Goal: Information Seeking & Learning: Learn about a topic

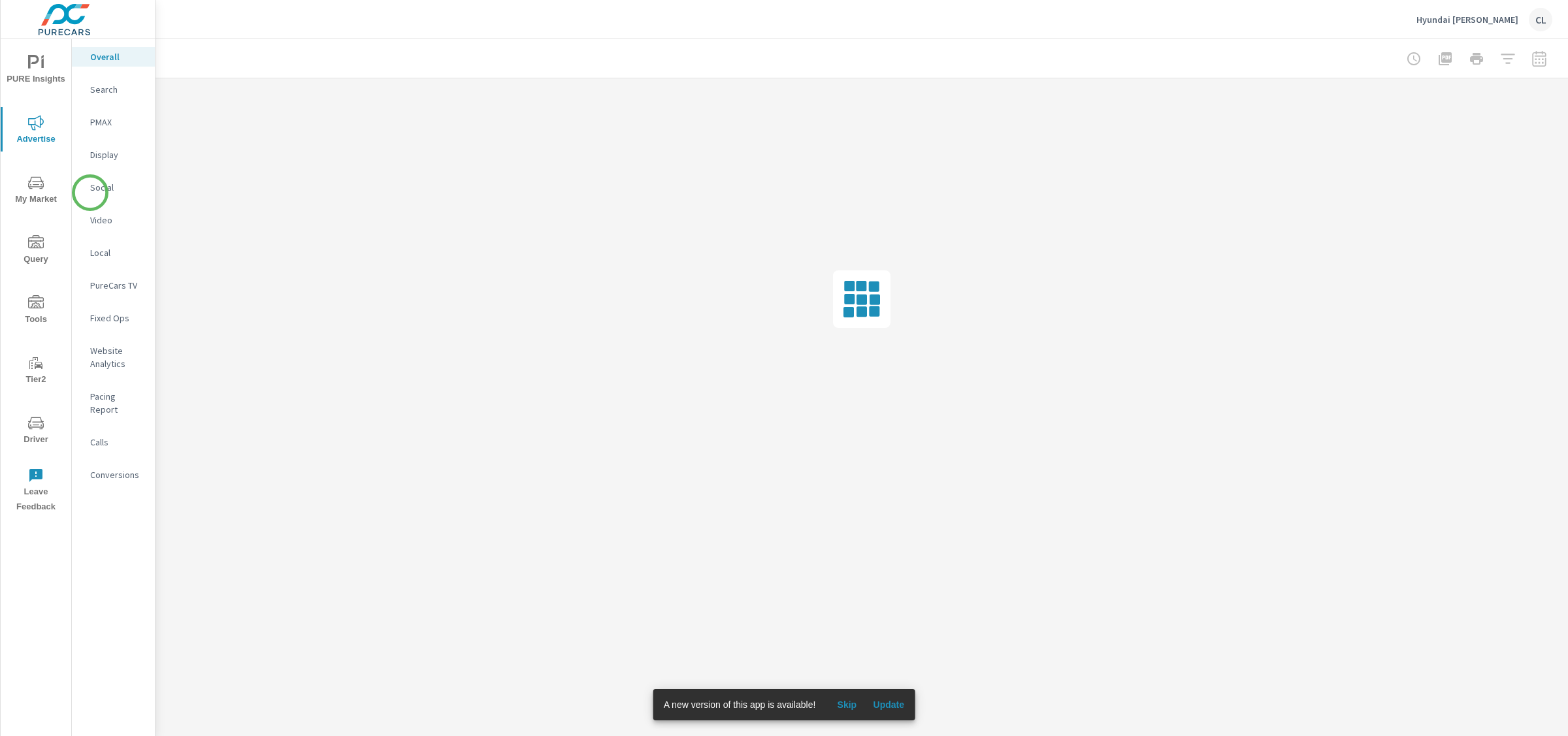
click at [90, 192] on p "Social" at bounding box center [117, 188] width 54 height 13
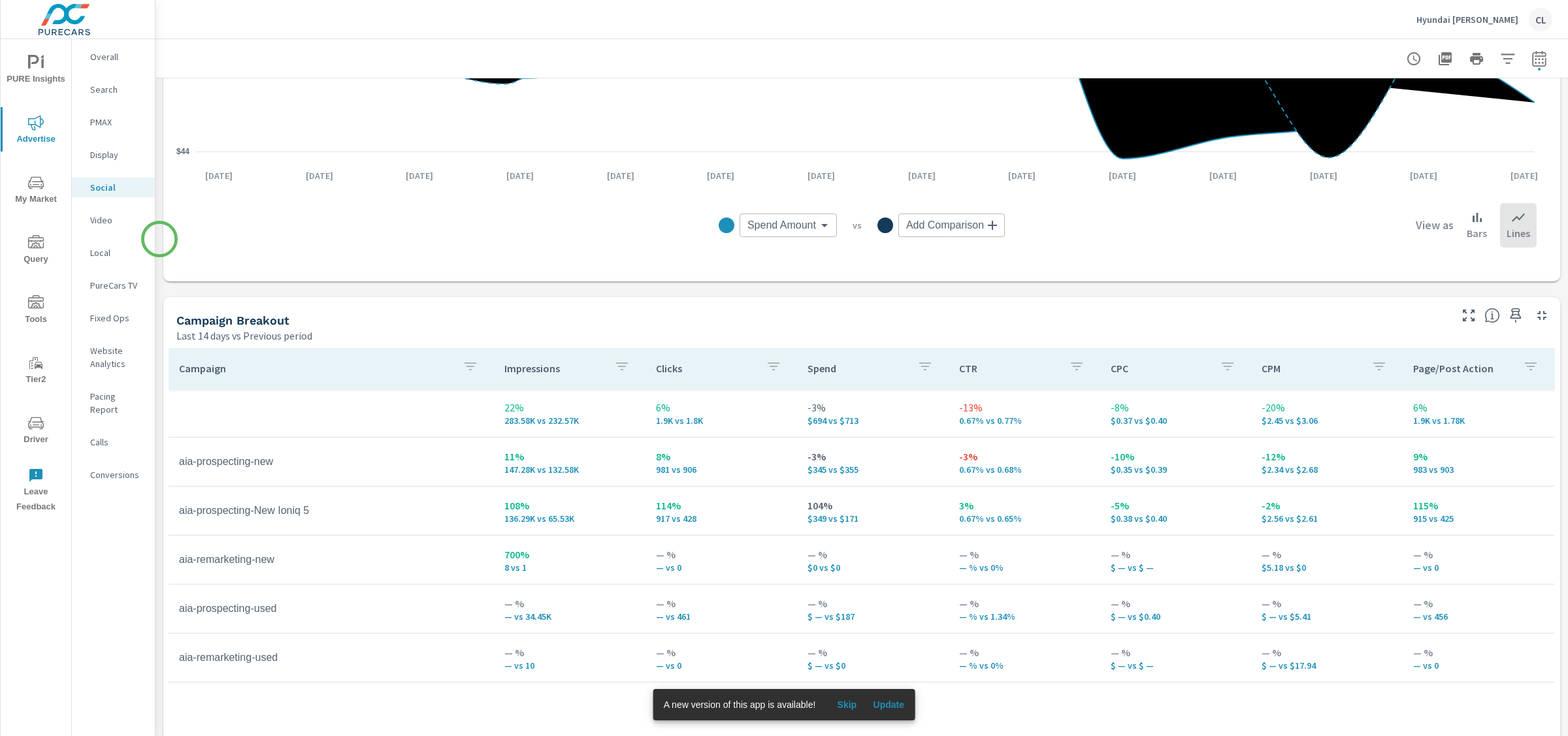
scroll to position [461, 0]
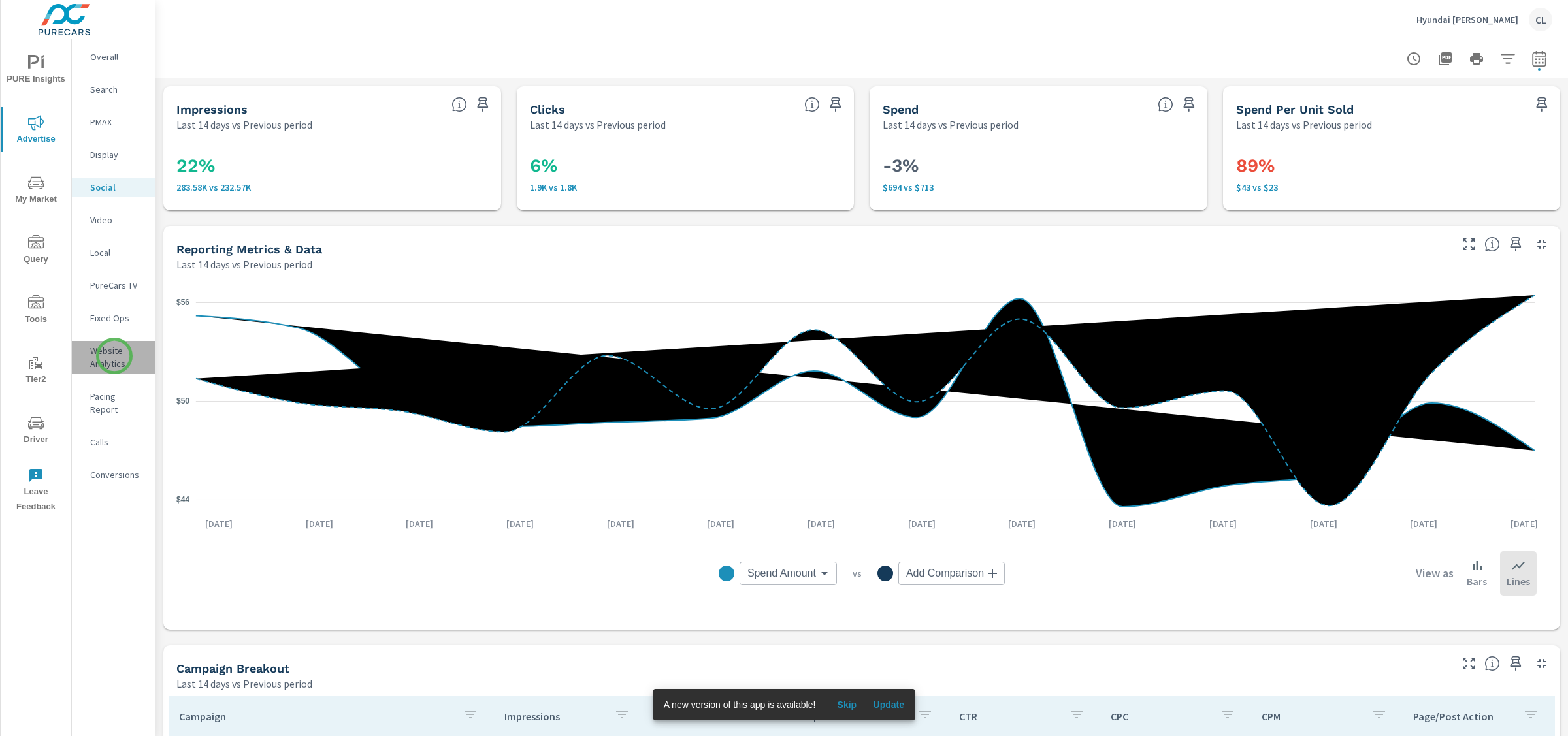
click at [115, 356] on p "Website Analytics" at bounding box center [117, 358] width 54 height 26
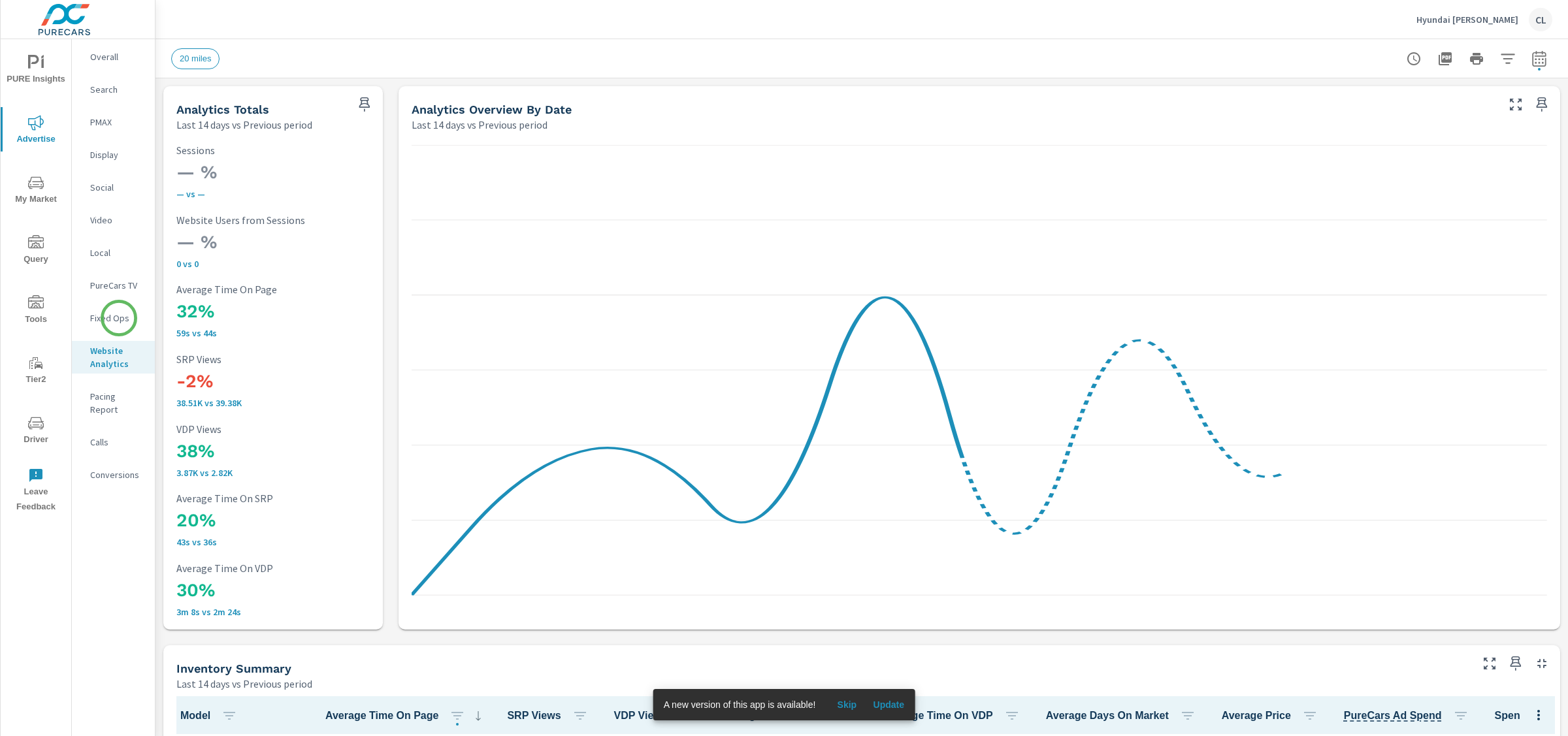
click at [102, 304] on nav "Overall Search PMAX Display Social Video Local PureCars TV Fixed Ops Website An…" at bounding box center [114, 271] width 83 height 464
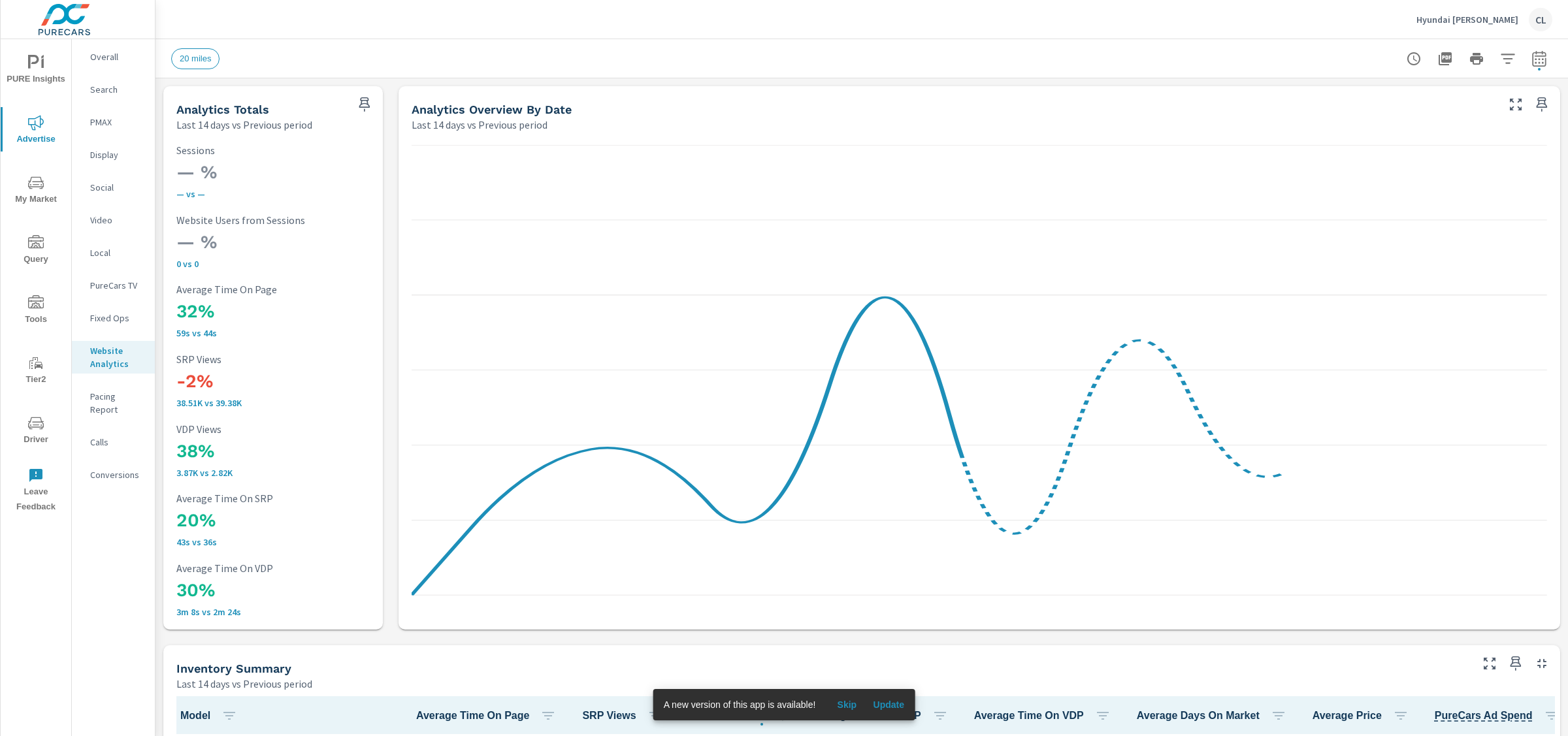
scroll to position [1, 0]
click at [110, 313] on p "Fixed Ops" at bounding box center [117, 318] width 54 height 13
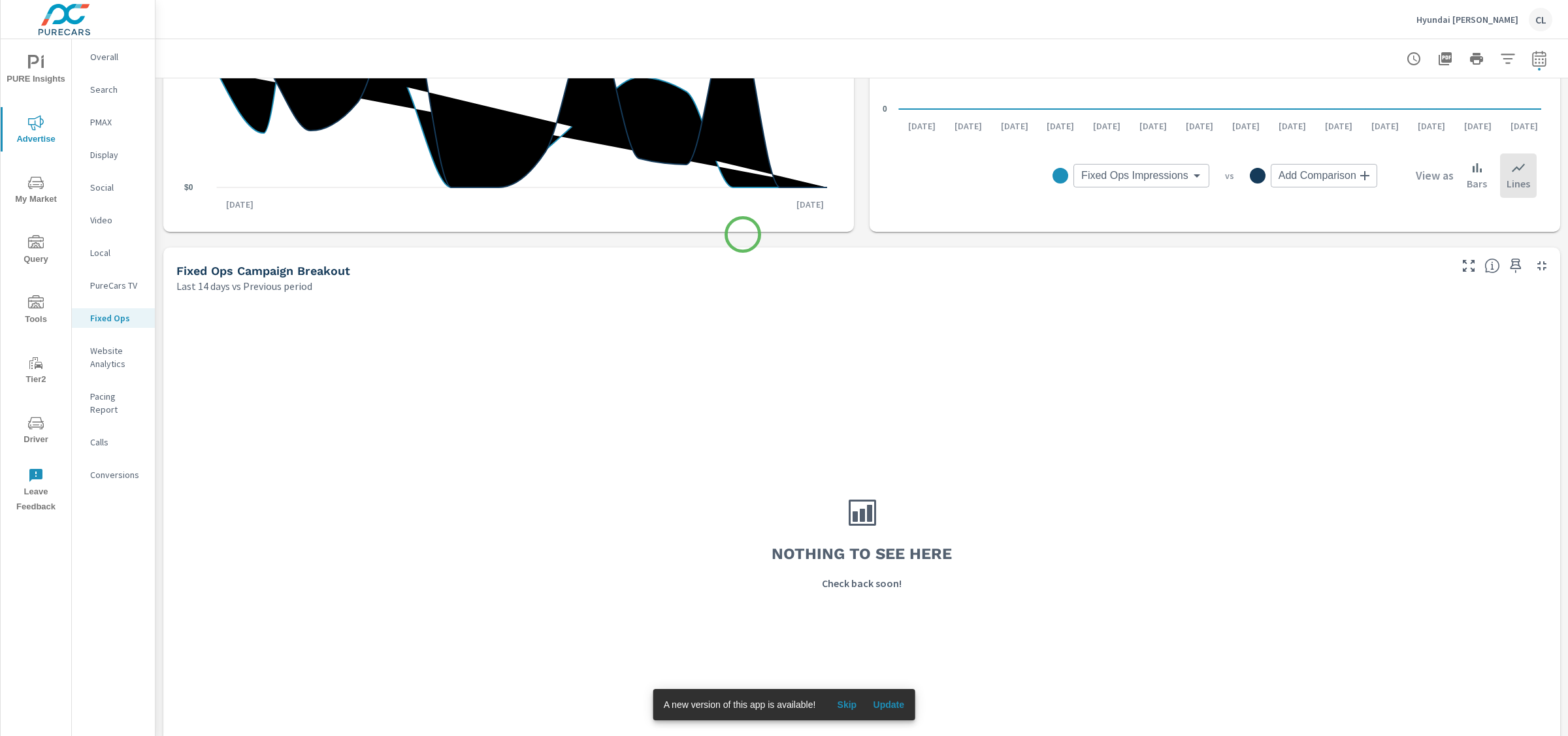
scroll to position [600, 0]
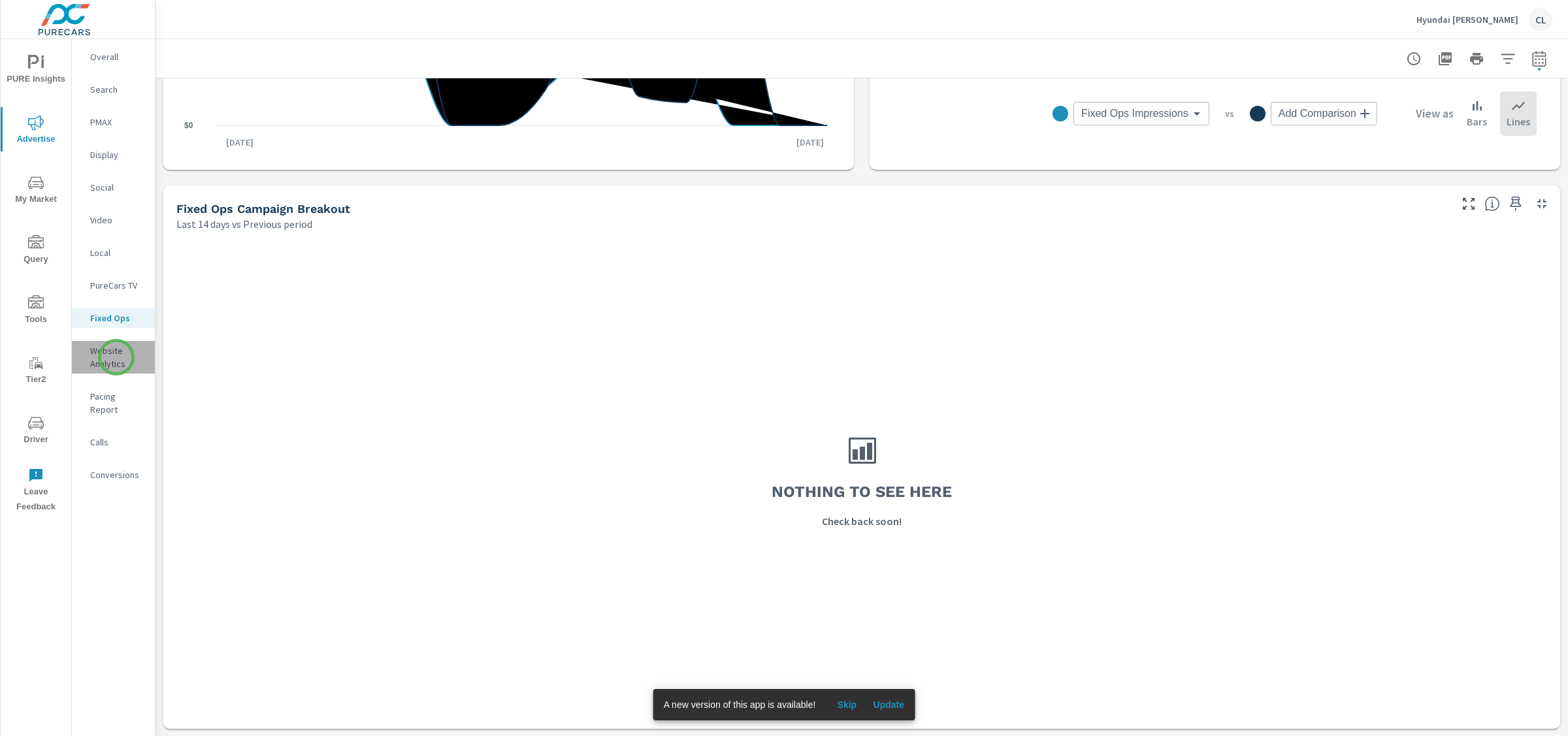
click at [115, 358] on p "Website Analytics" at bounding box center [117, 358] width 54 height 26
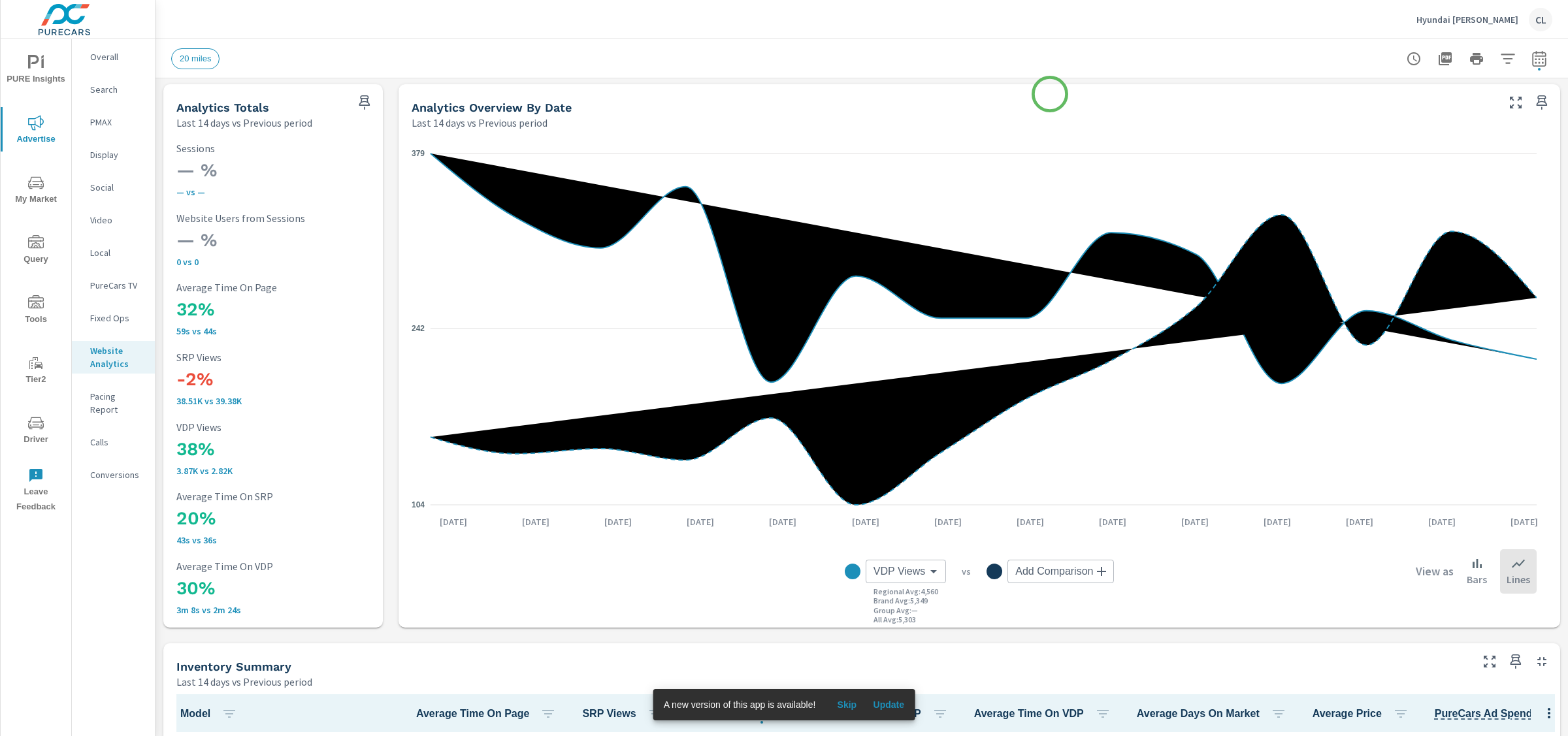
scroll to position [3, 0]
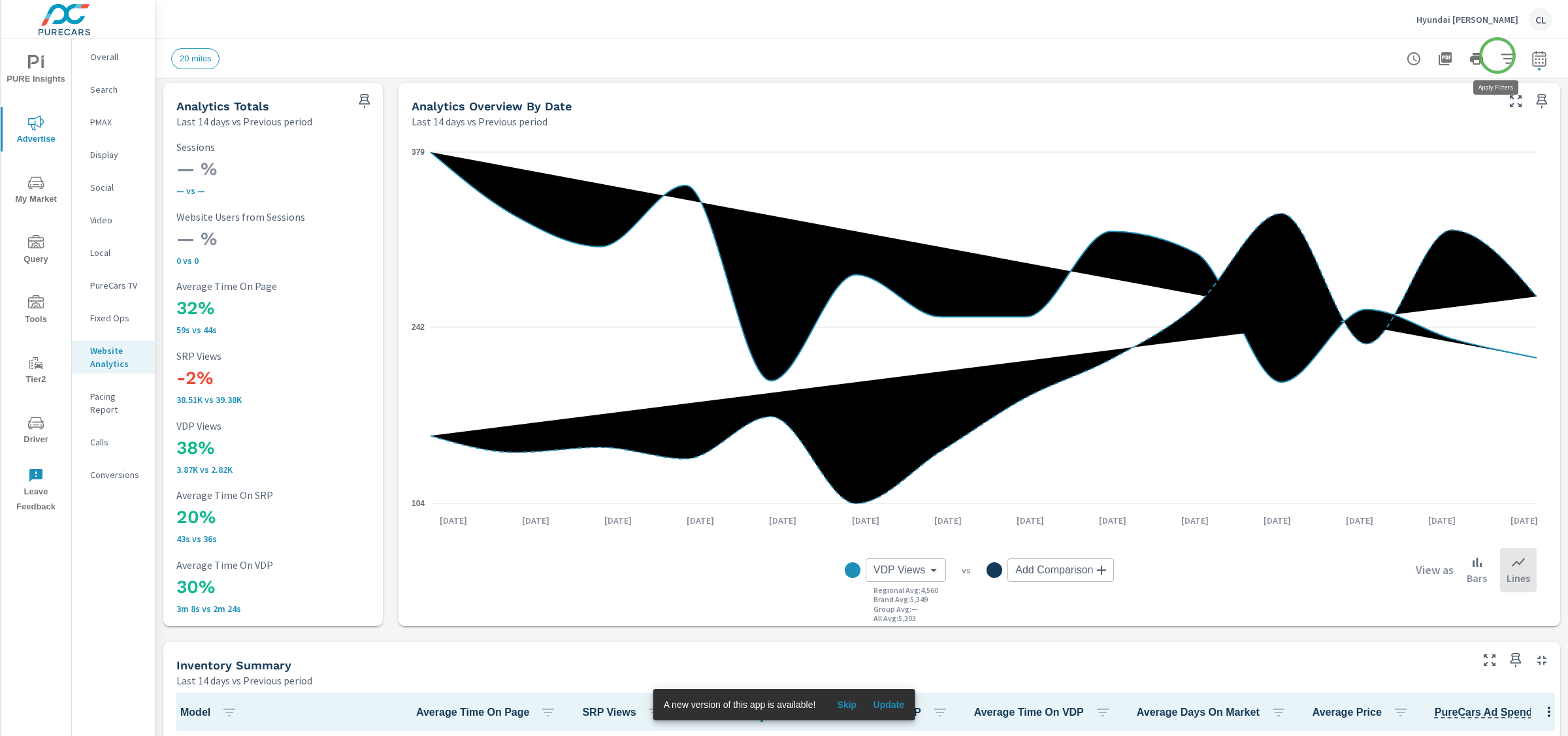
click at [1500, 55] on icon "button" at bounding box center [1508, 58] width 16 height 16
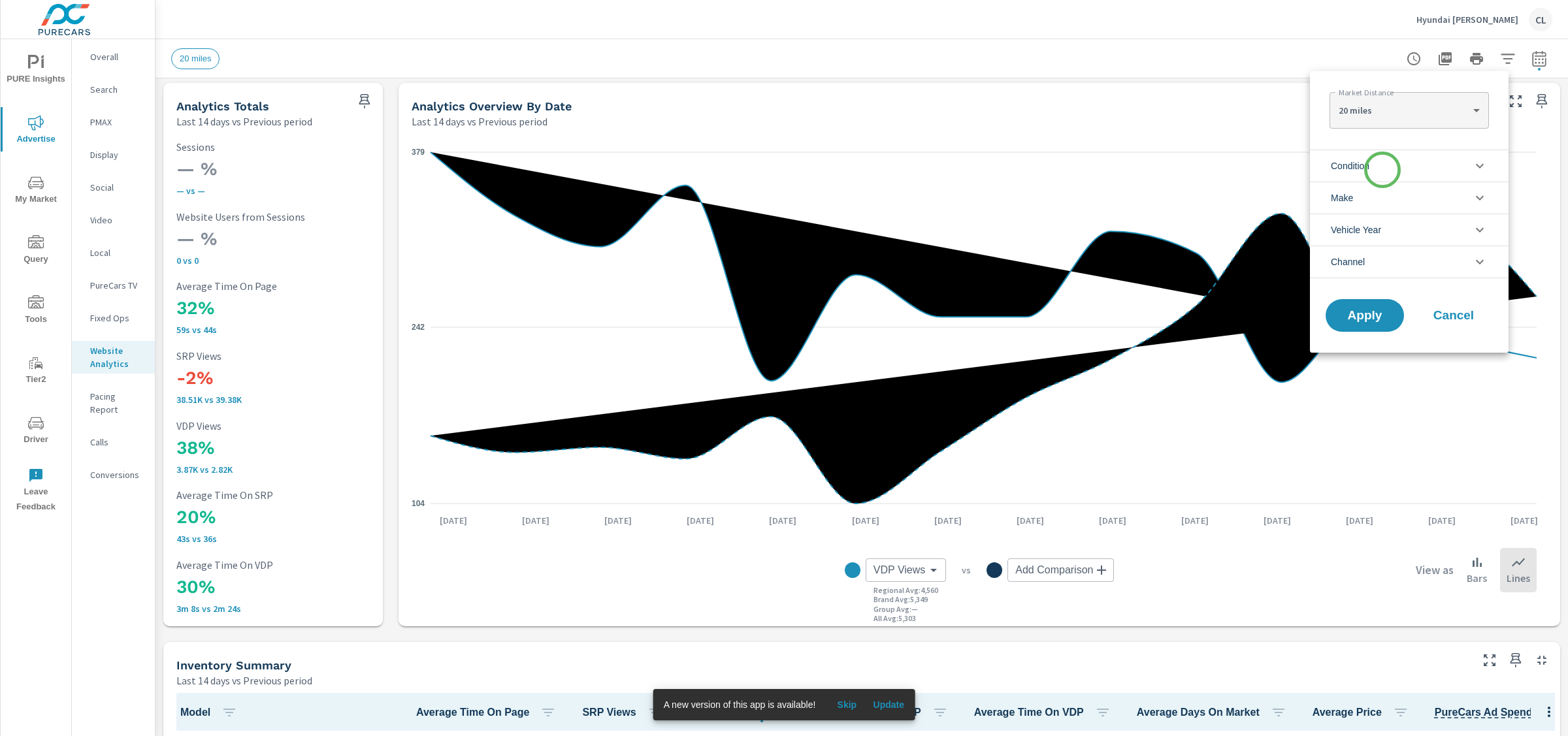
click at [1382, 170] on li "Condition" at bounding box center [1409, 165] width 199 height 32
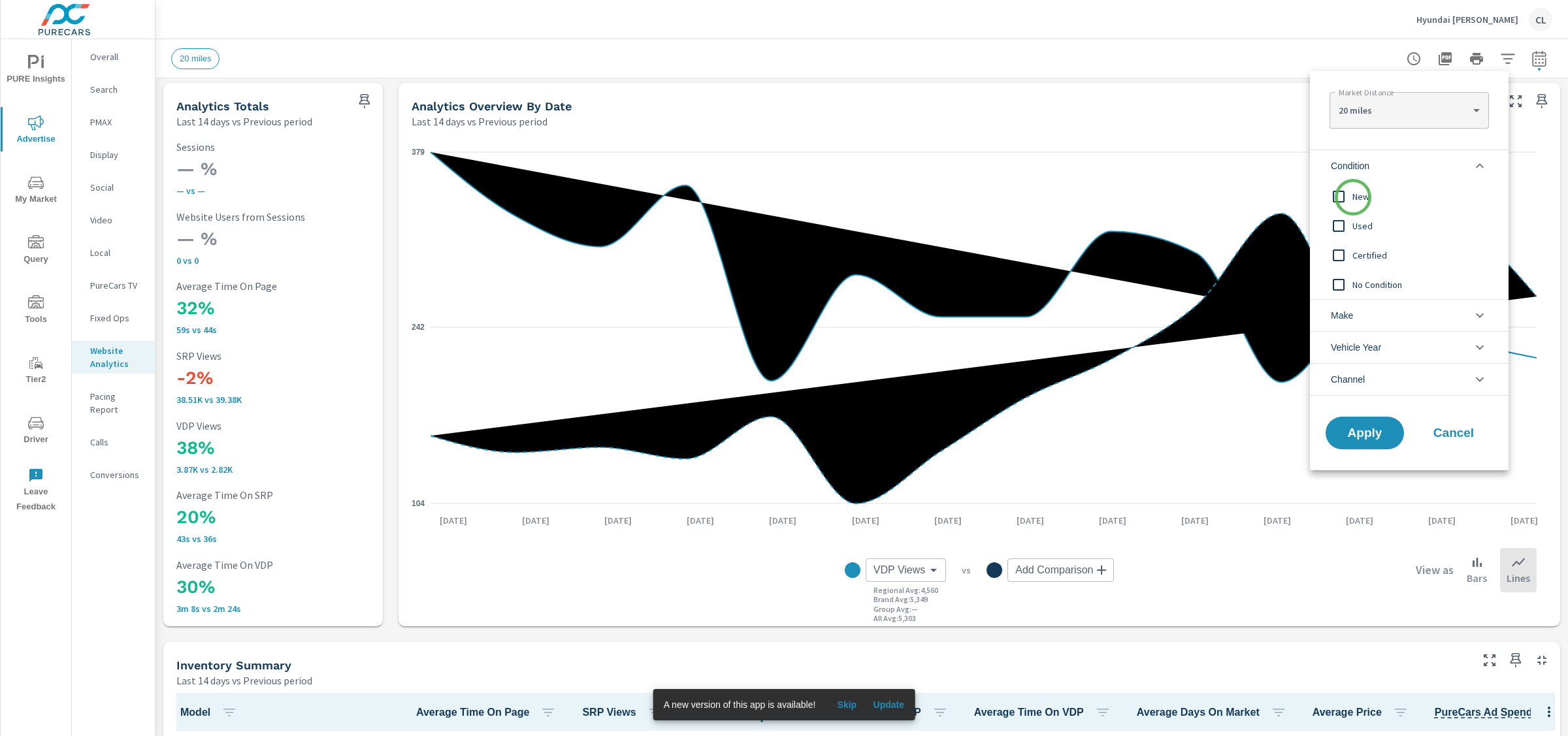
click at [1353, 197] on span "New" at bounding box center [1423, 196] width 143 height 16
click at [1369, 319] on li "Make" at bounding box center [1409, 315] width 199 height 32
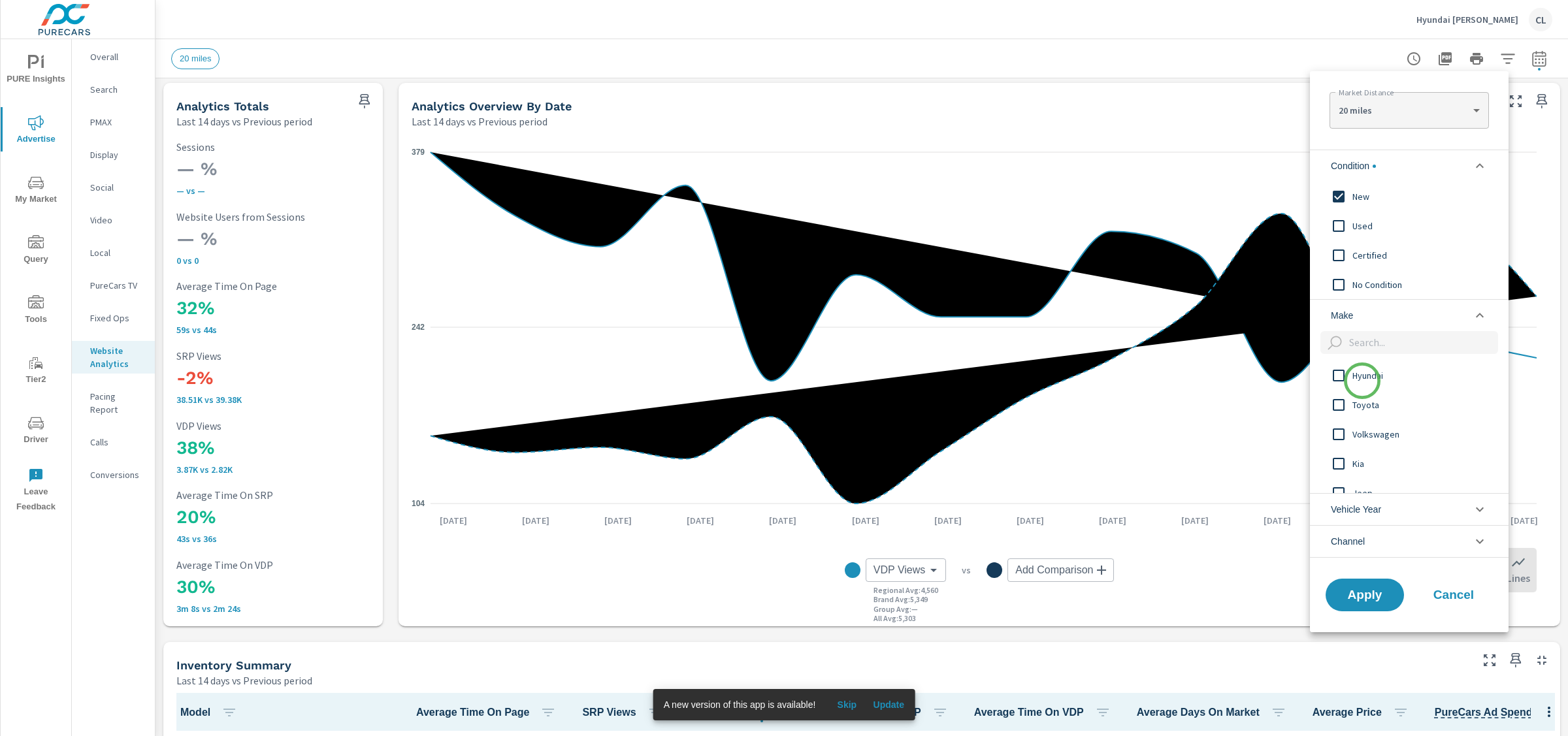
click at [1362, 381] on span "Hyundai" at bounding box center [1423, 376] width 143 height 16
click at [1365, 601] on span "Apply" at bounding box center [1364, 594] width 54 height 12
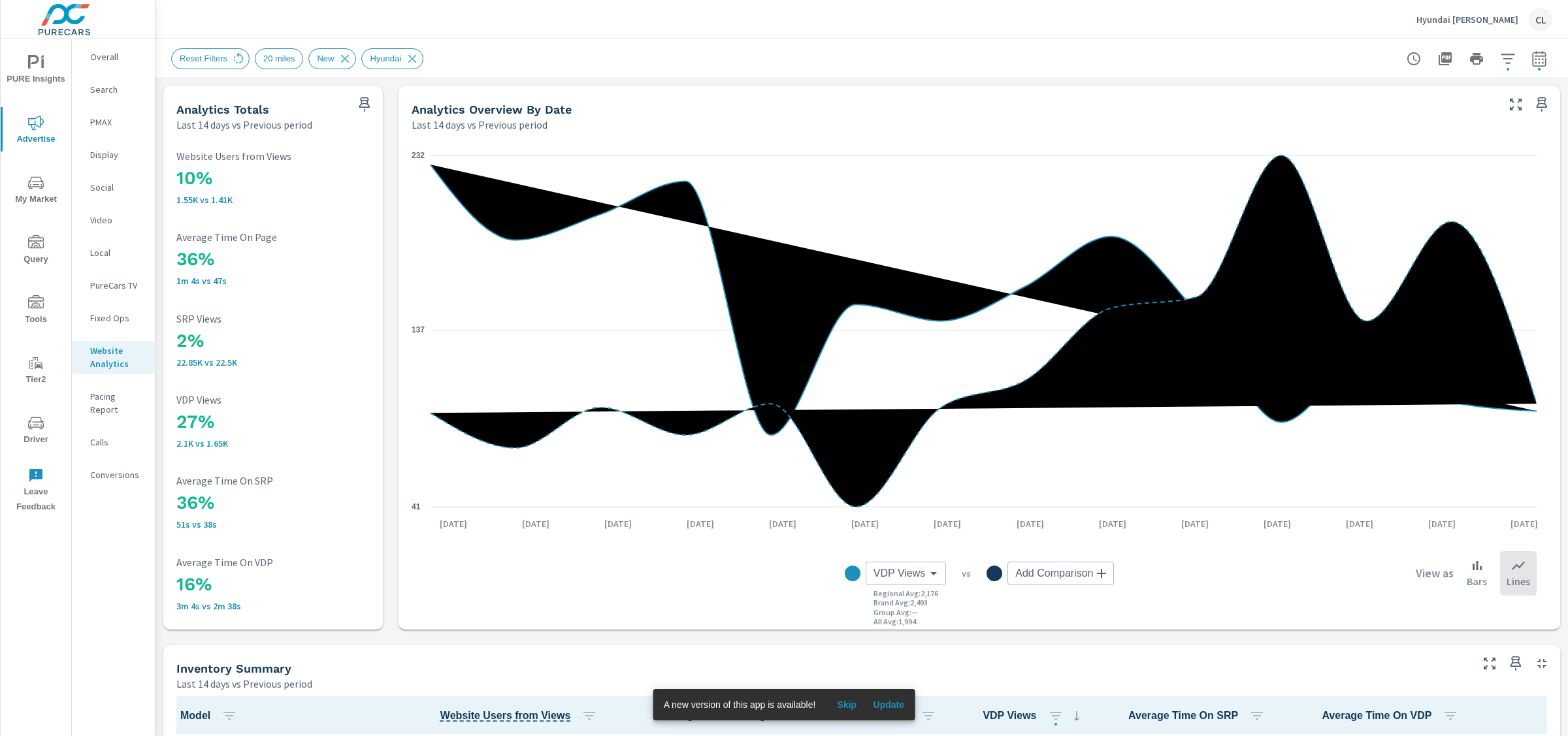
scroll to position [1, 0]
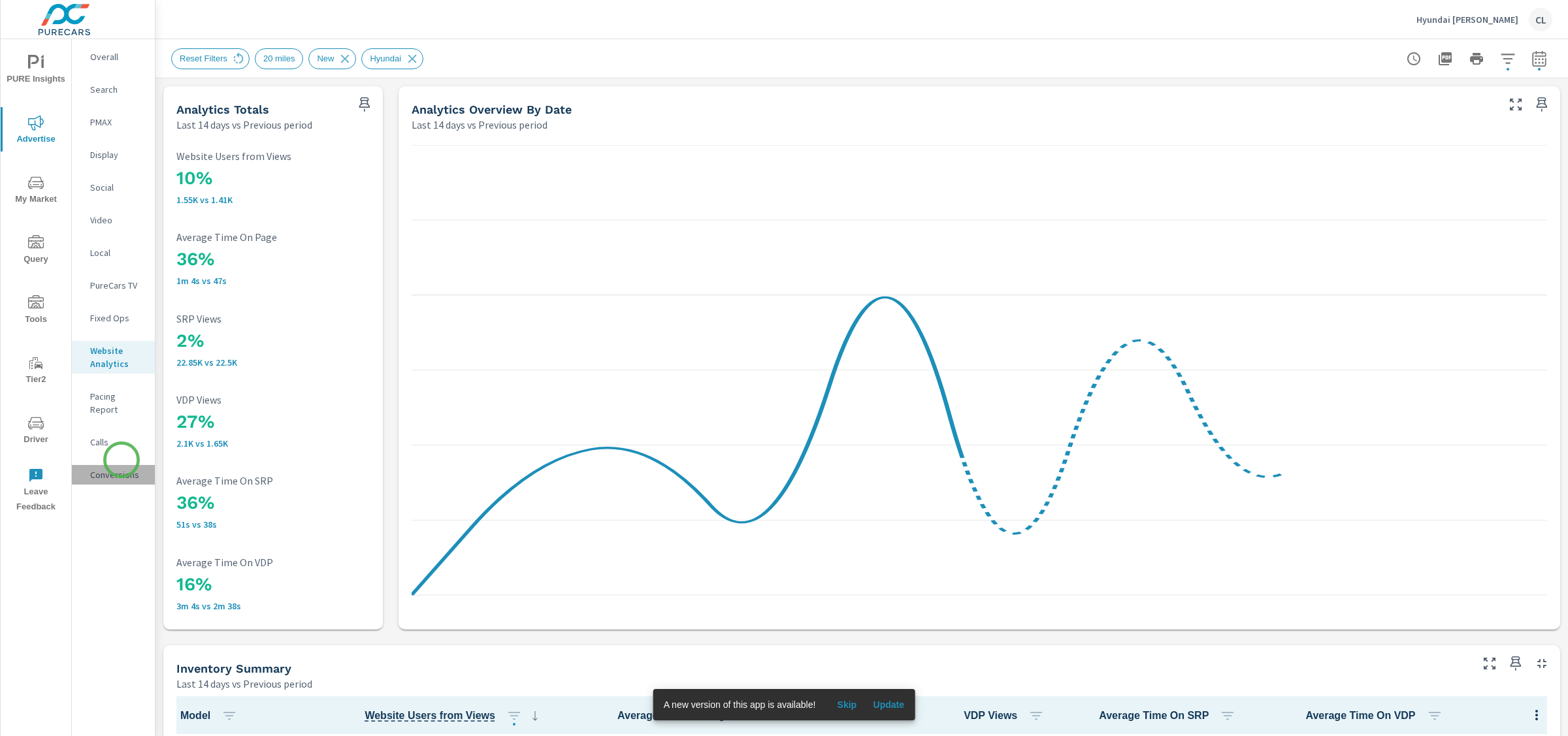
click at [121, 468] on p "Conversions" at bounding box center [117, 475] width 54 height 13
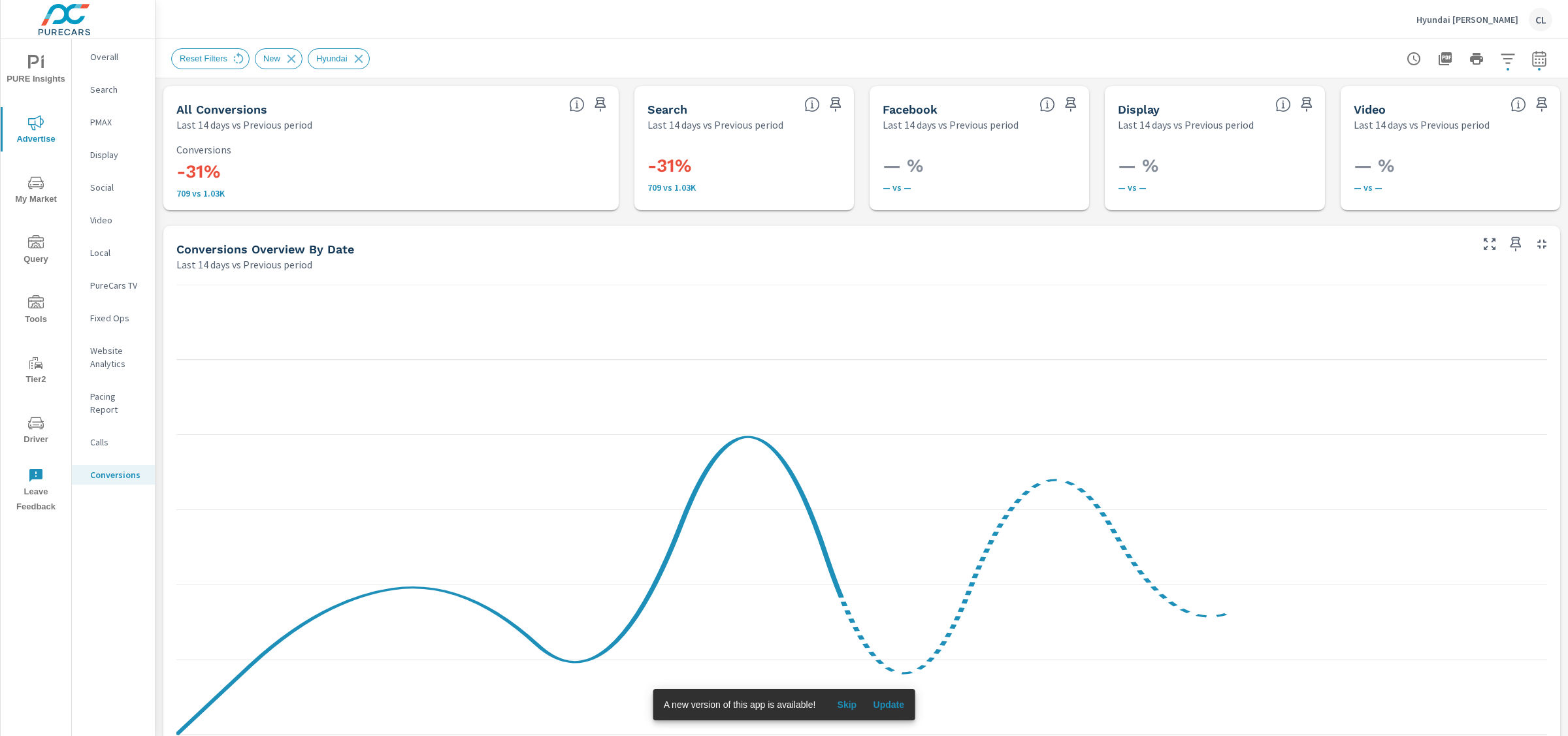
scroll to position [209, 0]
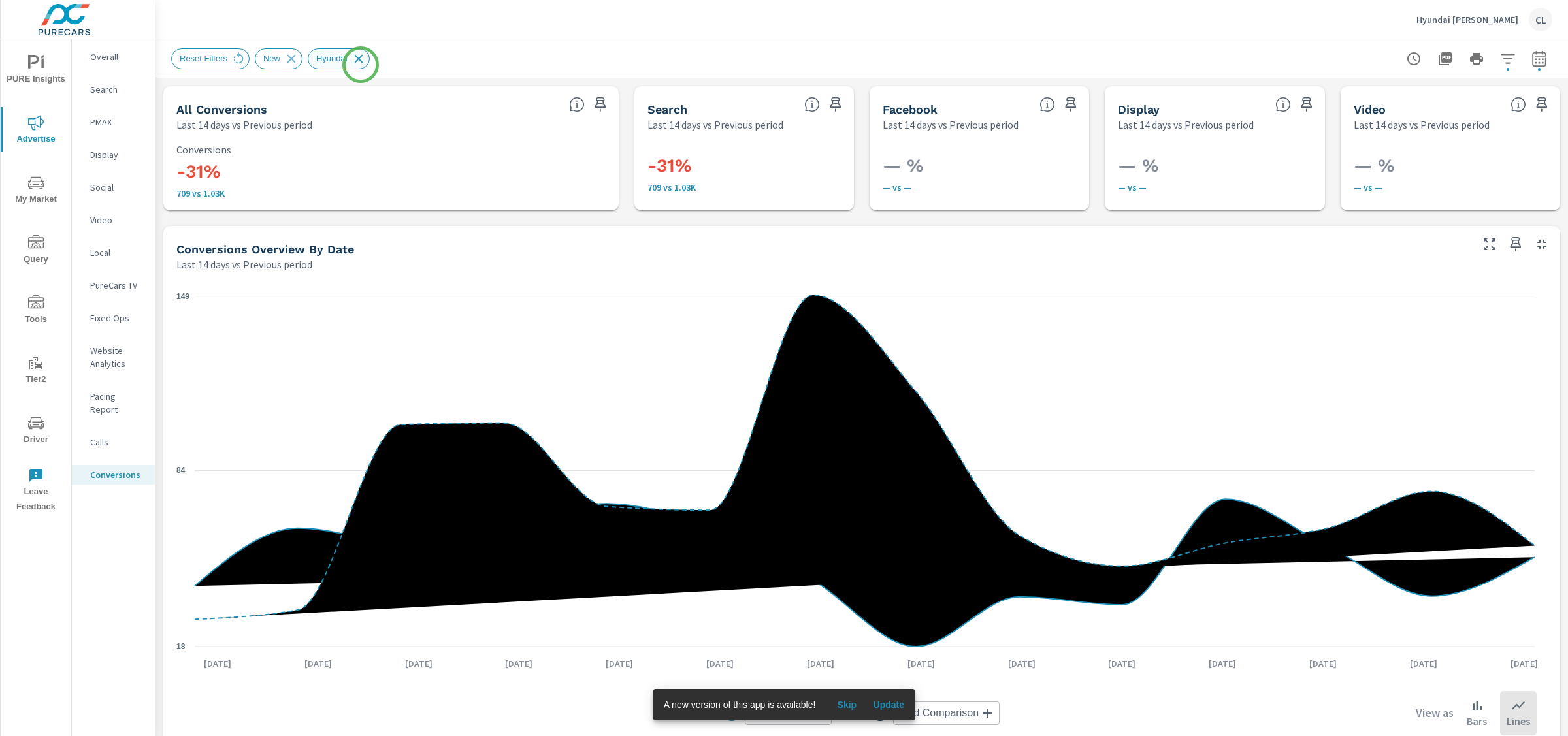
click at [361, 59] on icon at bounding box center [358, 58] width 14 height 14
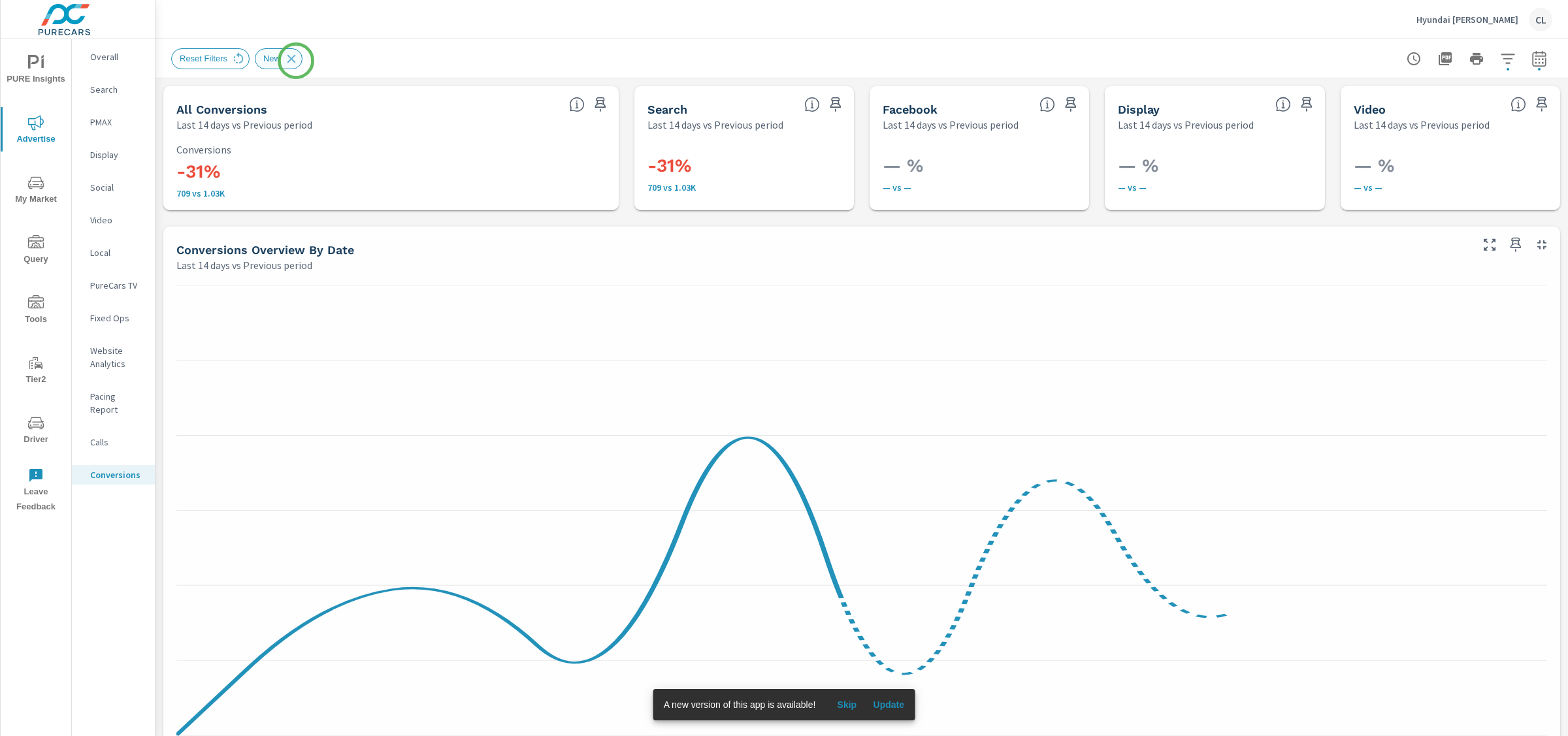
click at [296, 61] on icon at bounding box center [291, 58] width 8 height 8
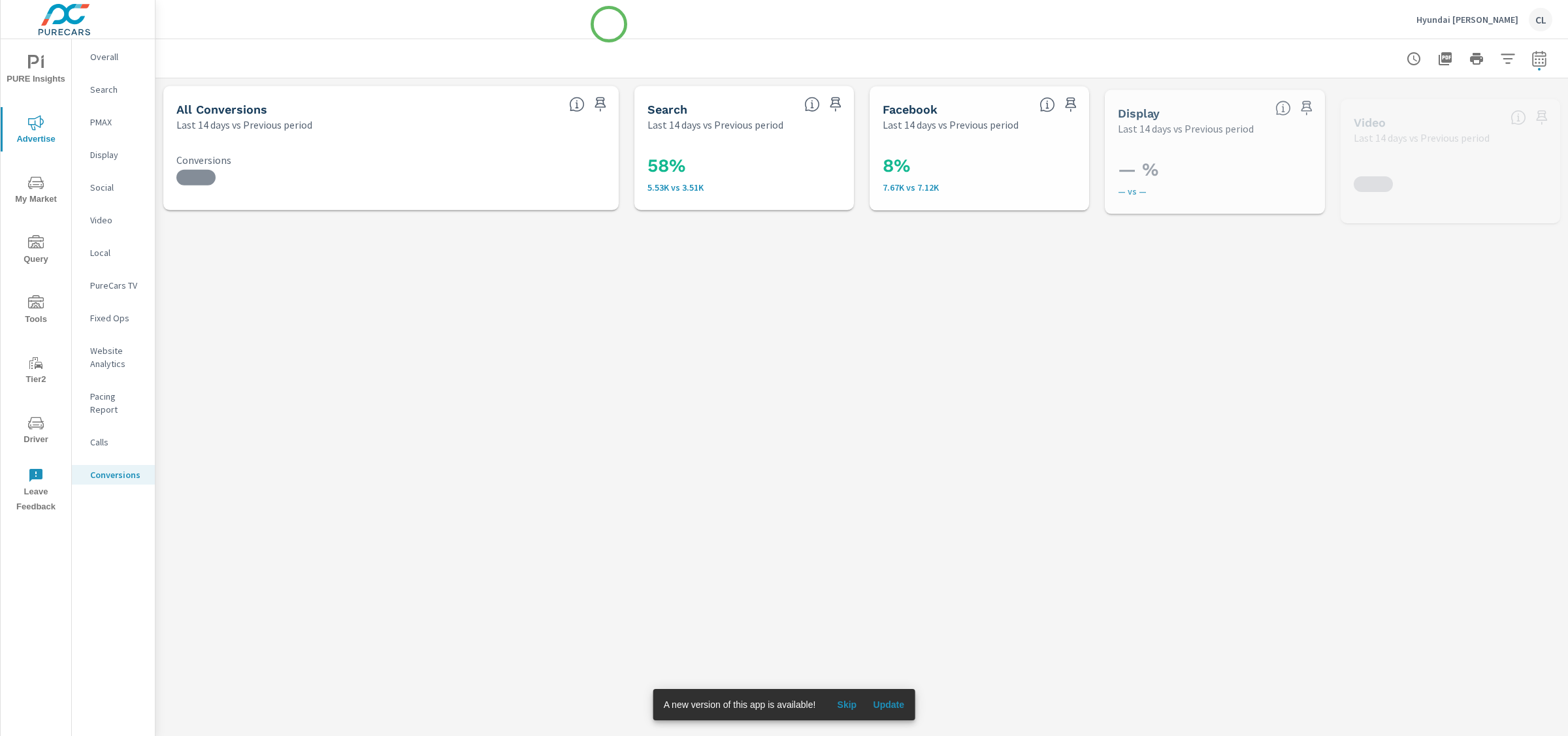
scroll to position [196, 0]
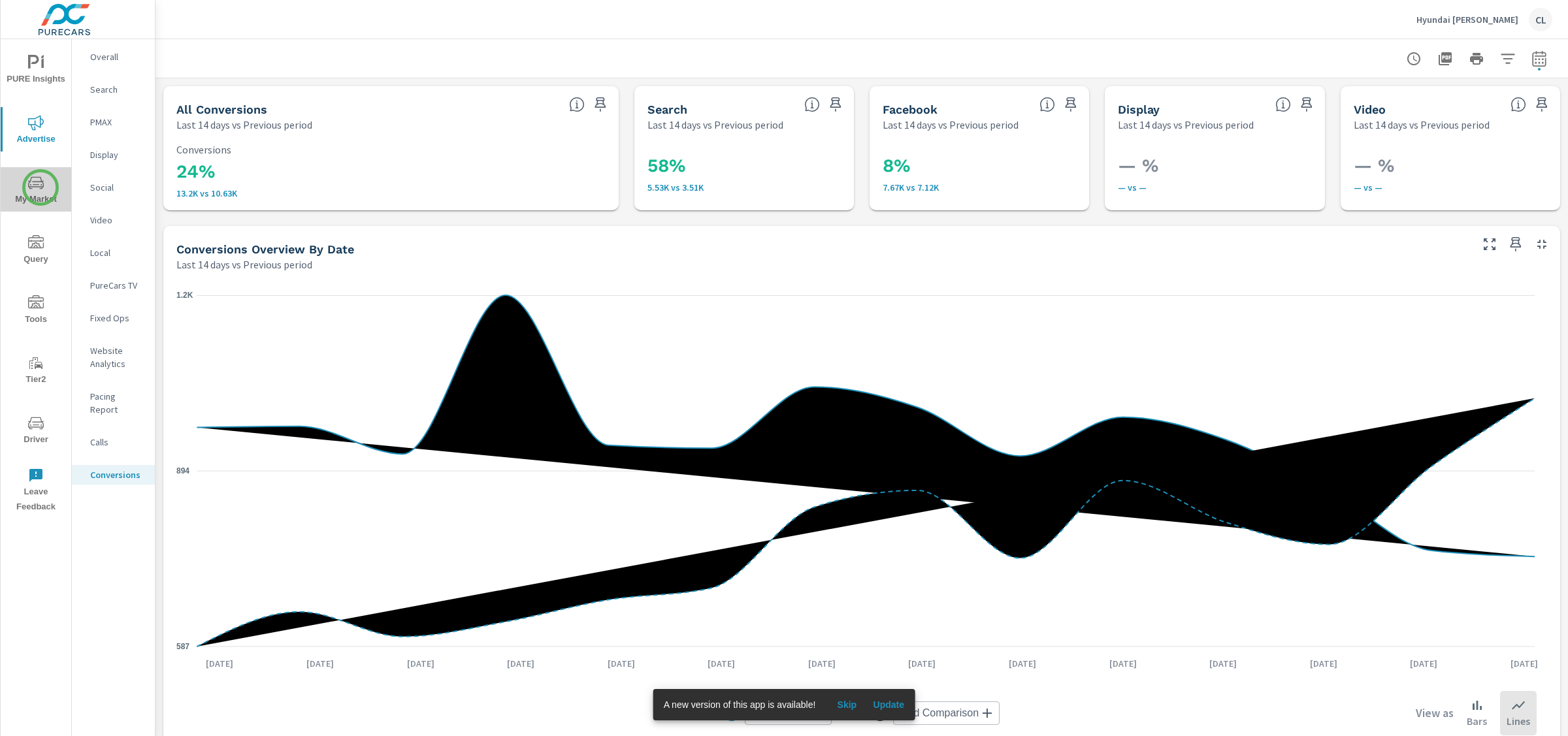
click at [40, 188] on icon "nav menu" at bounding box center [36, 182] width 16 height 16
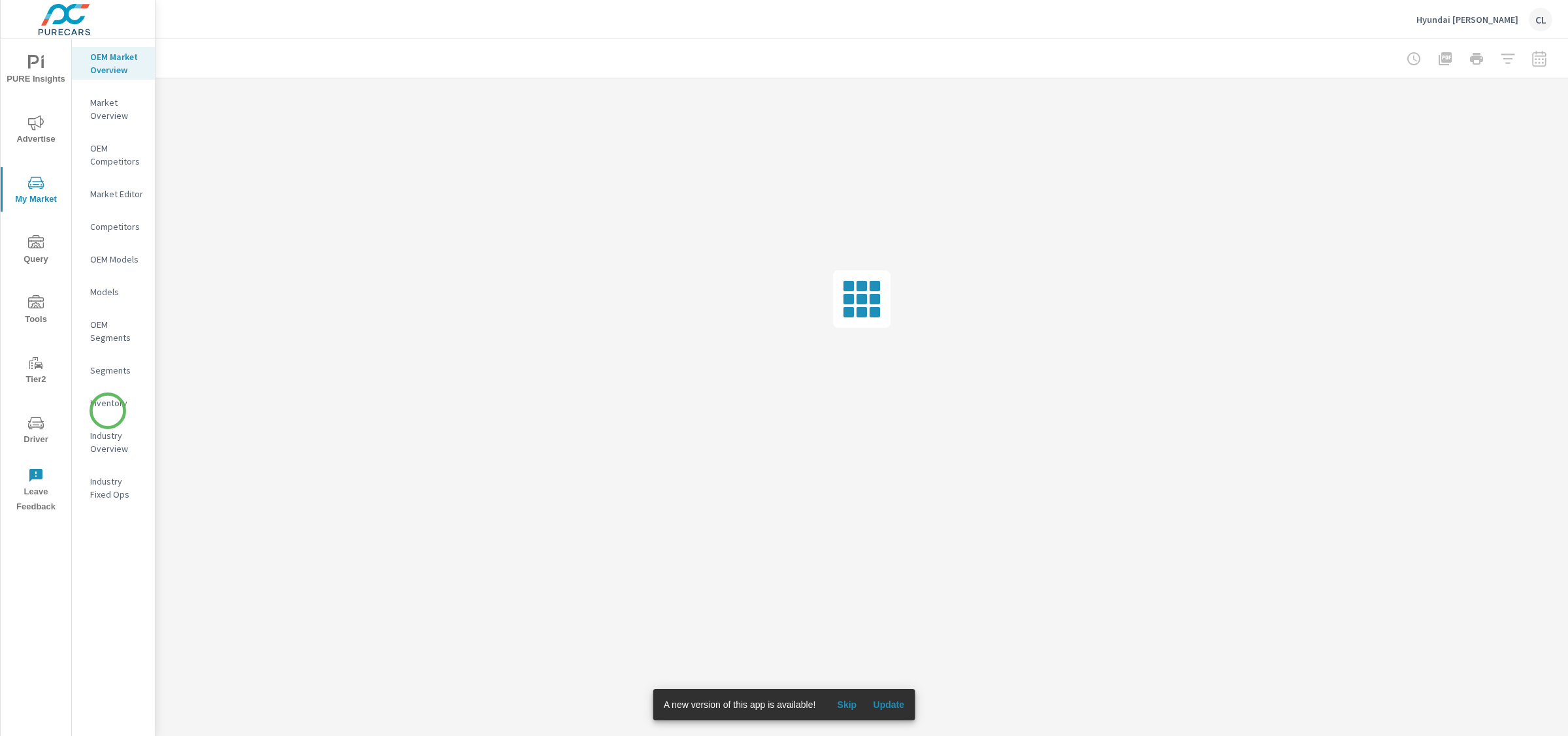
click at [108, 410] on div "Inventory" at bounding box center [114, 403] width 83 height 20
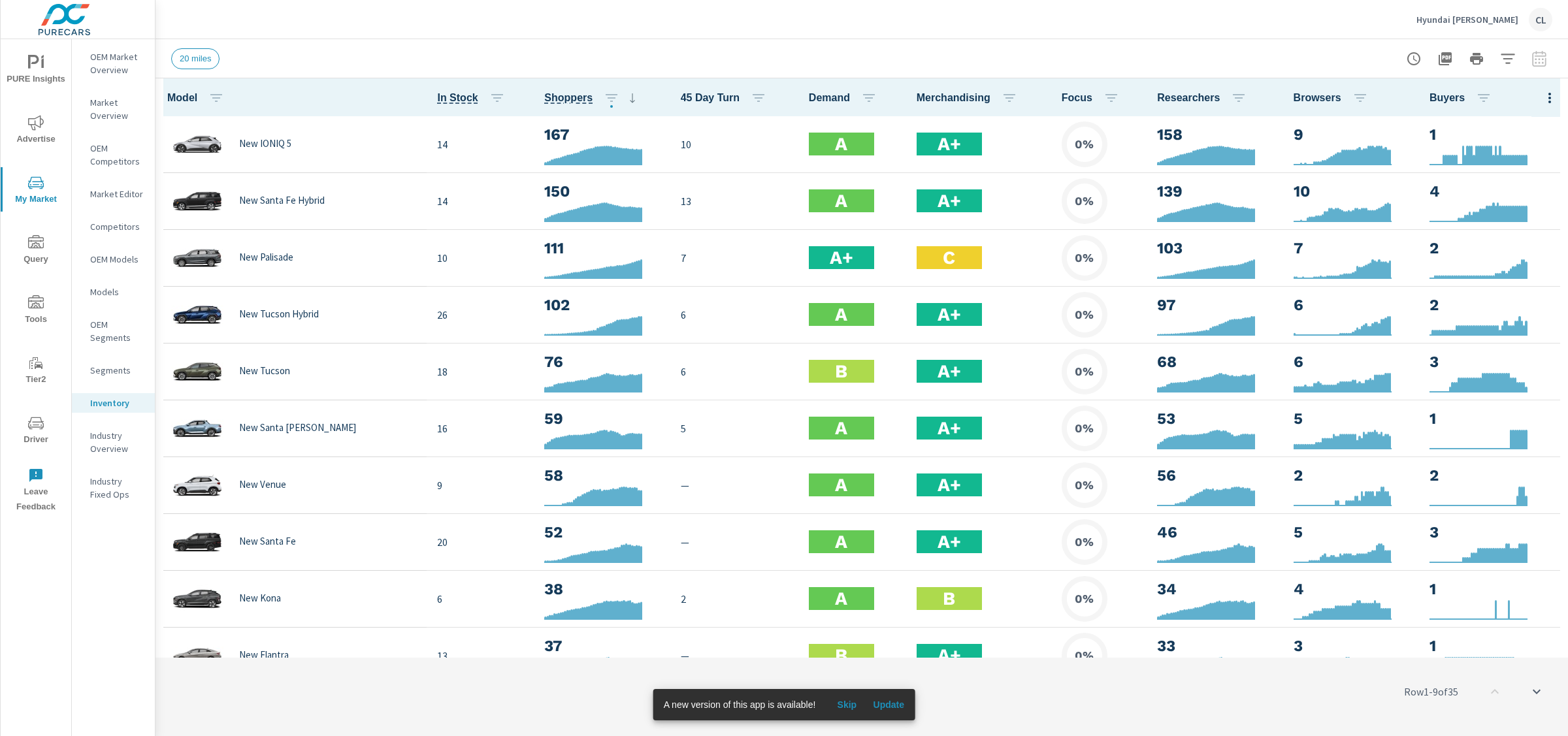
scroll to position [1, 0]
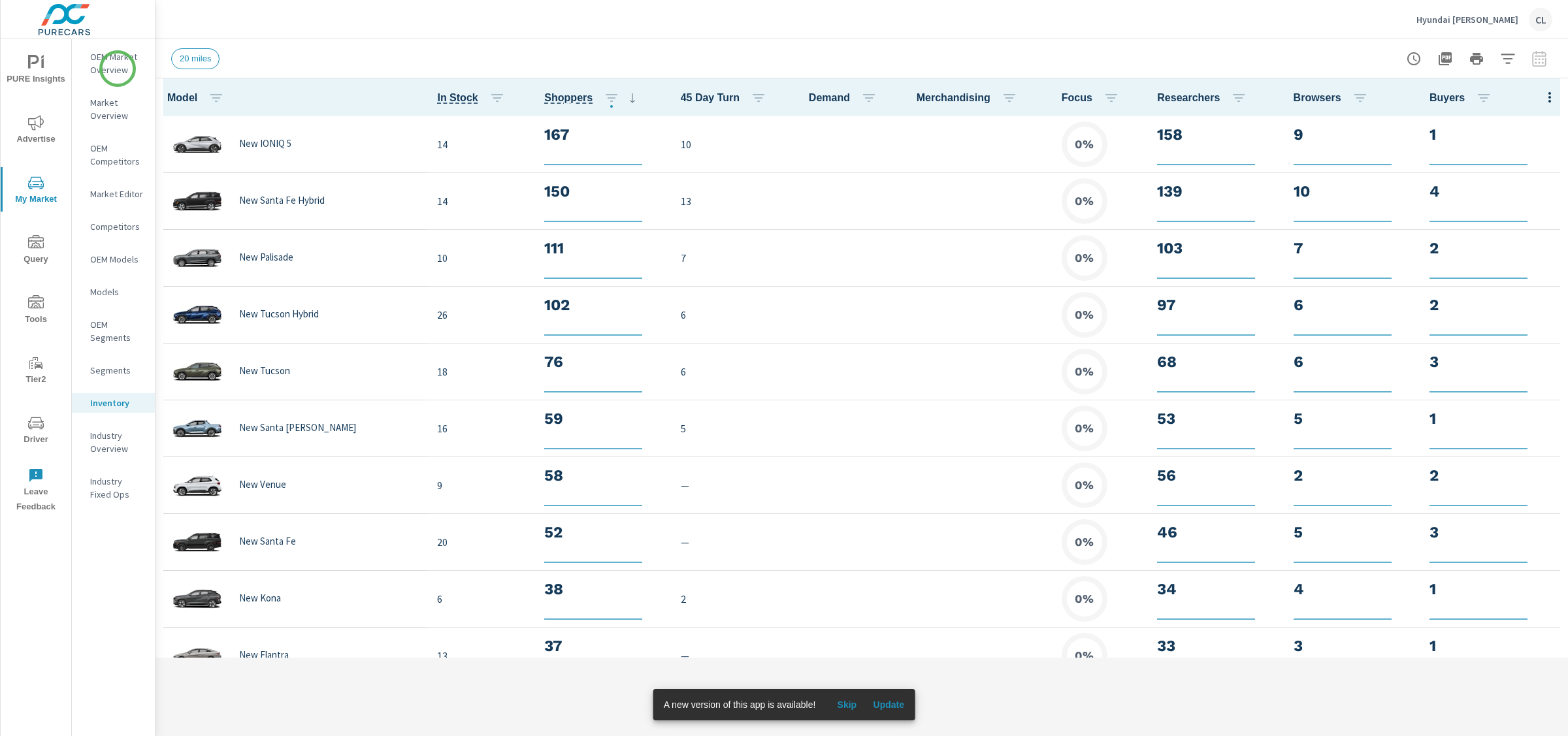
click at [115, 61] on p "OEM Market Overview" at bounding box center [117, 64] width 54 height 26
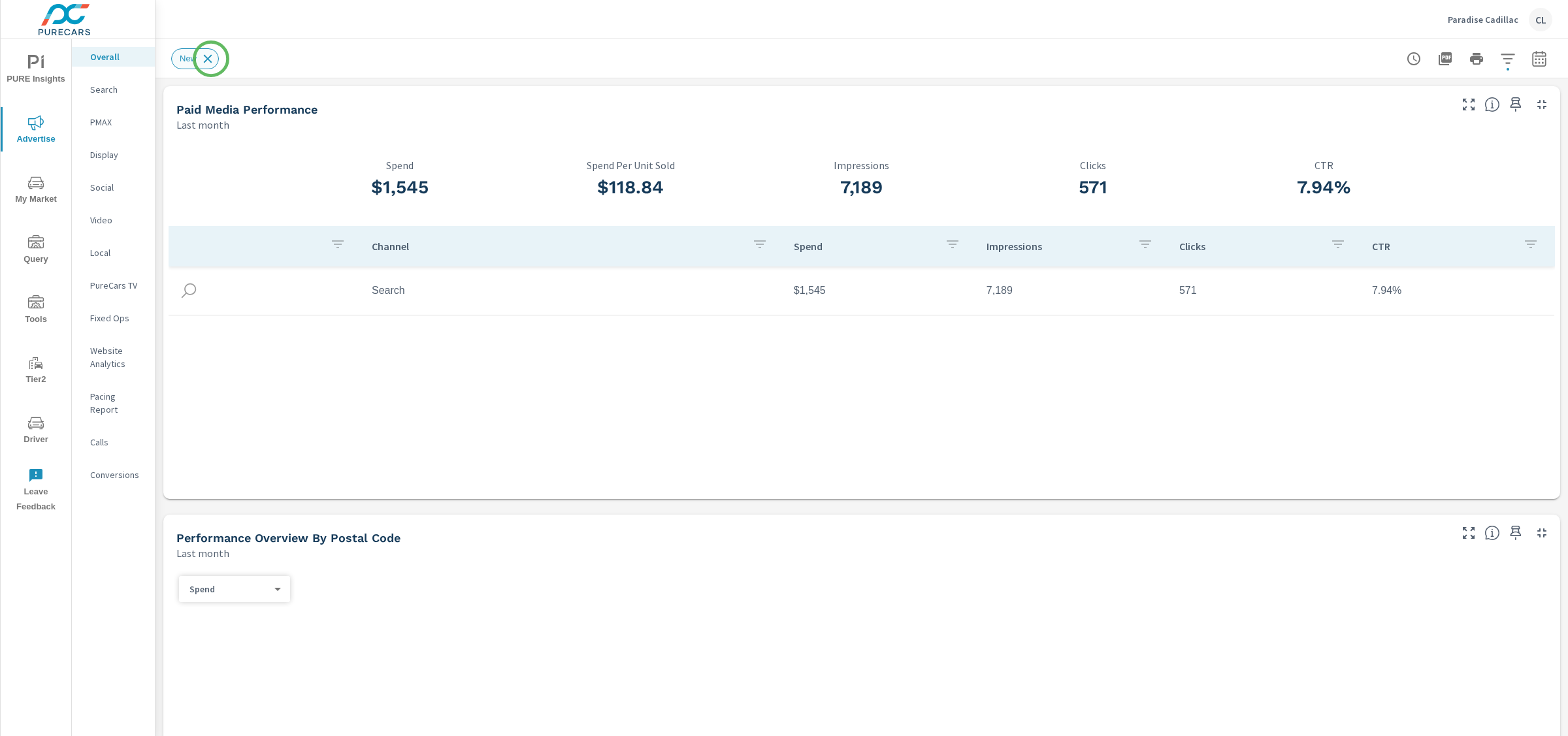
click at [209, 59] on icon at bounding box center [208, 58] width 8 height 8
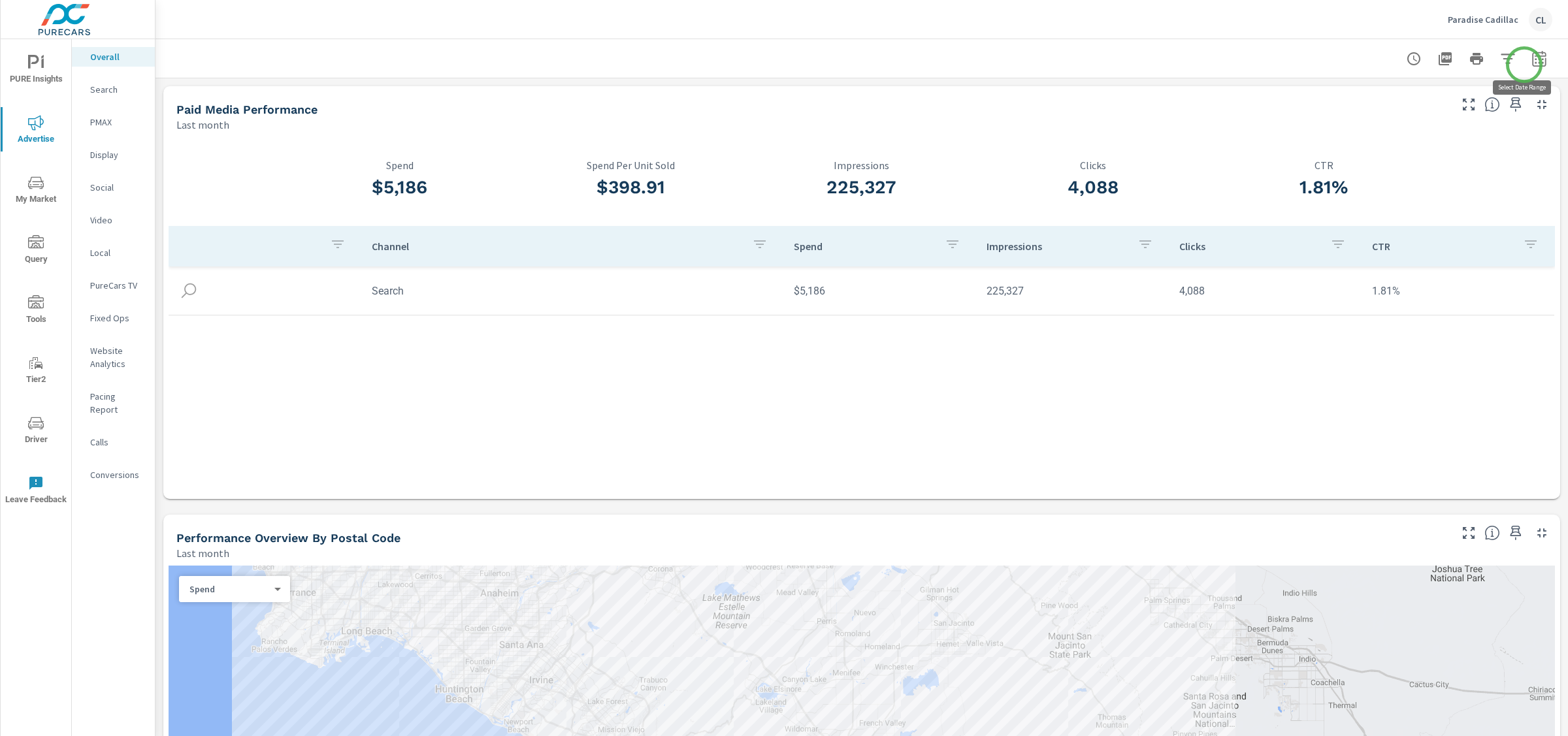
click at [1534, 62] on icon "button" at bounding box center [1538, 61] width 8 height 6
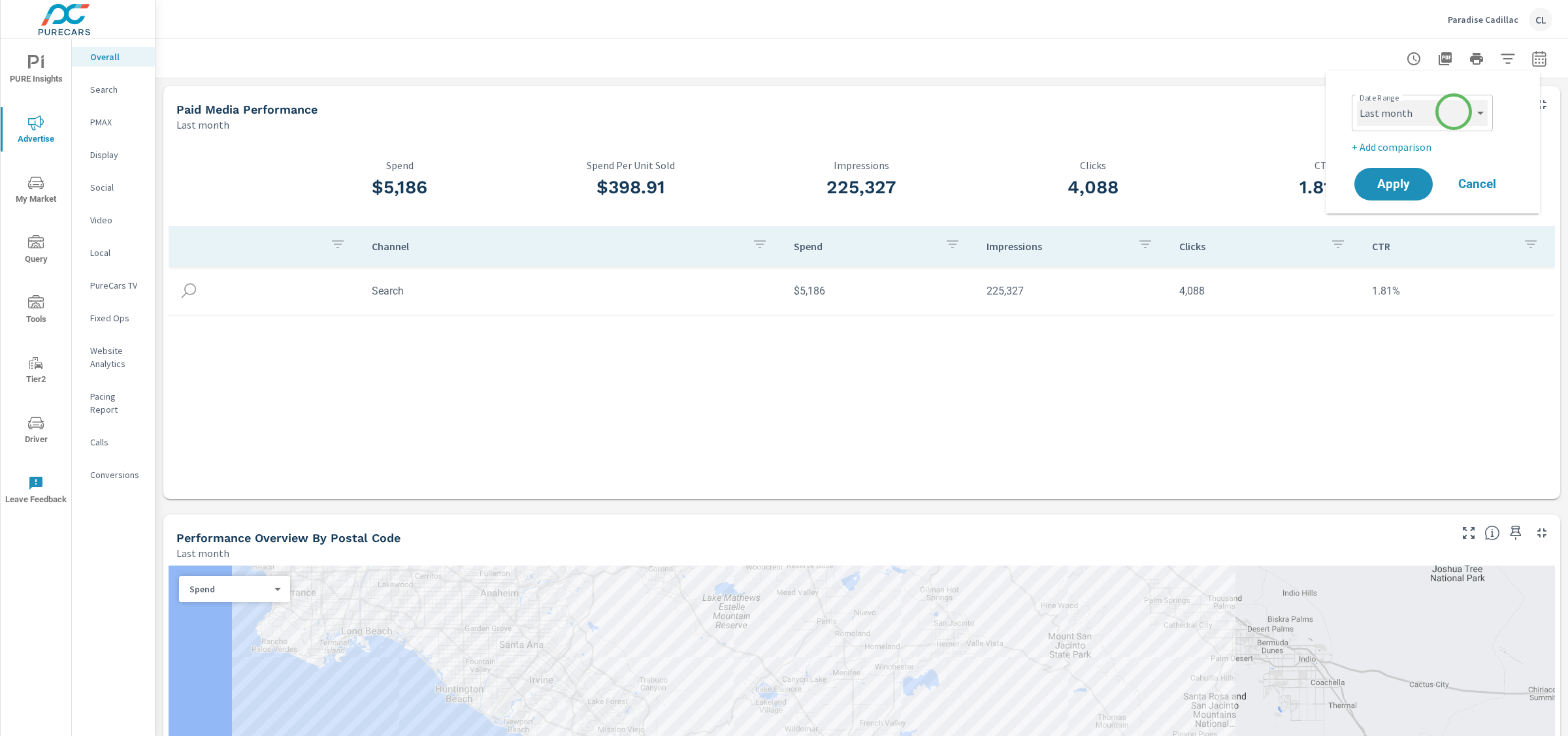
click at [1453, 112] on select "Custom [DATE] Last week Last 7 days Last 14 days Last 30 days Last 45 days Last…" at bounding box center [1422, 113] width 131 height 26
select select "Month to date"
click at [1398, 144] on p "+ Add comparison" at bounding box center [1436, 146] width 167 height 16
select select "Previous period"
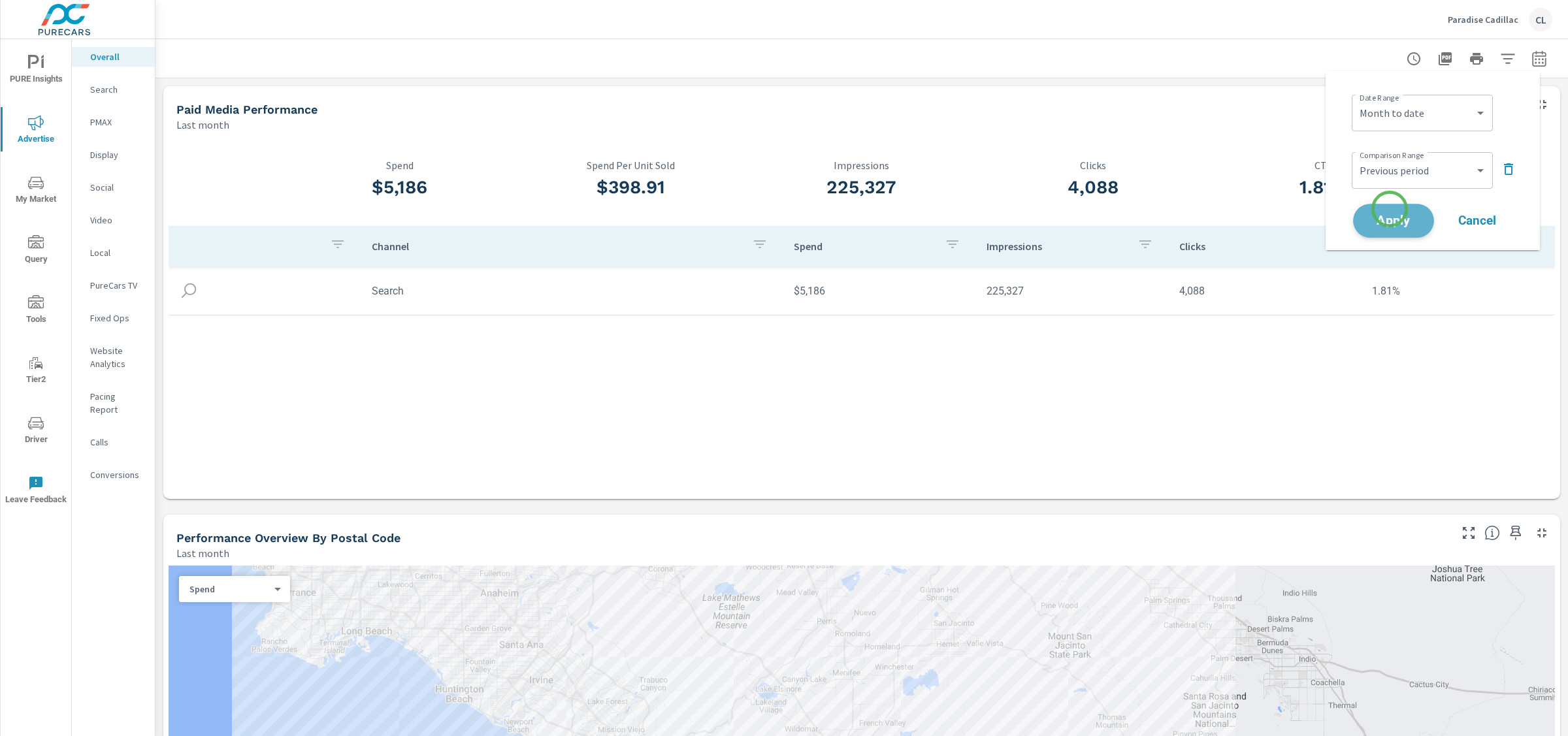
click at [1390, 209] on button "Apply" at bounding box center [1393, 221] width 81 height 34
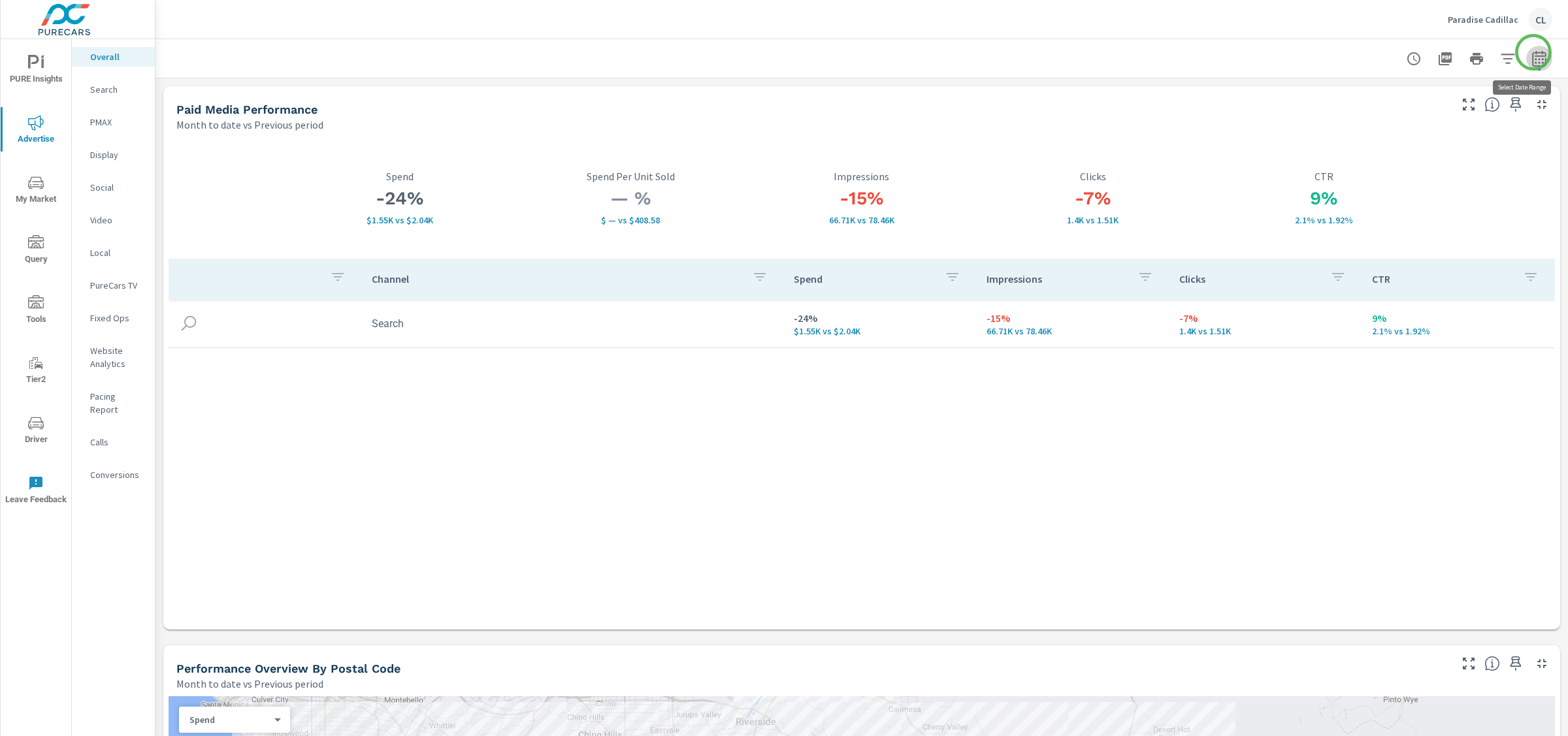
click at [1533, 53] on icon "button" at bounding box center [1539, 58] width 16 height 16
select select "Month to date"
select select "Previous period"
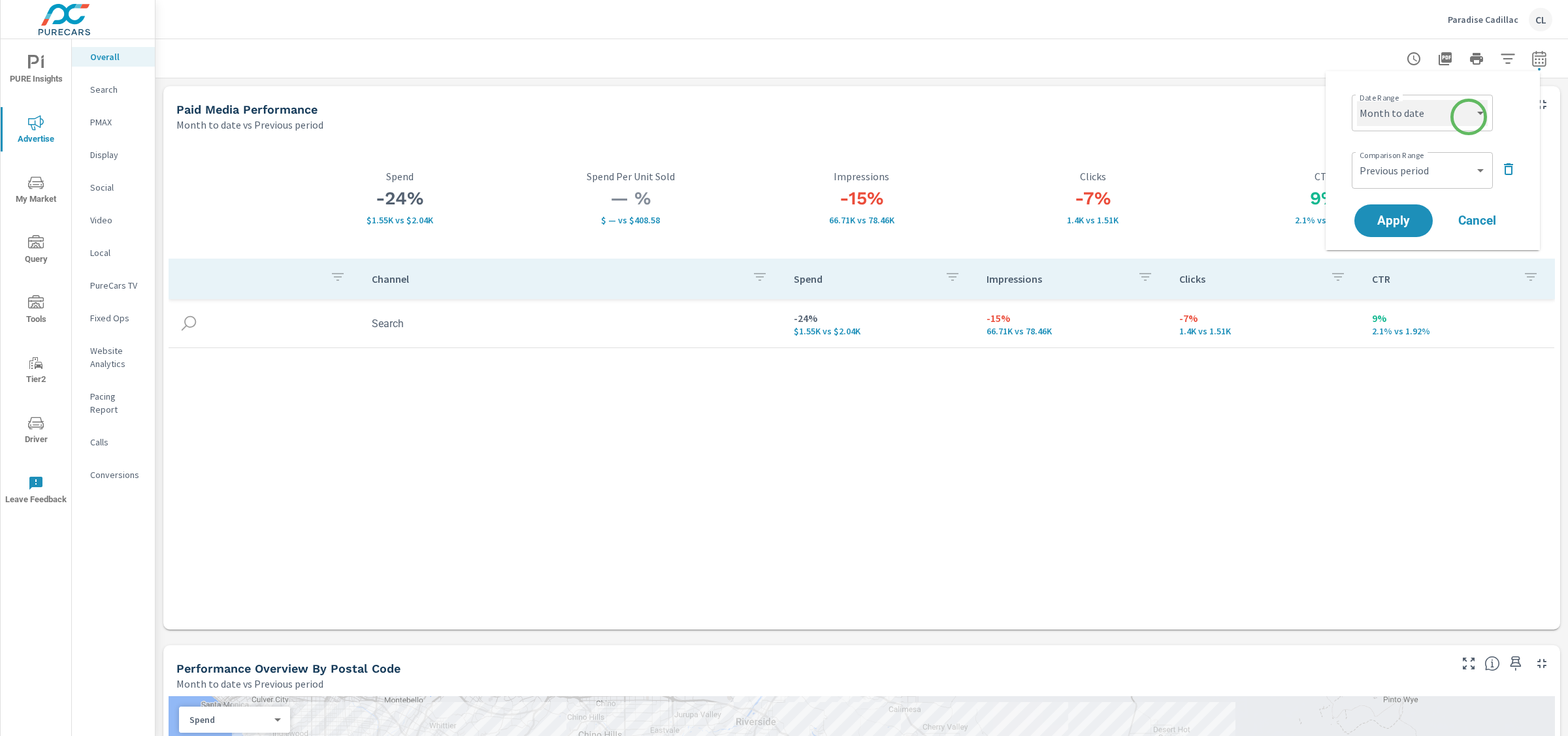
click at [1466, 117] on select "Custom Yesterday Last week Last 7 days Last 14 days Last 30 days Last 45 days L…" at bounding box center [1422, 113] width 131 height 26
select select "Last month"
click at [1400, 220] on span "Apply" at bounding box center [1393, 221] width 54 height 12
click at [106, 360] on p "Website Analytics" at bounding box center [117, 358] width 54 height 26
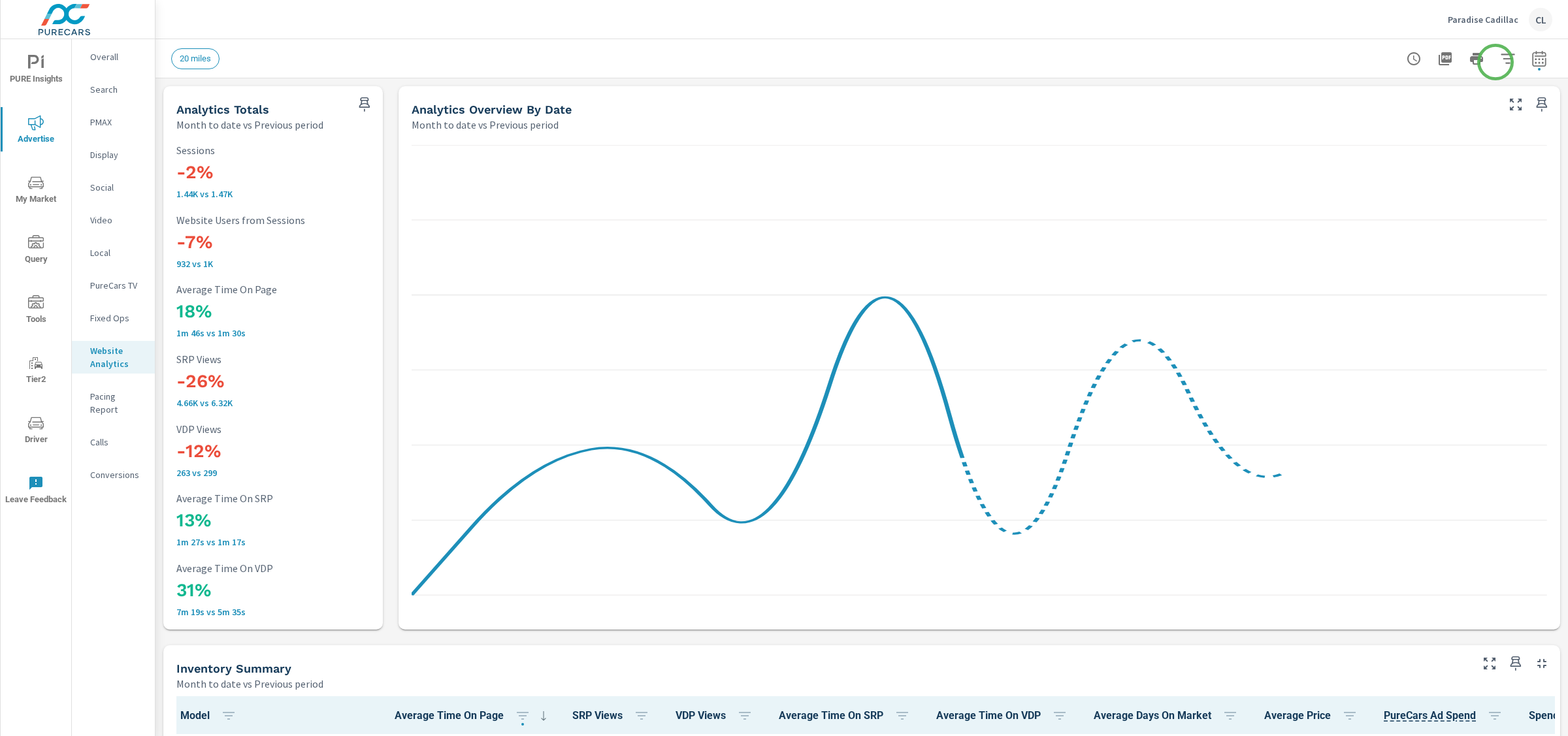
click at [1500, 61] on icon "button" at bounding box center [1508, 58] width 16 height 16
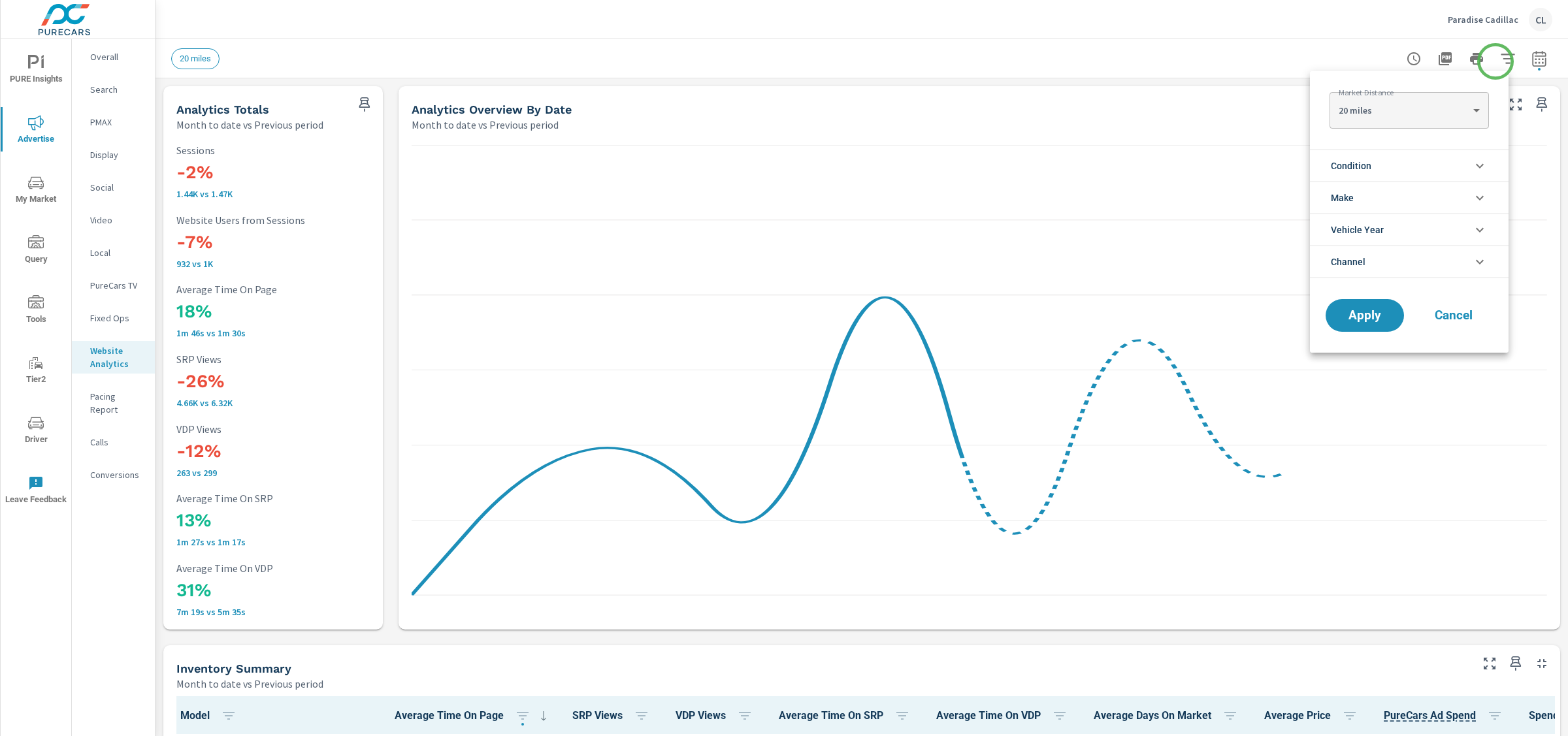
scroll to position [1, 0]
click at [1393, 166] on li "Condition" at bounding box center [1409, 165] width 199 height 32
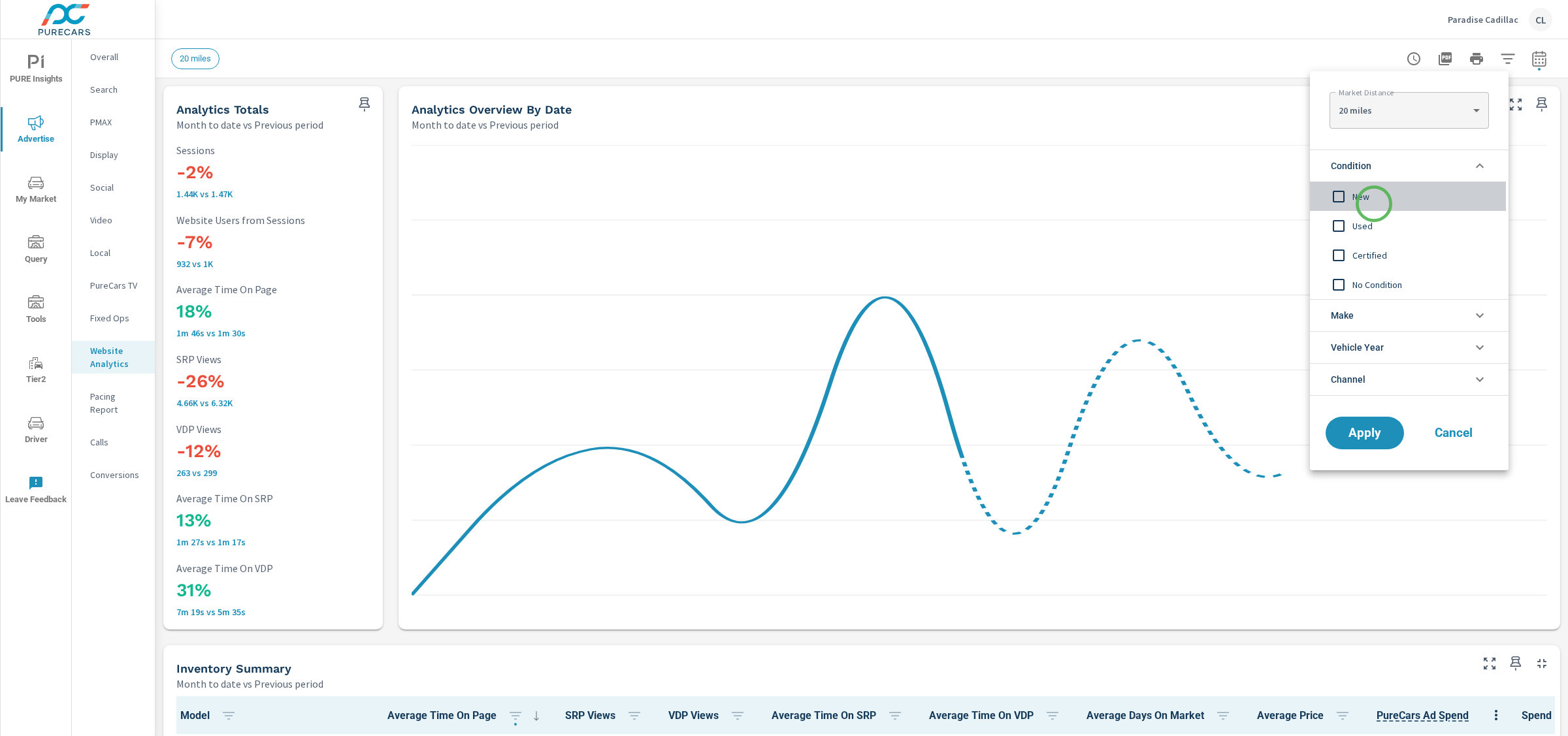
click at [1374, 204] on span "New" at bounding box center [1423, 196] width 143 height 16
click at [1362, 311] on li "Make" at bounding box center [1409, 315] width 199 height 32
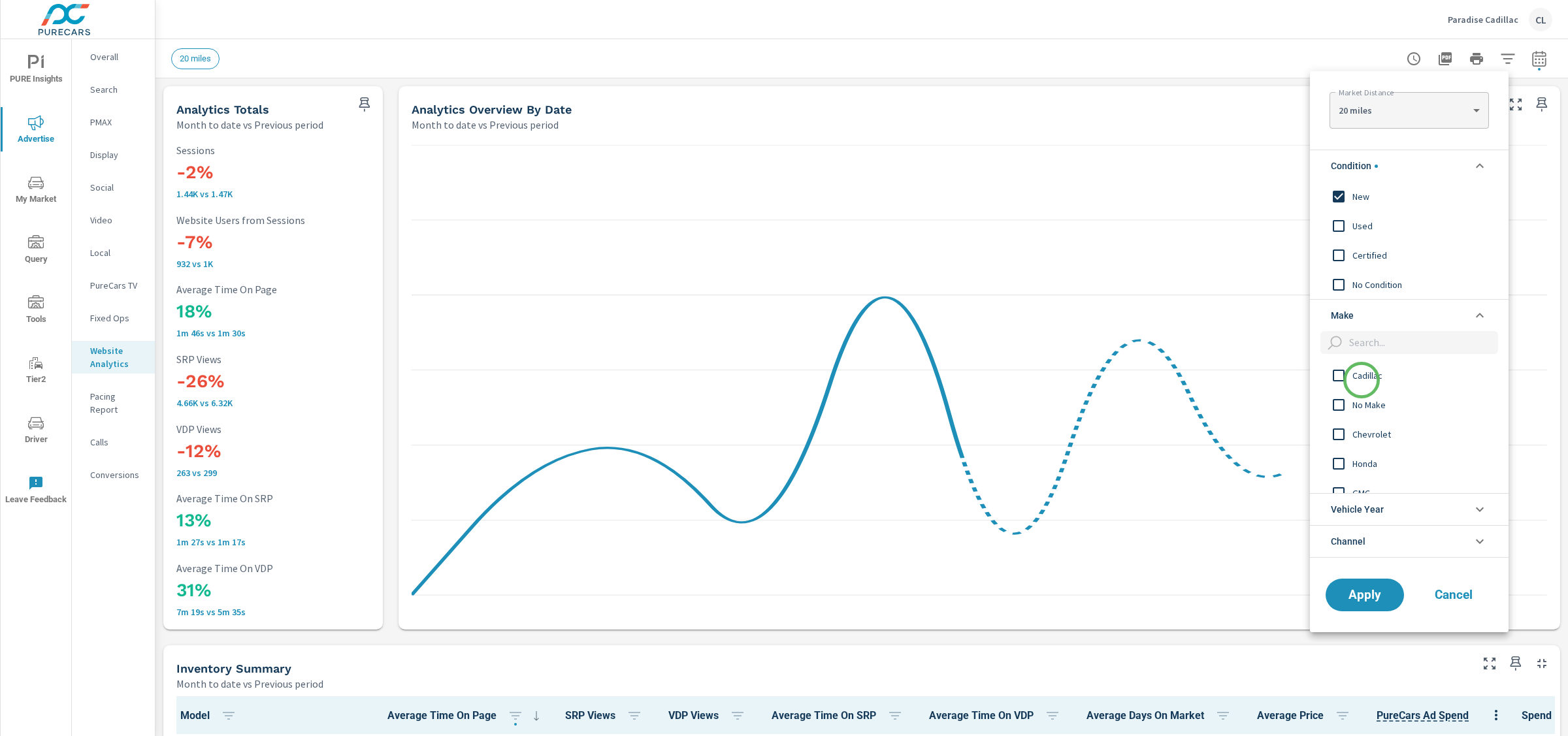
click at [1366, 353] on input "filter options" at bounding box center [1421, 343] width 154 height 23
click at [1366, 372] on span "Cadillac" at bounding box center [1423, 376] width 143 height 16
click at [1361, 589] on span "Apply" at bounding box center [1364, 594] width 54 height 12
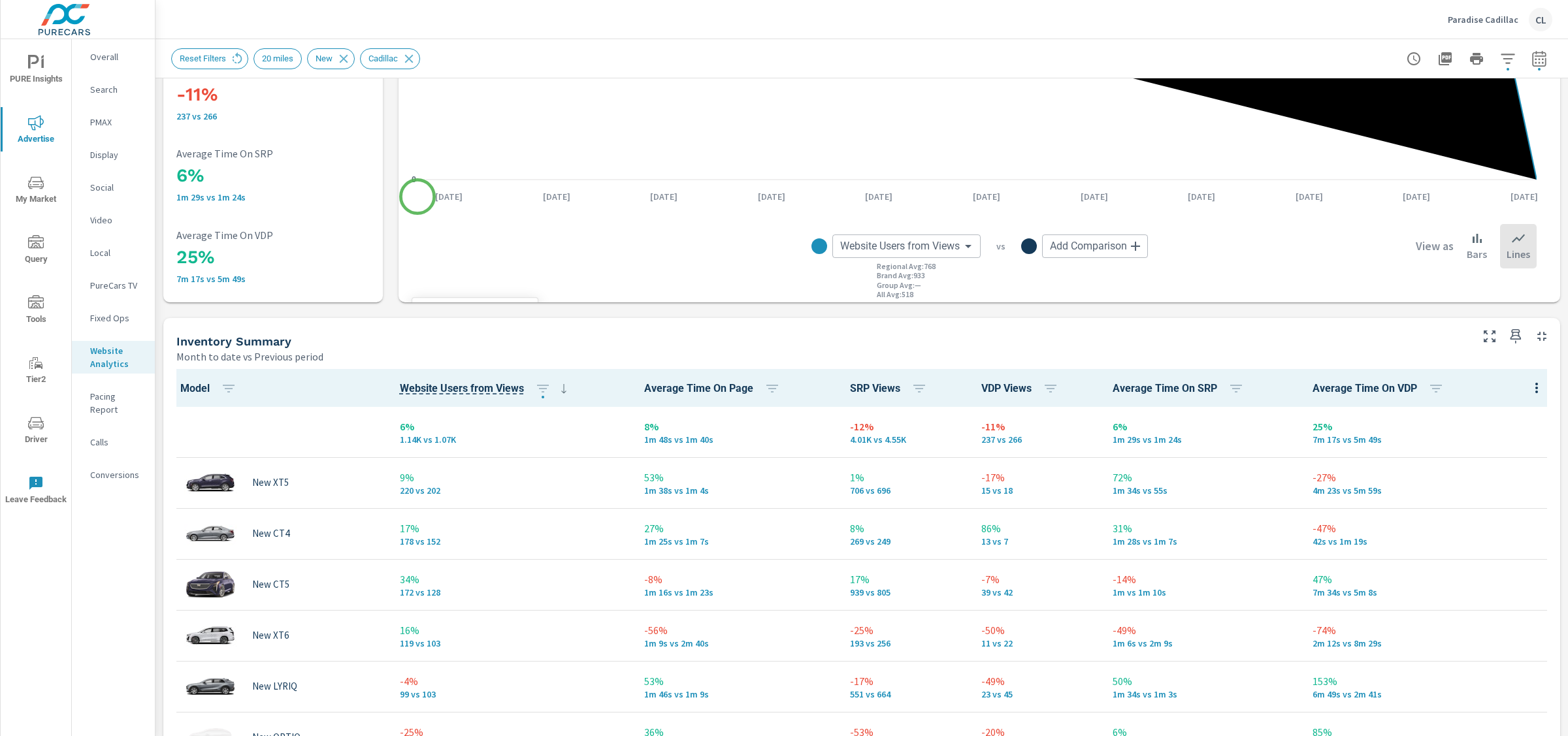
scroll to position [376, 0]
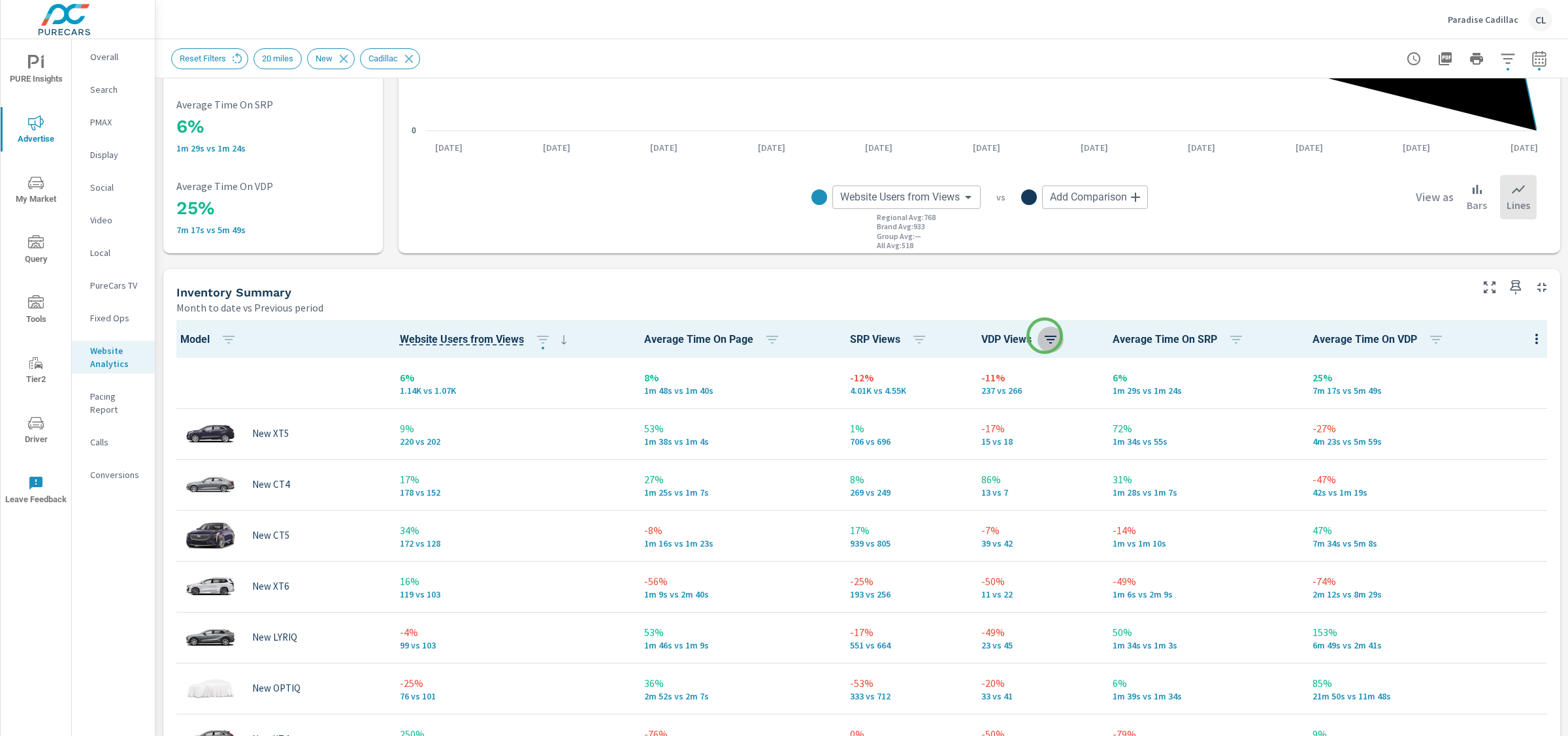
click at [1045, 336] on icon "button" at bounding box center [1051, 339] width 16 height 16
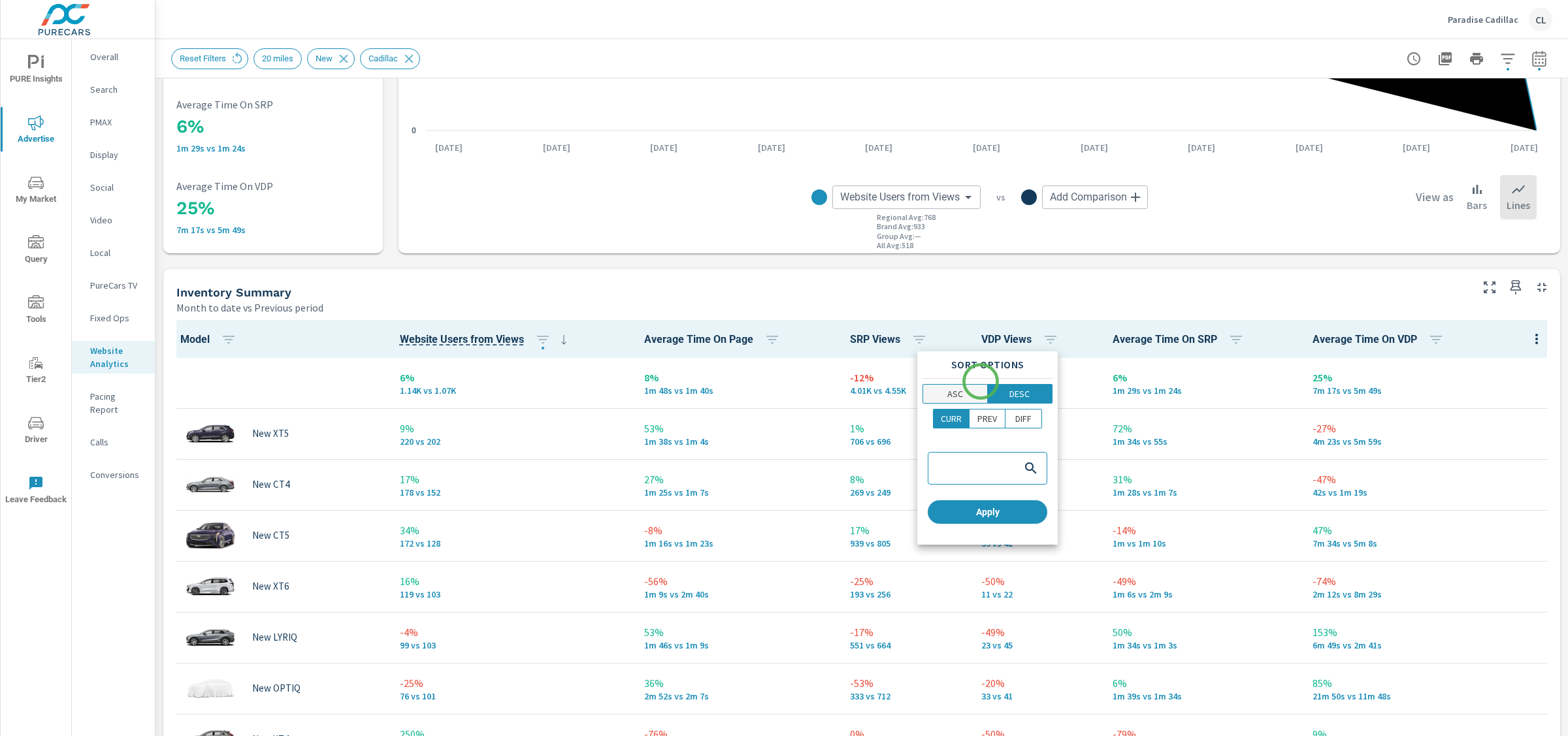
click at [975, 388] on span "ASC" at bounding box center [955, 394] width 56 height 13
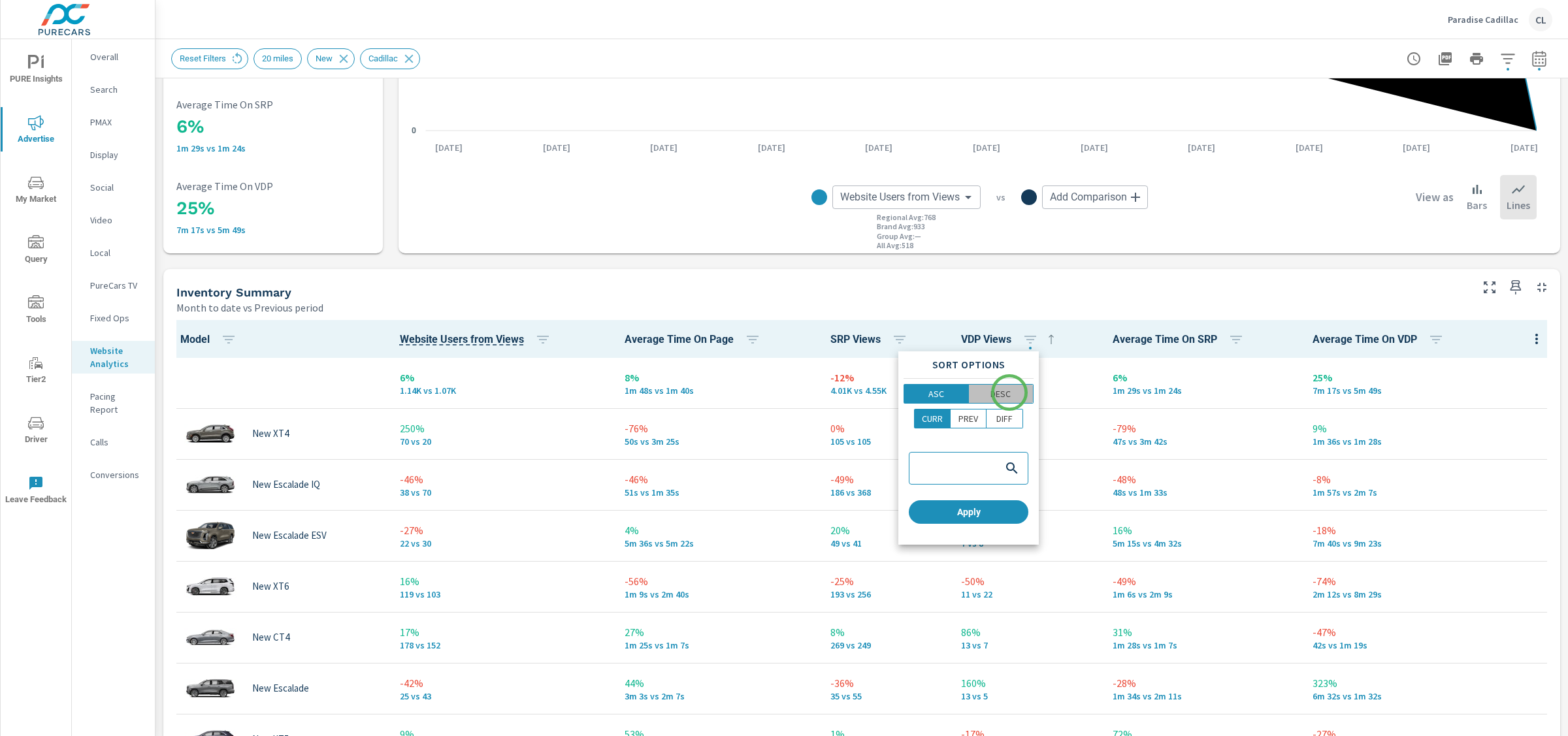
click at [1009, 392] on p "DESC" at bounding box center [1001, 394] width 21 height 13
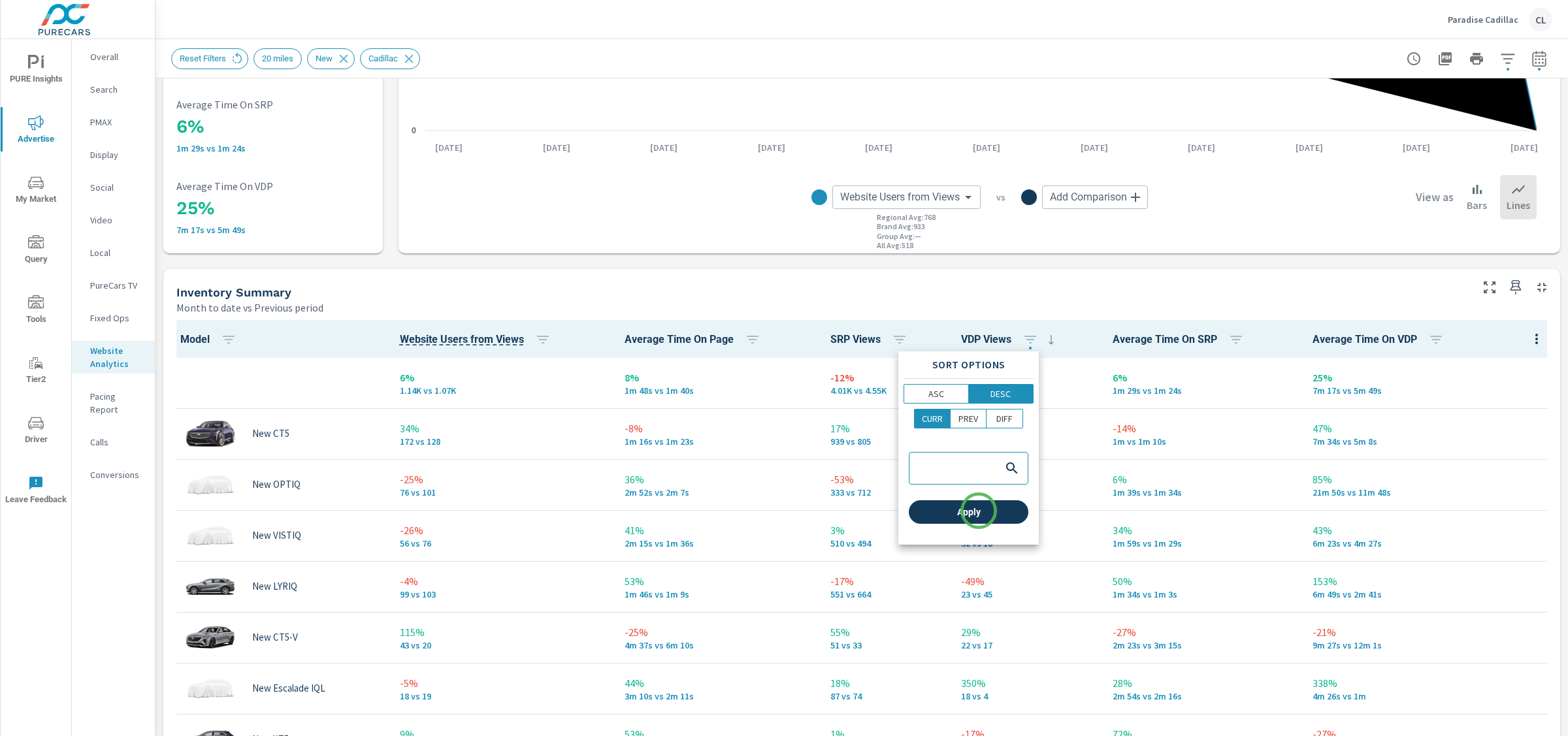
click at [978, 511] on span "Apply" at bounding box center [968, 512] width 109 height 12
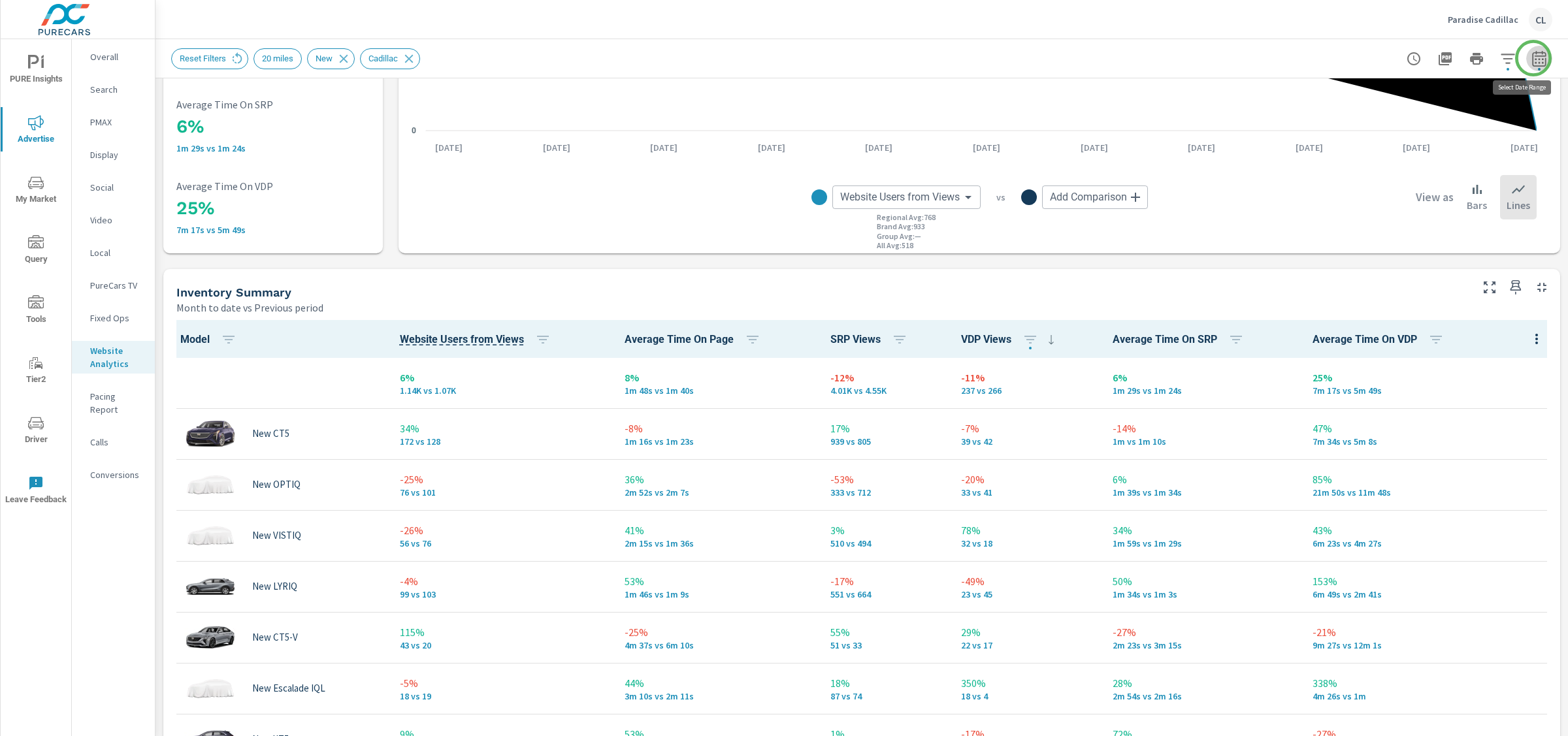
click at [1533, 58] on icon "button" at bounding box center [1539, 58] width 14 height 16
select select "Month to date"
select select "Previous period"
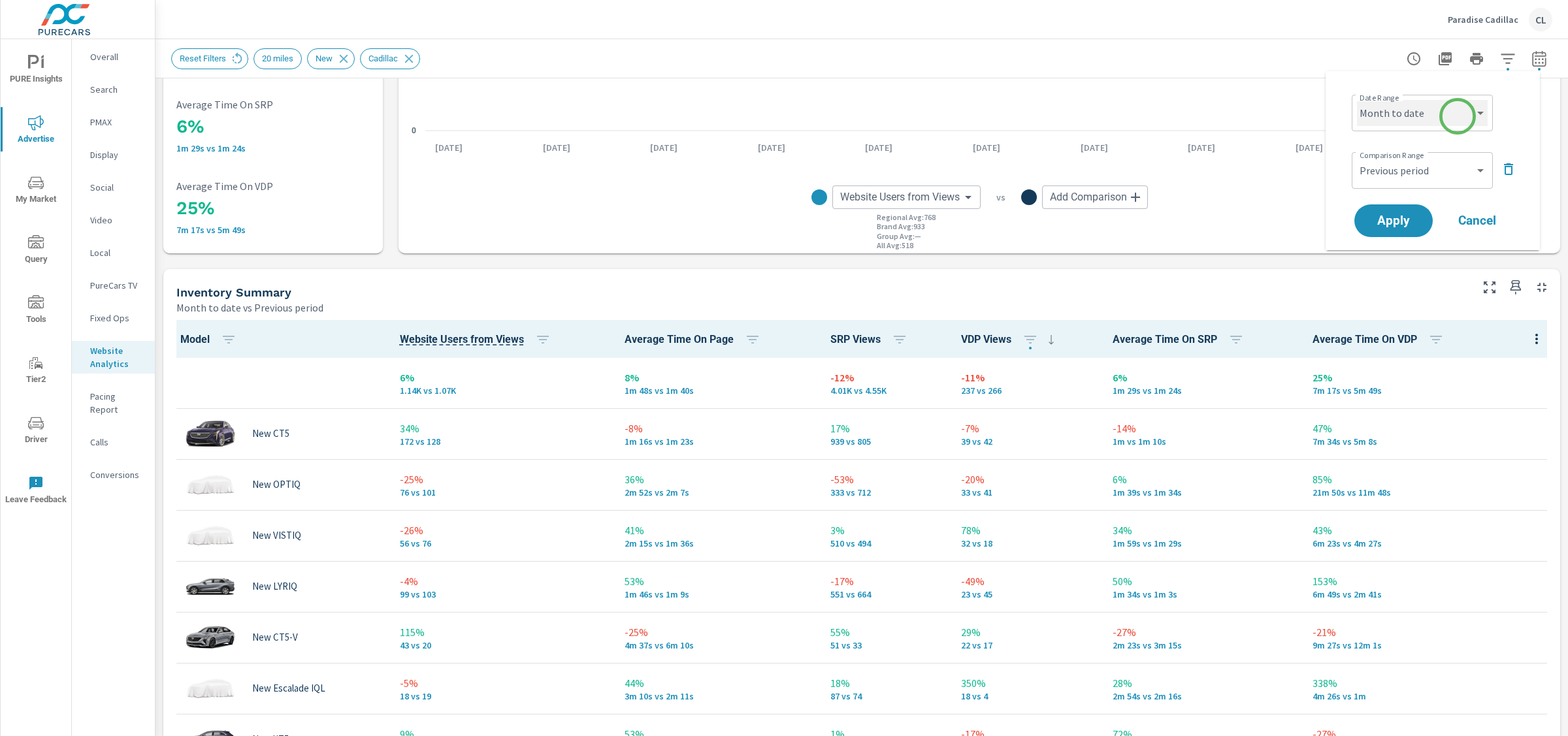
click at [1457, 116] on select "Custom Yesterday Last week Last 7 days Last 14 days Last 30 days Last 45 days L…" at bounding box center [1422, 113] width 131 height 26
select select "Last month"
click at [1399, 230] on button "Apply" at bounding box center [1393, 221] width 81 height 34
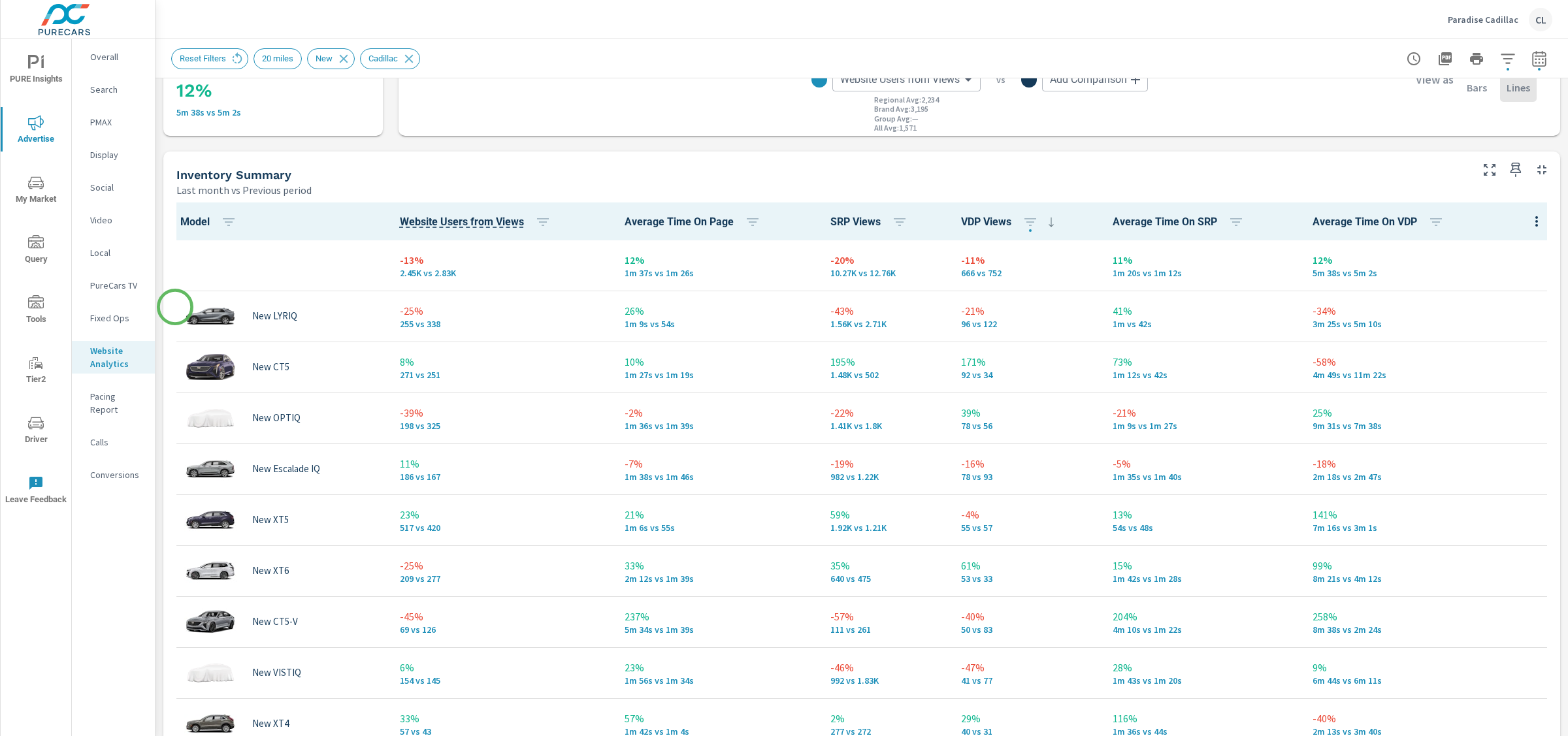
scroll to position [498, 0]
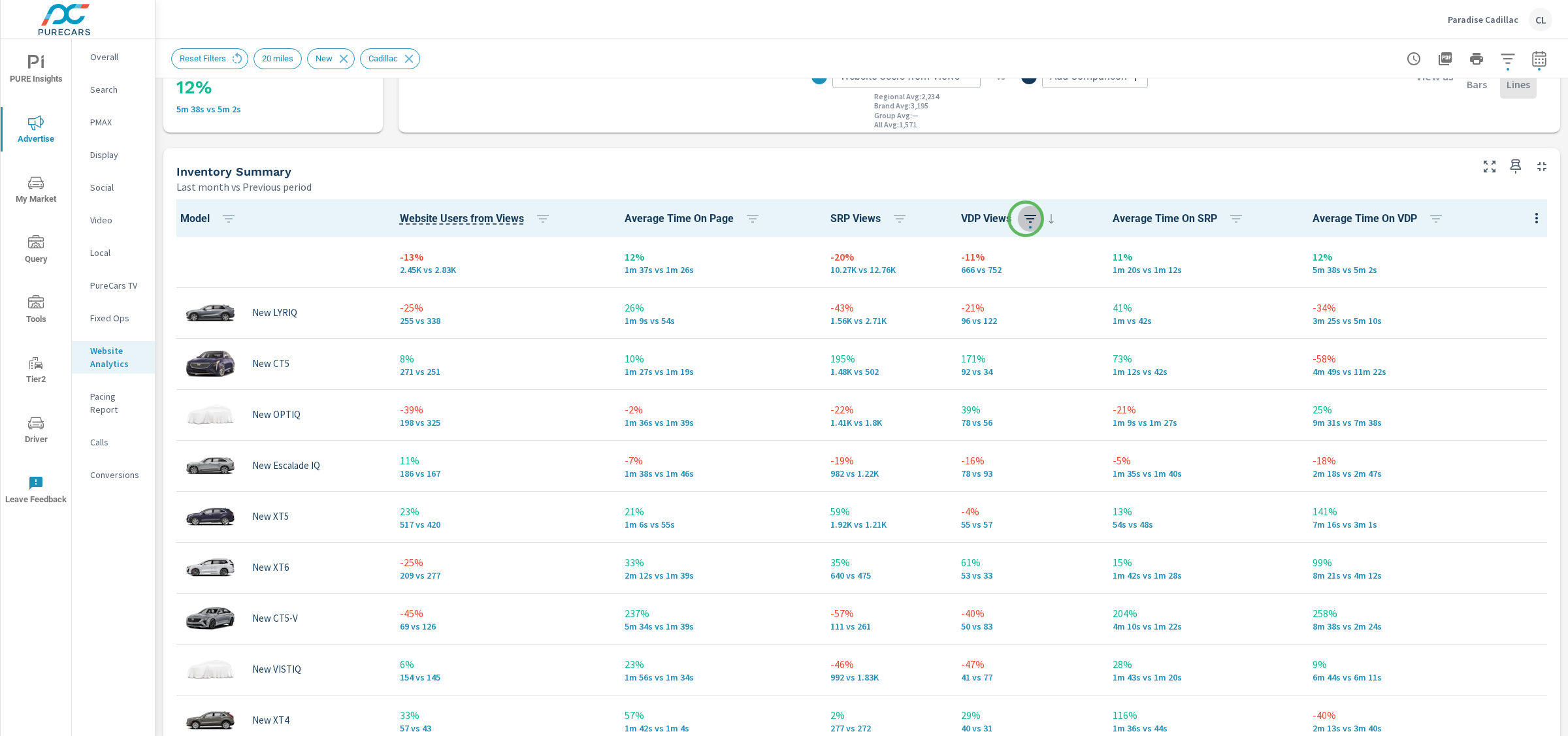
click at [1025, 219] on icon "button" at bounding box center [1030, 219] width 16 height 16
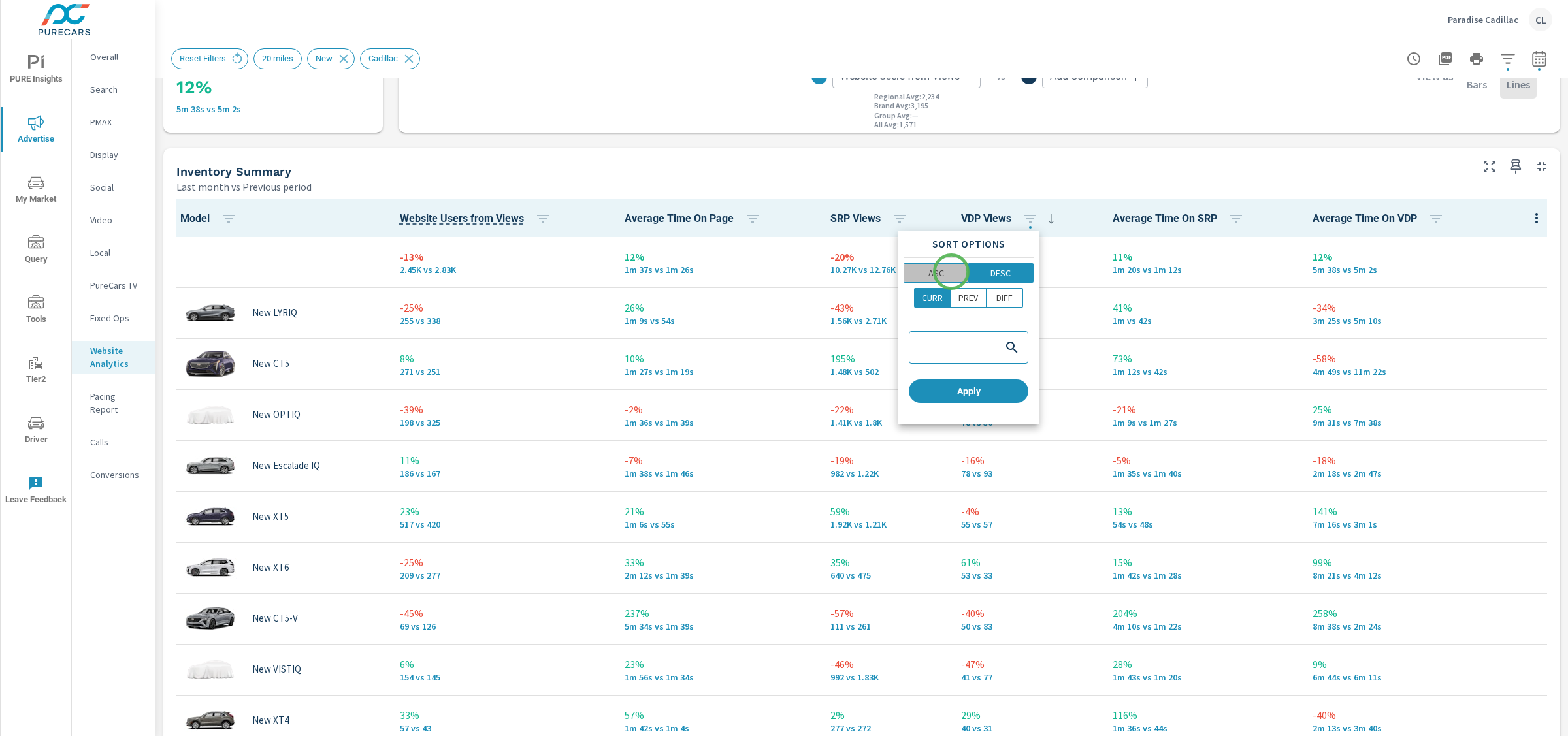
click at [951, 271] on span "ASC" at bounding box center [936, 273] width 56 height 13
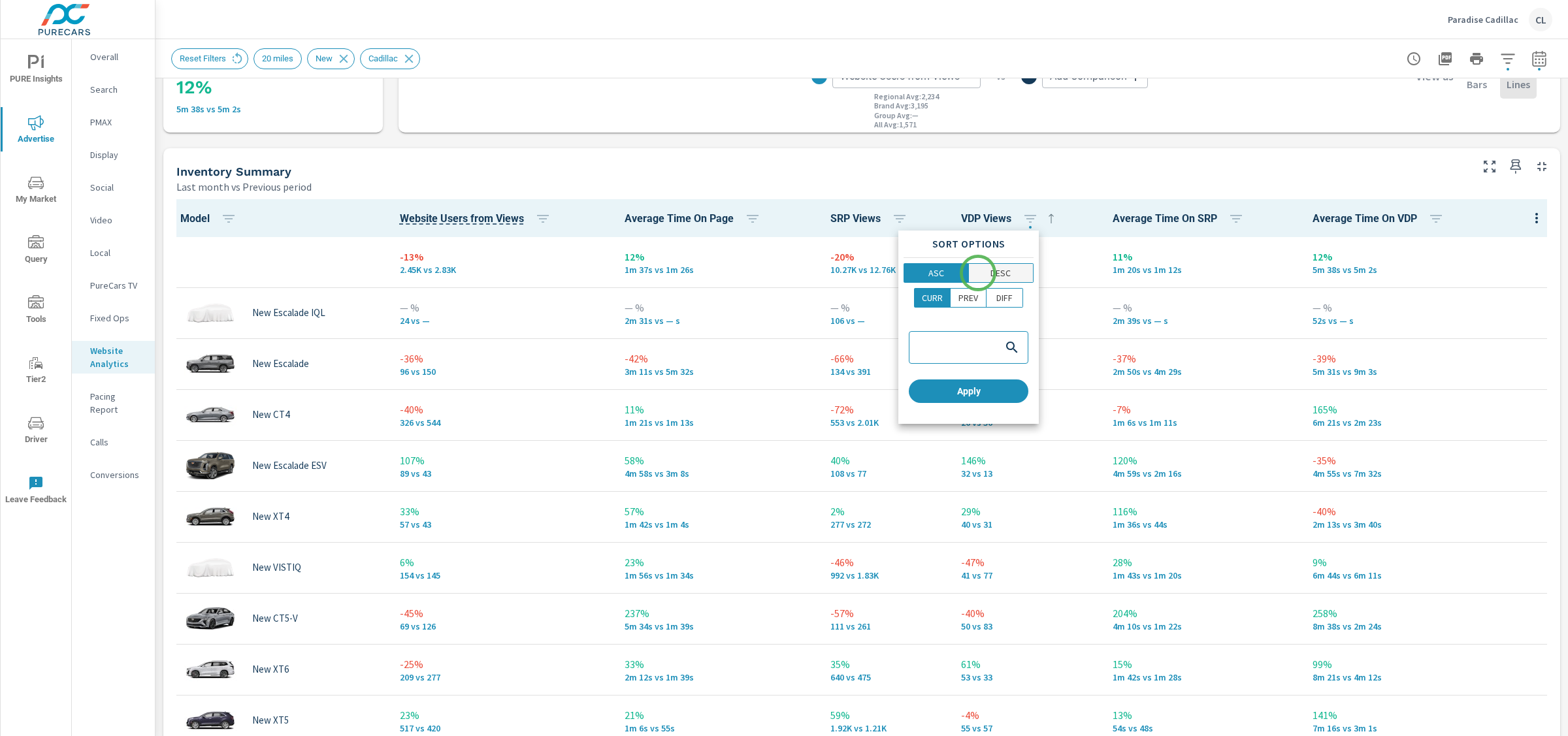
click at [981, 272] on span "DESC" at bounding box center [1001, 273] width 57 height 13
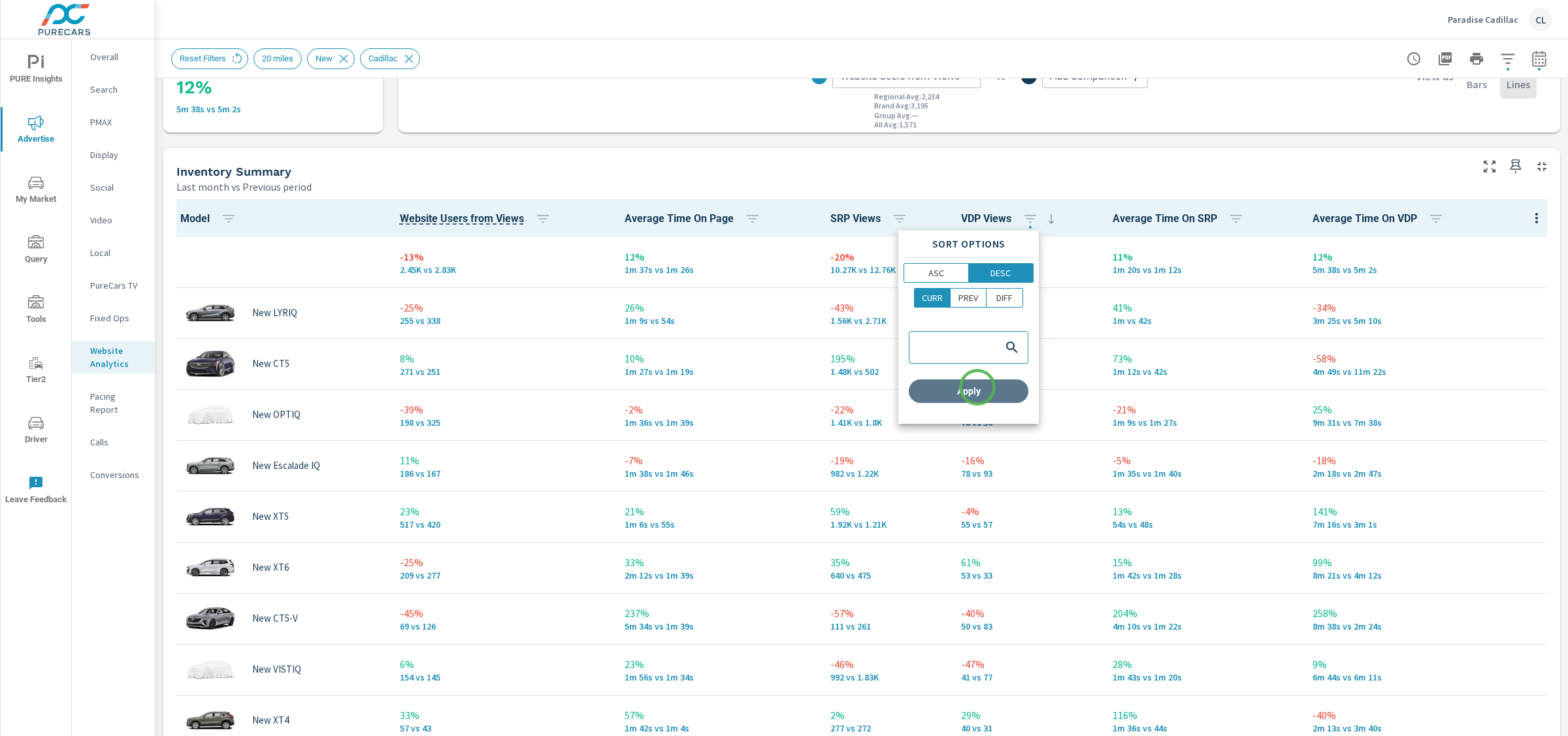
click at [977, 388] on span "Apply" at bounding box center [968, 391] width 109 height 12
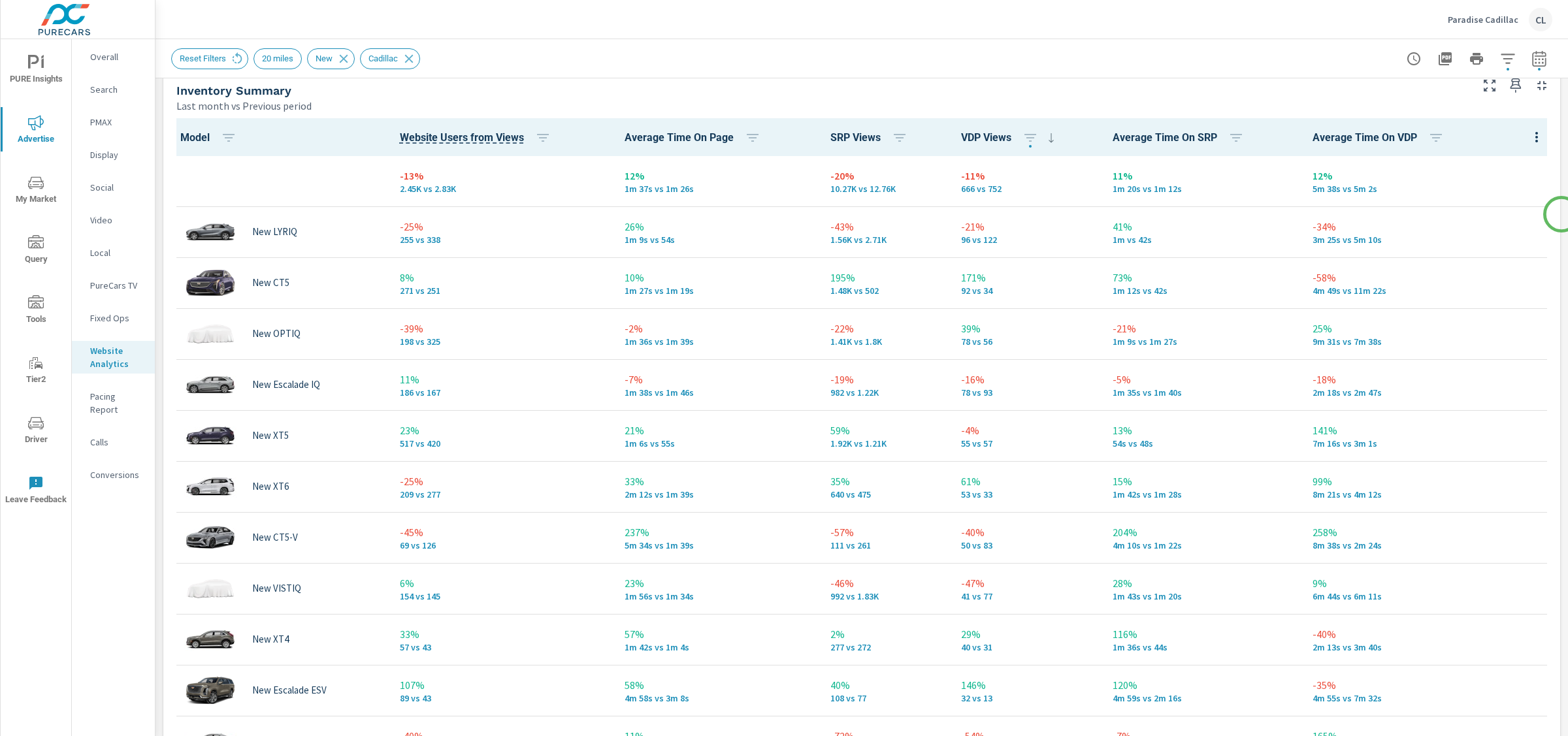
scroll to position [598, 0]
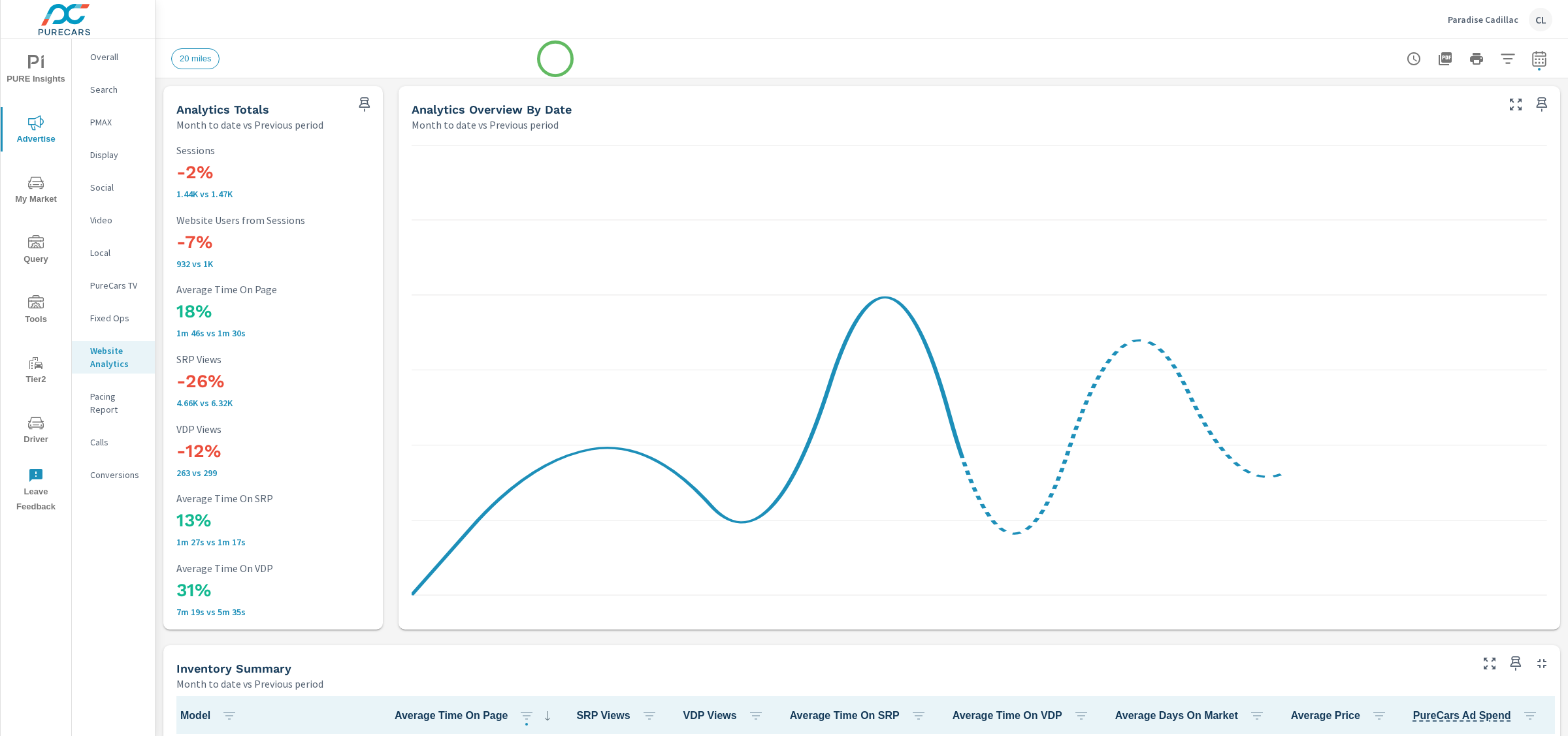
scroll to position [1, 0]
click at [115, 468] on p "Conversions" at bounding box center [117, 475] width 54 height 13
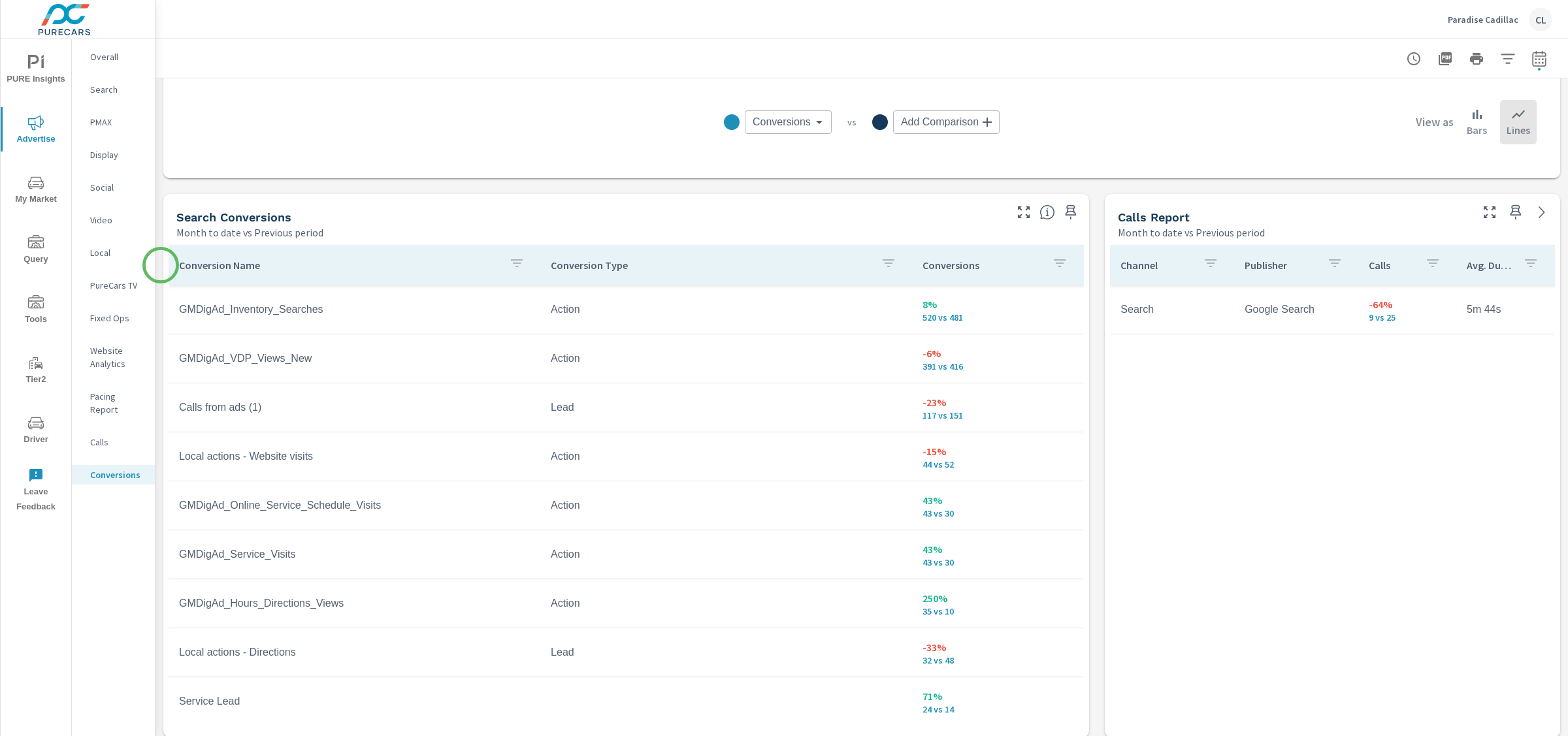
scroll to position [605, 0]
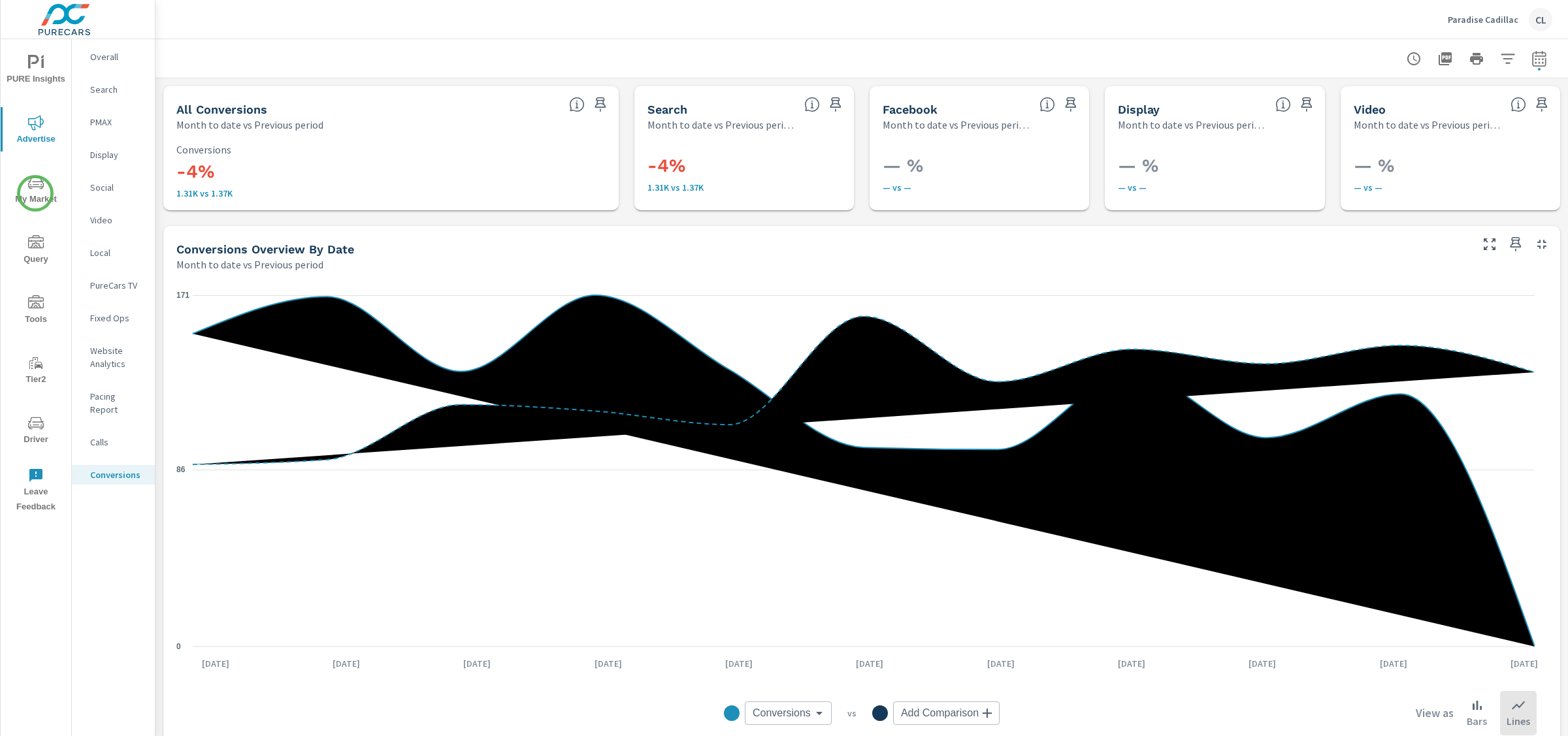
click at [36, 192] on span "My Market" at bounding box center [36, 191] width 63 height 32
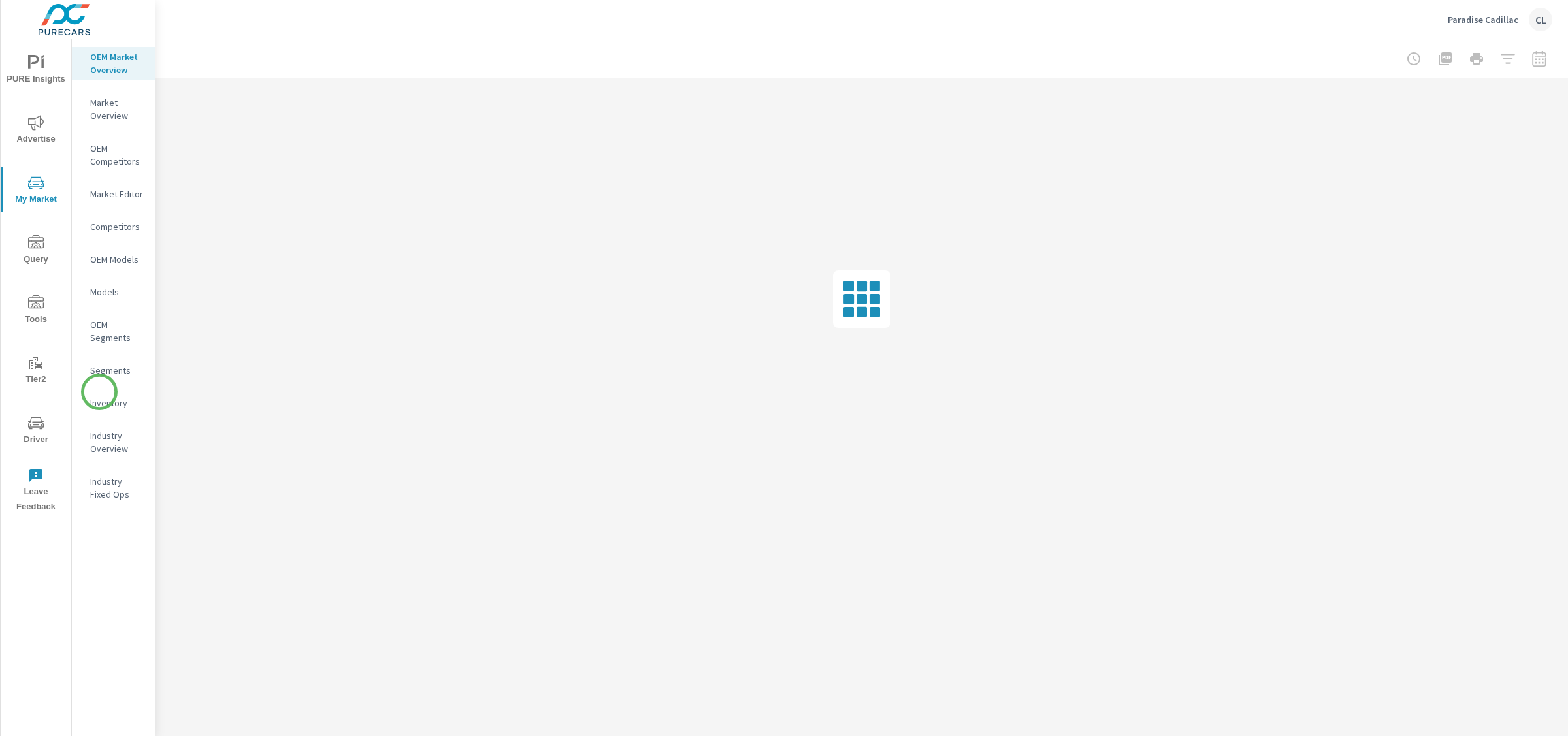
click at [100, 391] on nav "OEM Market Overview Market Overview OEM Competitors Market Editor Competitors O…" at bounding box center [114, 281] width 83 height 483
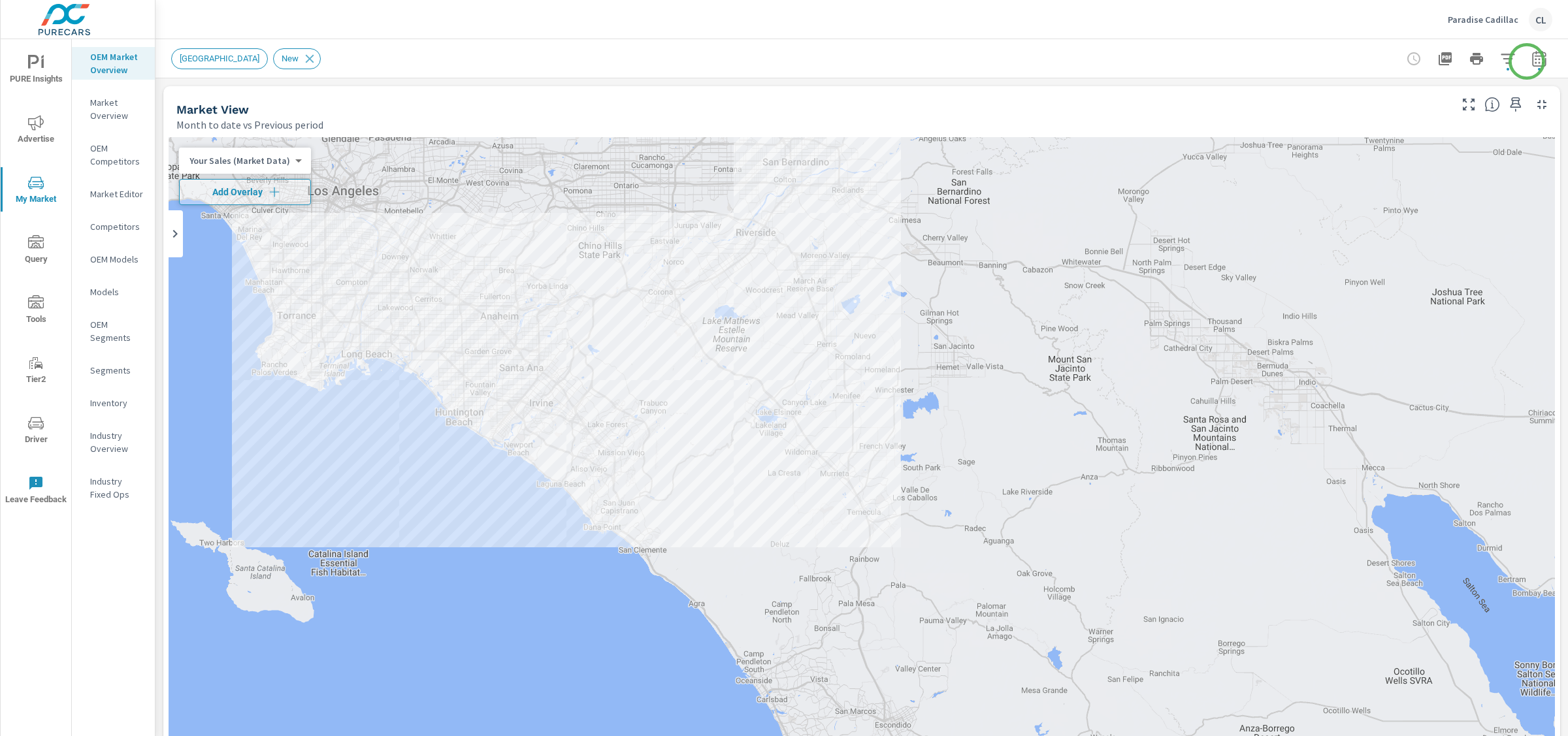
click at [1534, 59] on icon "button" at bounding box center [1538, 61] width 8 height 6
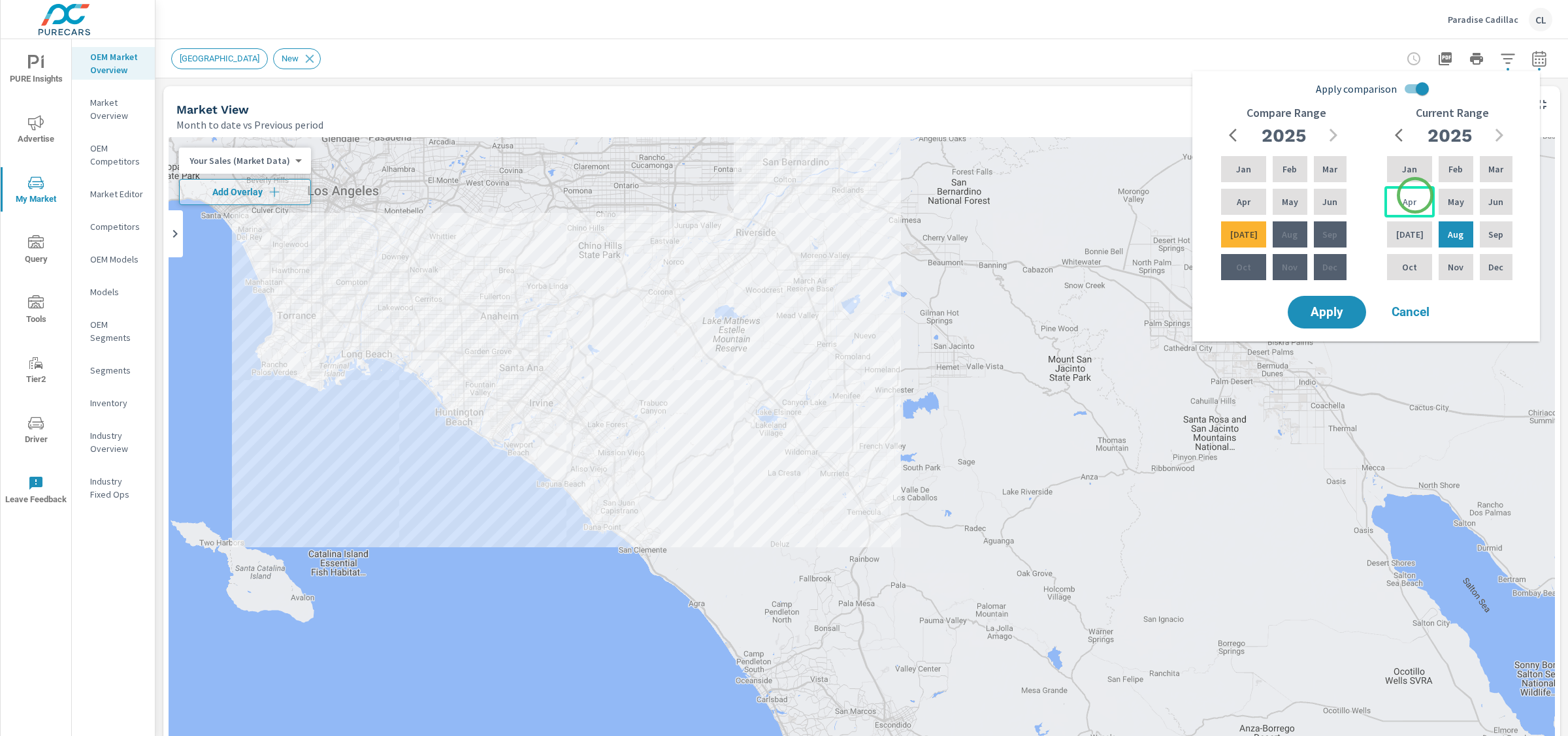
click at [1414, 196] on div "Apr" at bounding box center [1409, 201] width 51 height 31
click at [1488, 198] on p "Jun" at bounding box center [1496, 202] width 15 height 13
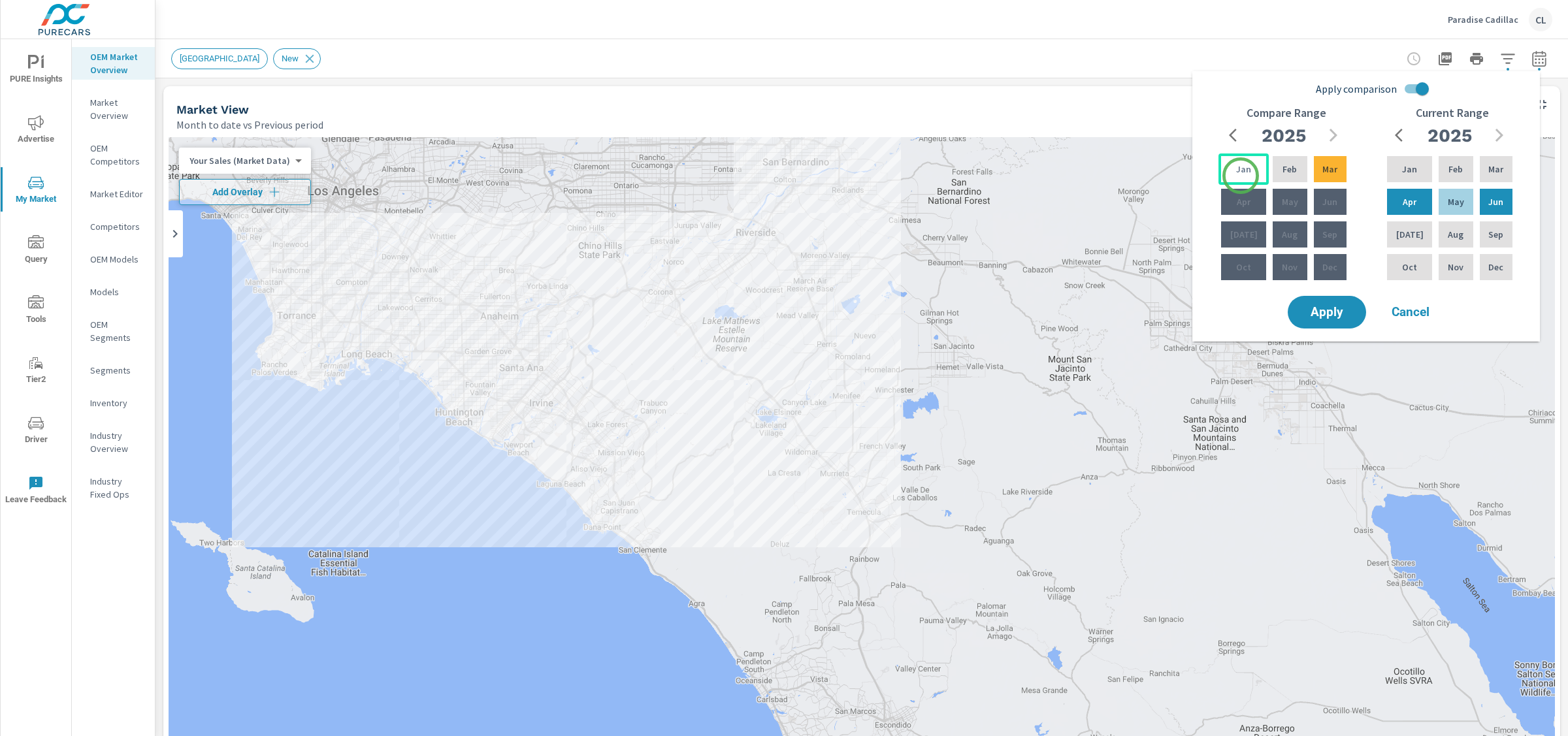
click at [1240, 176] on div "Jan" at bounding box center [1244, 169] width 51 height 31
click at [1335, 169] on div "Mar" at bounding box center [1330, 169] width 38 height 31
click at [1333, 308] on span "Apply" at bounding box center [1327, 312] width 54 height 12
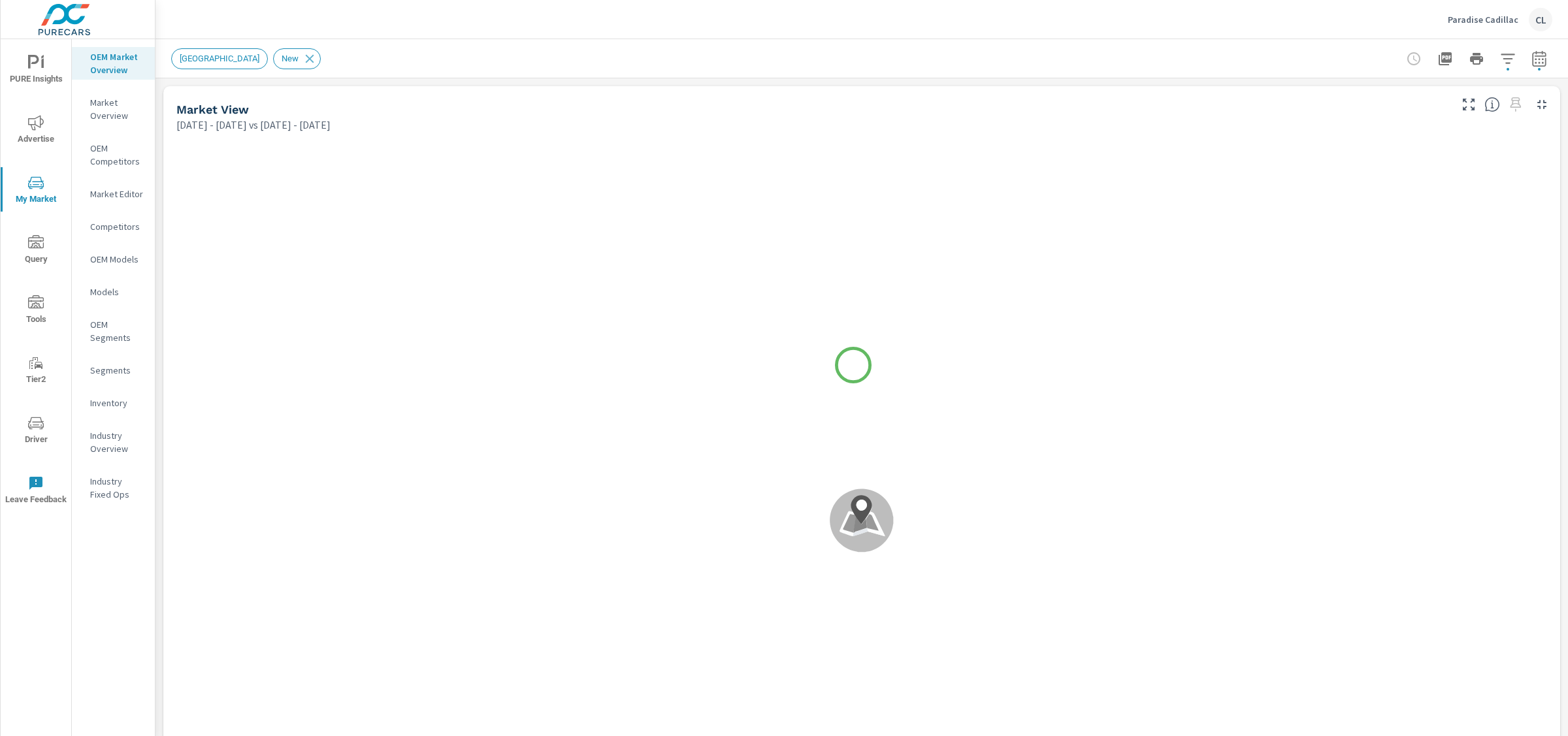
scroll to position [1, 0]
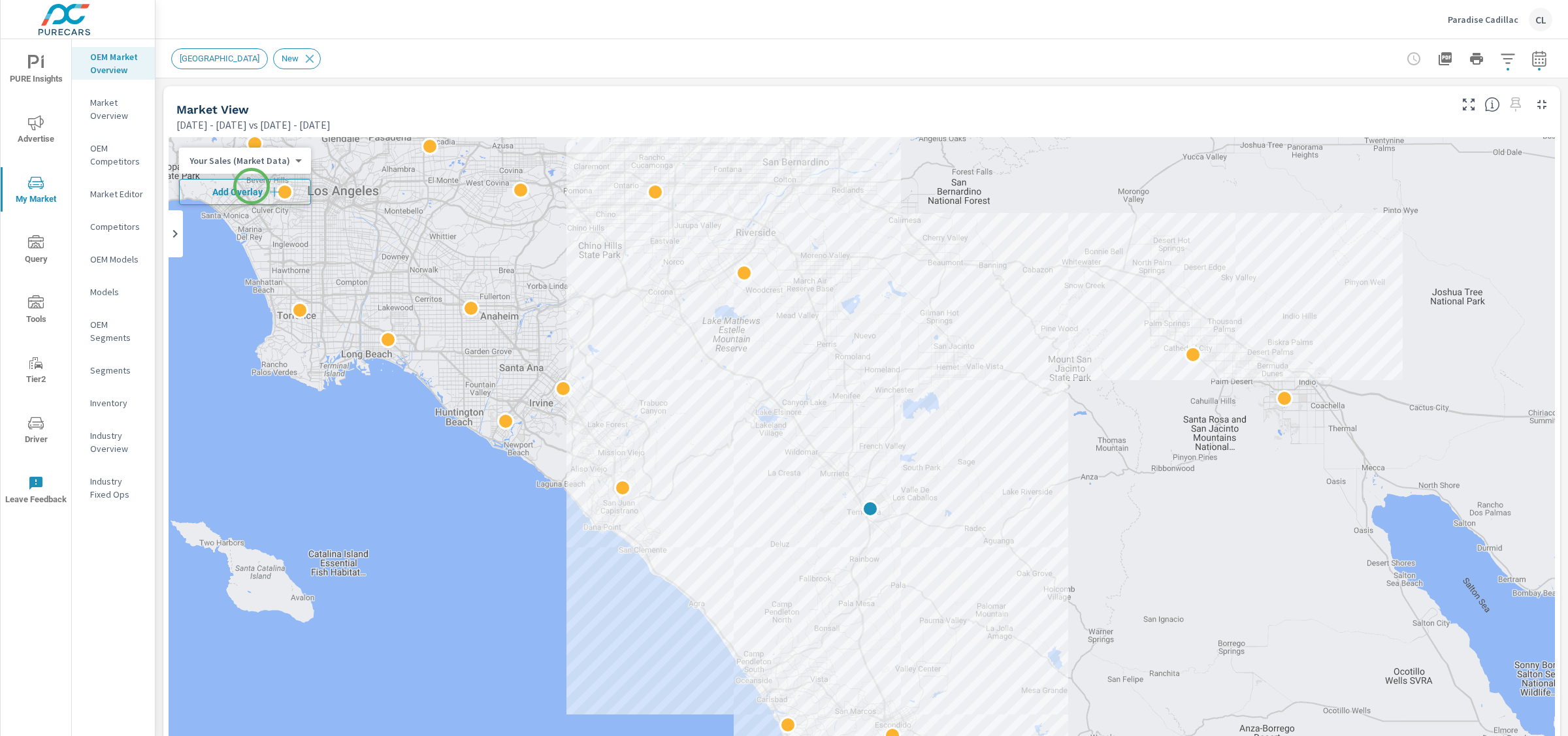
click at [253, 184] on button "Add Overlay" at bounding box center [245, 192] width 132 height 26
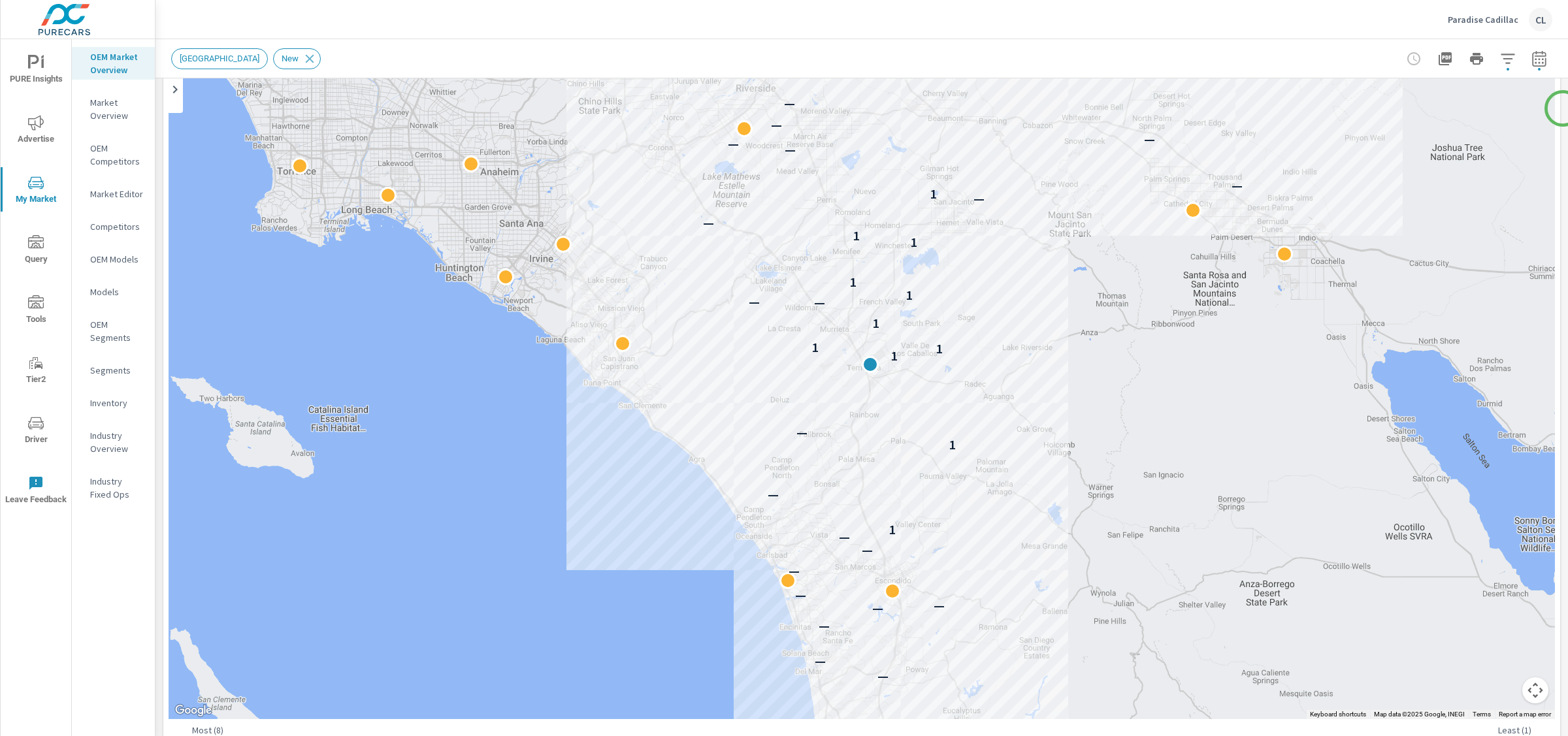
scroll to position [181, 0]
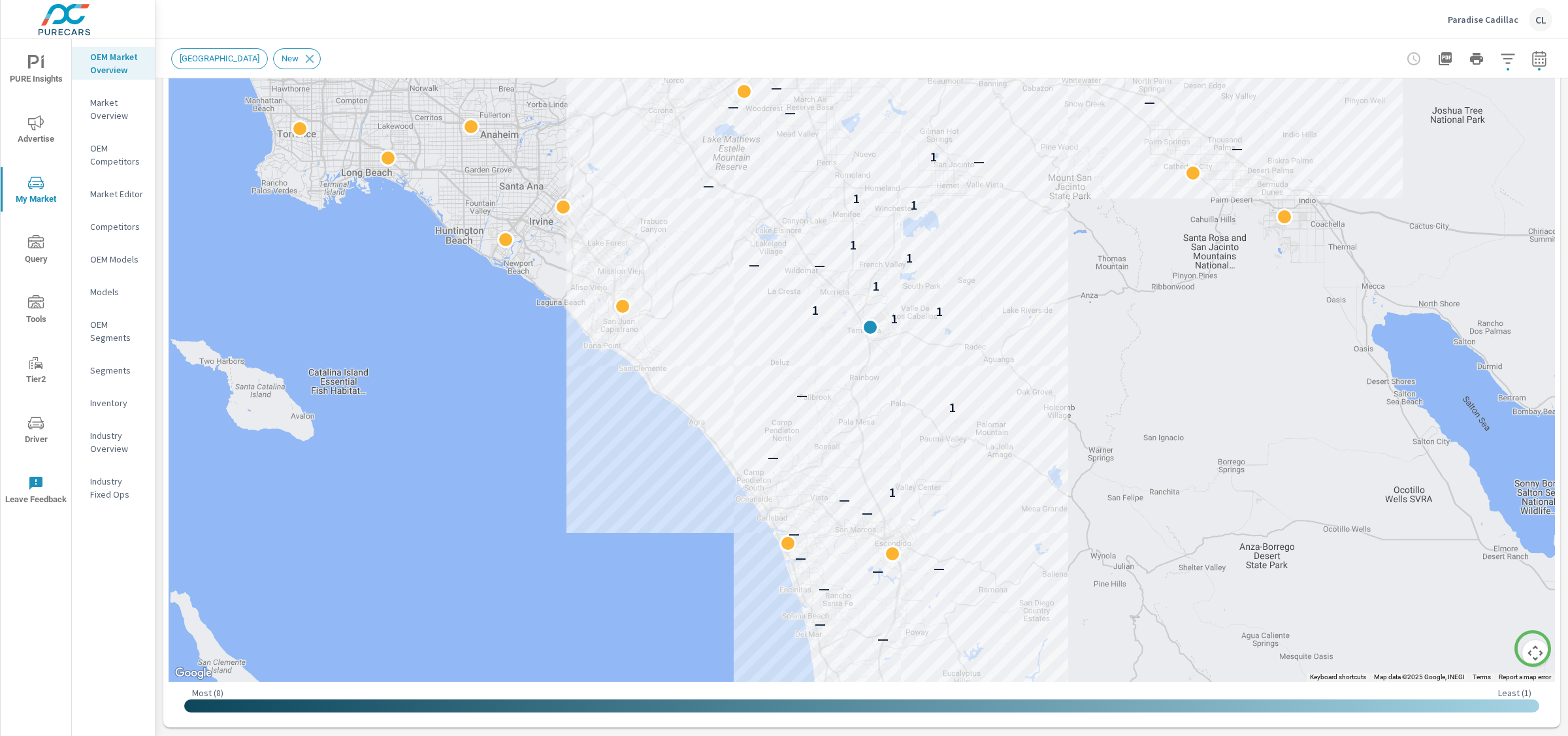
click at [1532, 649] on button "Map camera controls" at bounding box center [1535, 653] width 26 height 26
click at [1489, 588] on button "Zoom in" at bounding box center [1502, 588] width 26 height 26
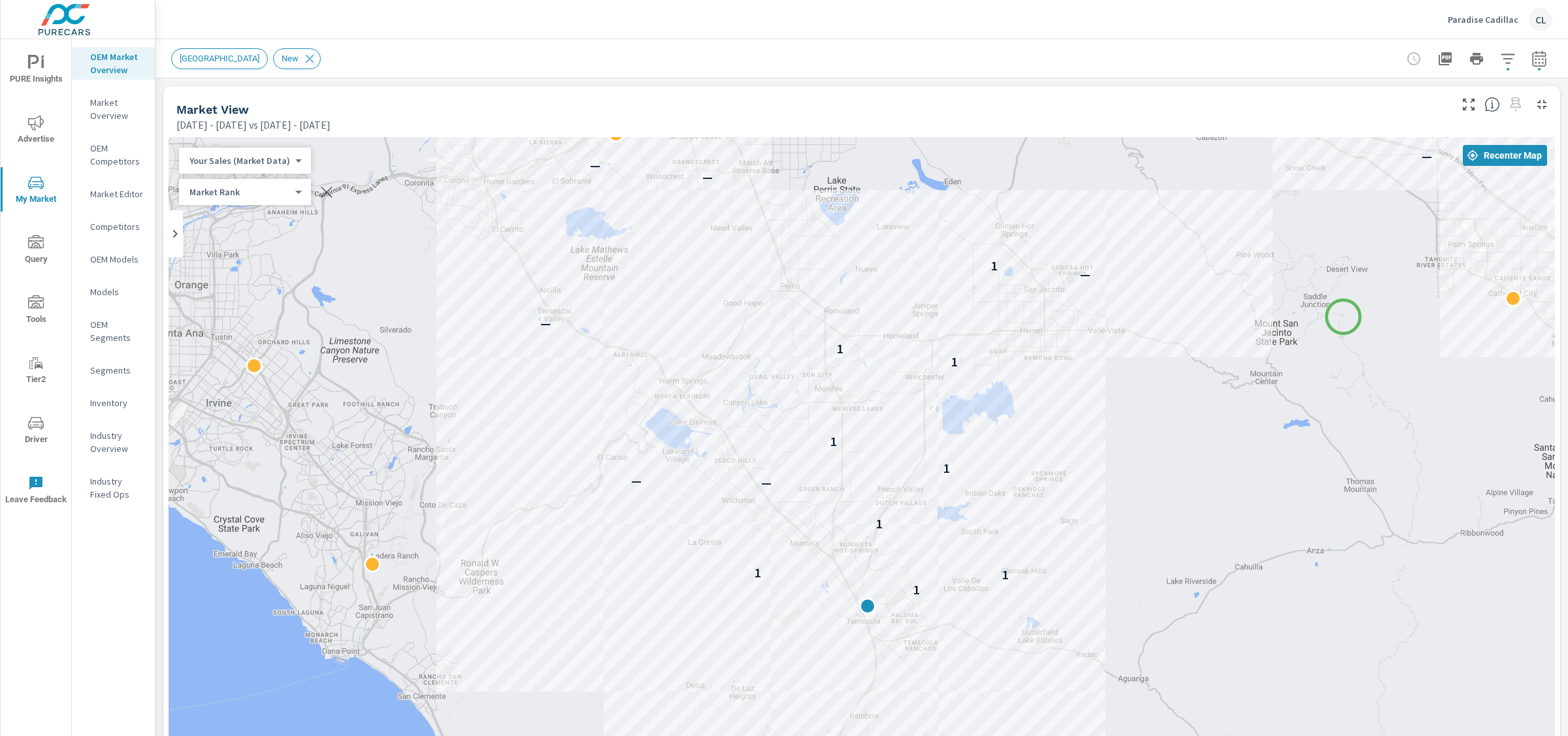
drag, startPoint x: 1347, startPoint y: 214, endPoint x: 1346, endPoint y: 316, distance: 102.0
click at [1344, 317] on div "— — — — — — — — — — 1 — 1 — 1 1 1 1 — — 1 1 1 1 — — 1 — — — — — — —" at bounding box center [862, 500] width 1387 height 727
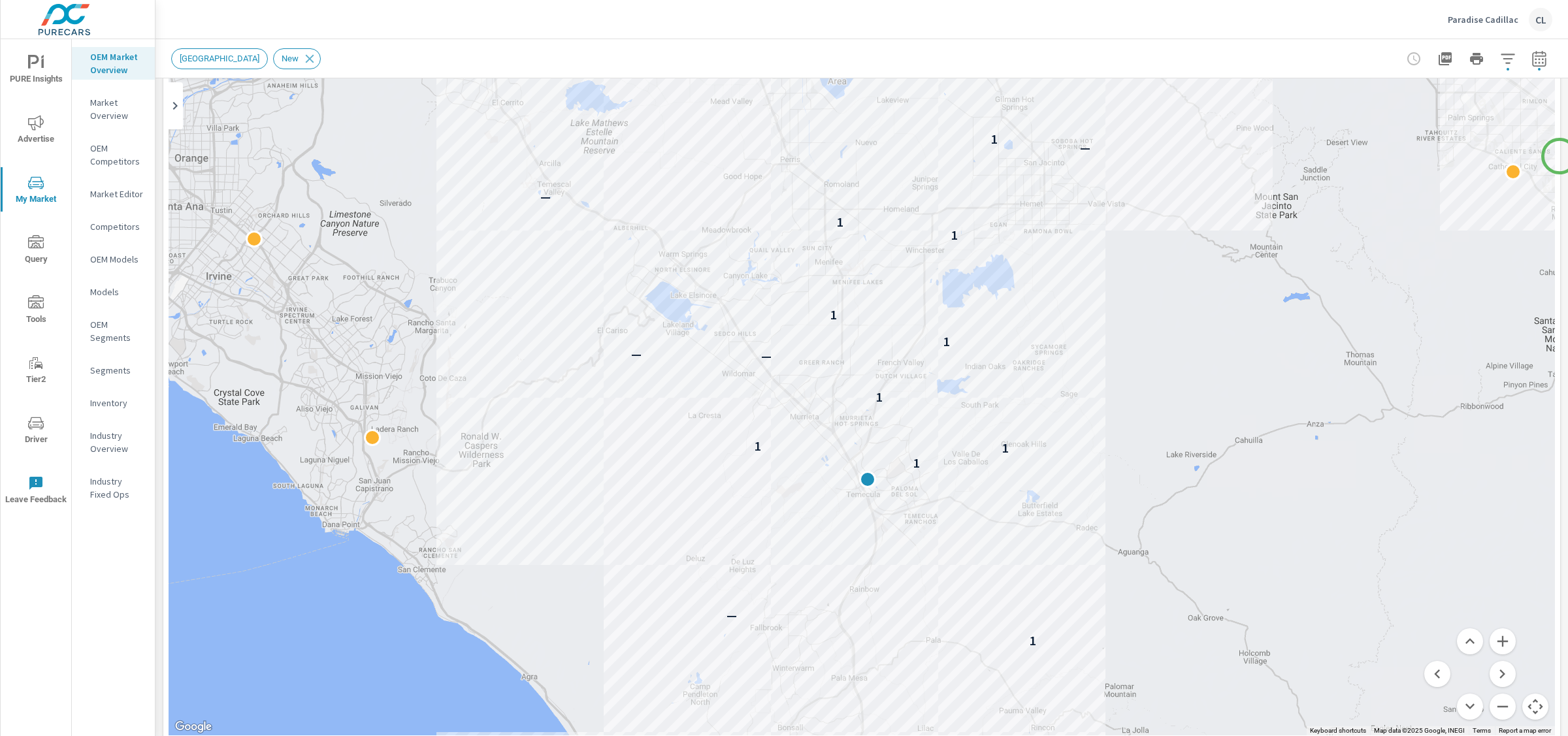
scroll to position [130, 0]
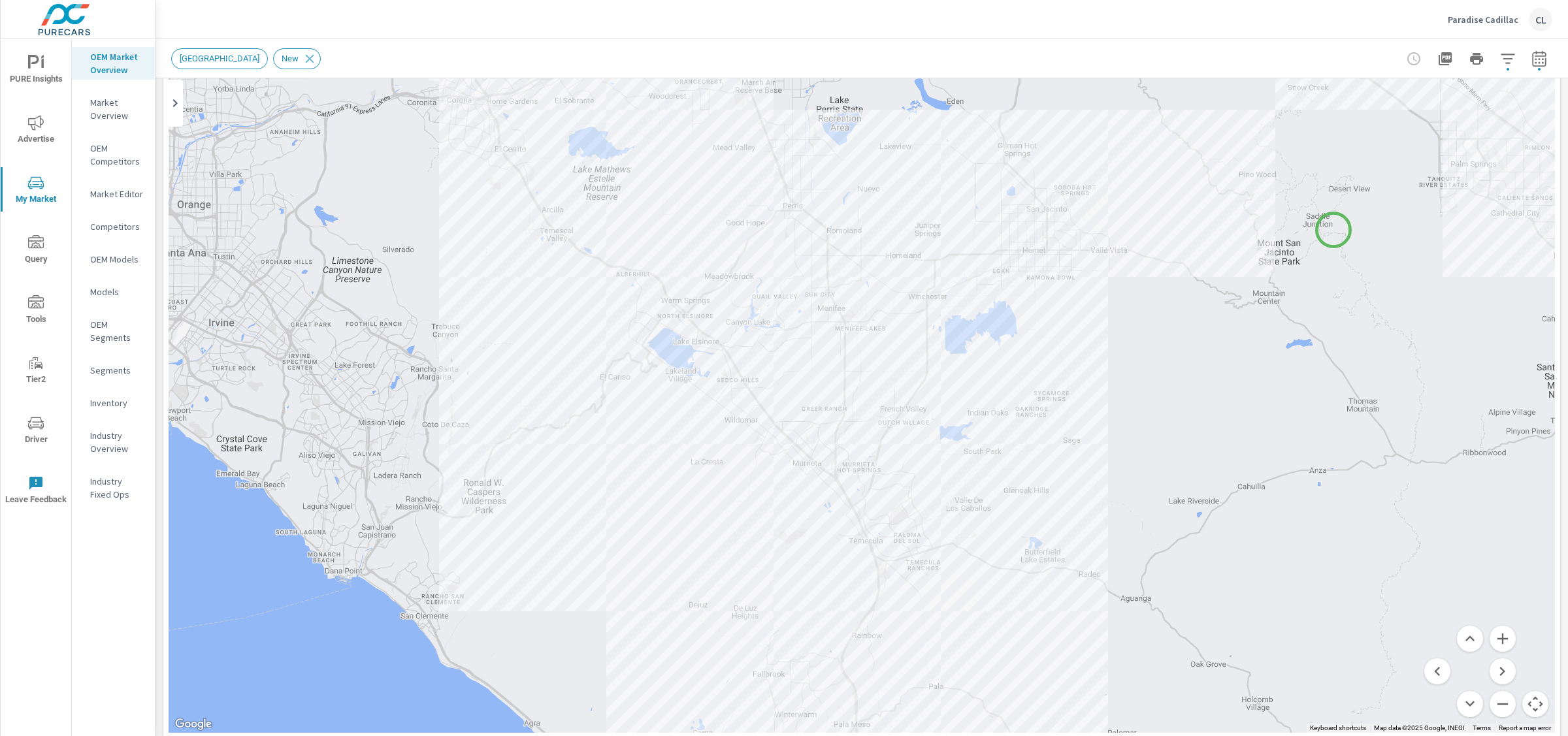
drag, startPoint x: 1330, startPoint y: 179, endPoint x: 1333, endPoint y: 230, distance: 51.1
click at [1333, 230] on div "— — — — — — — — — 1 — 1 — 1 1 1 1 — — 1 1 1 1 — — 1 — — — — — — — —" at bounding box center [862, 370] width 1387 height 727
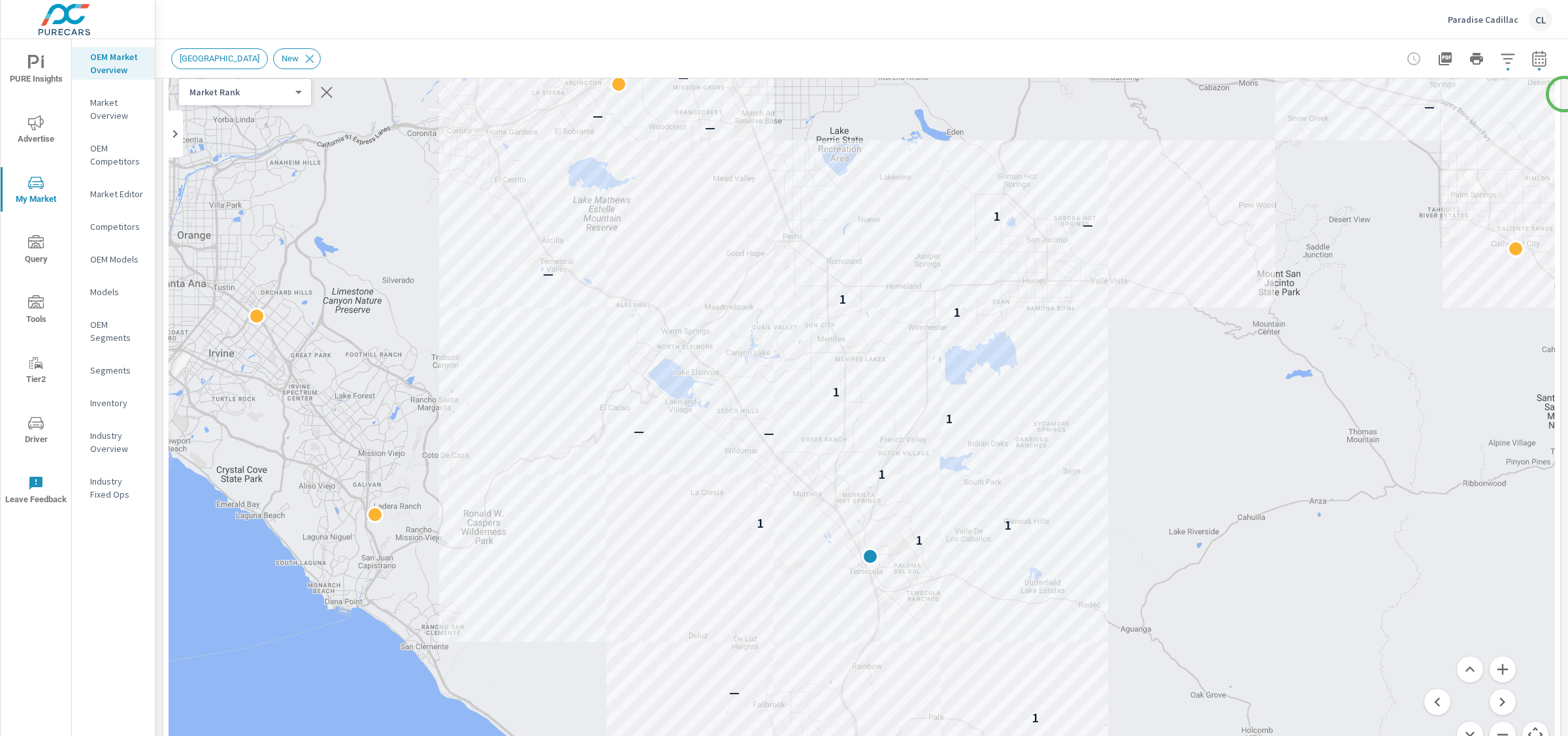
scroll to position [132, 0]
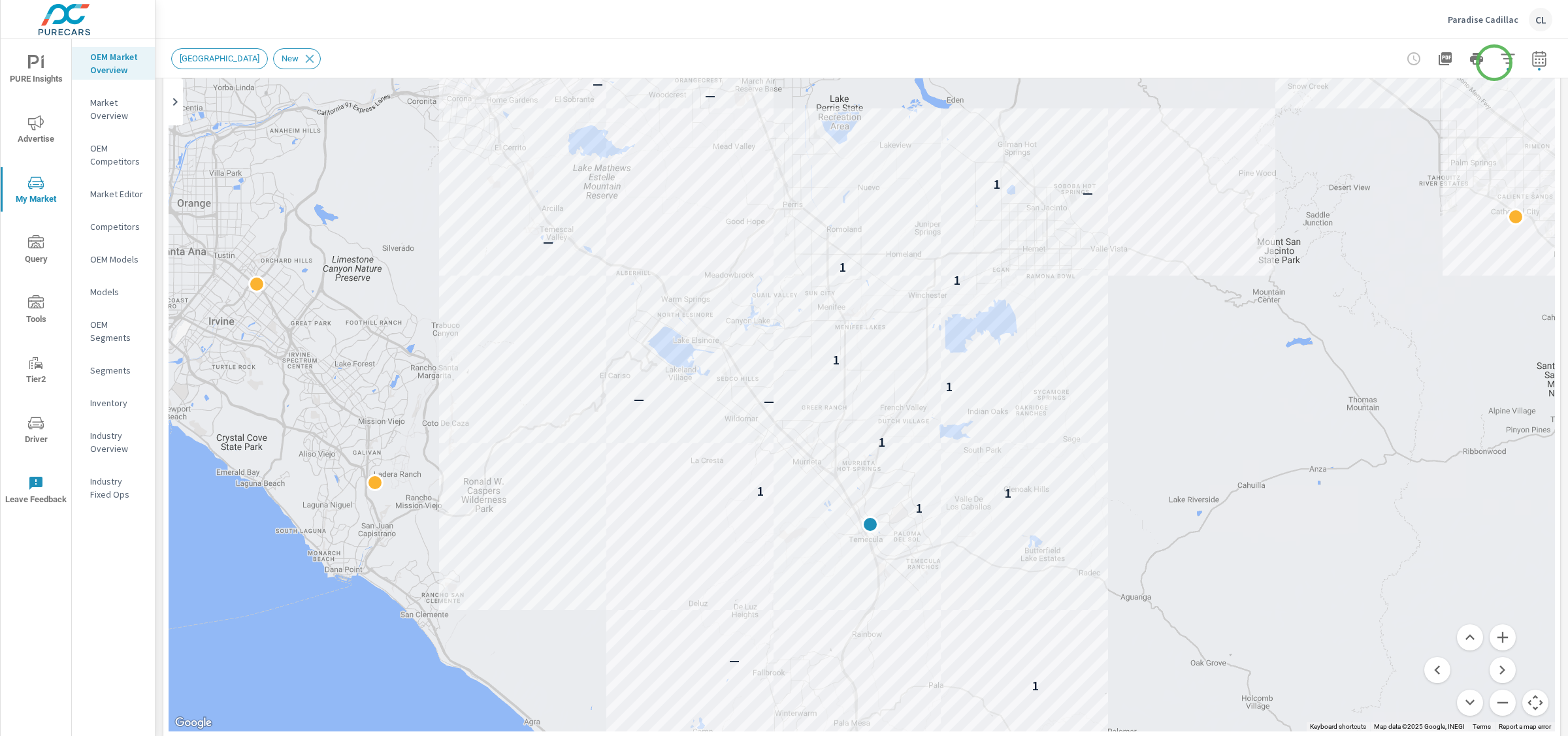
click at [1500, 59] on icon "button" at bounding box center [1507, 58] width 14 height 9
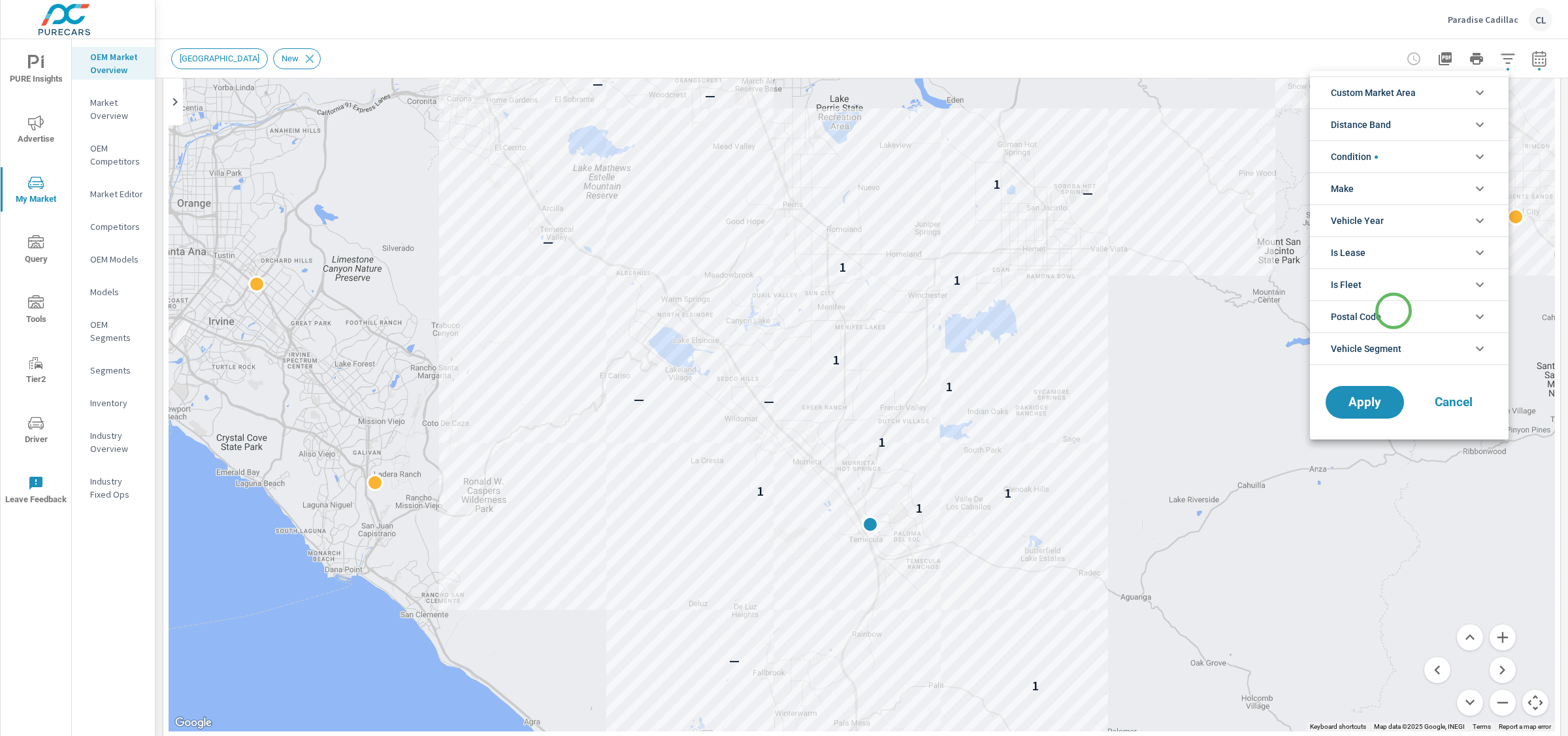
click at [1393, 311] on li "Postal Code" at bounding box center [1409, 316] width 199 height 32
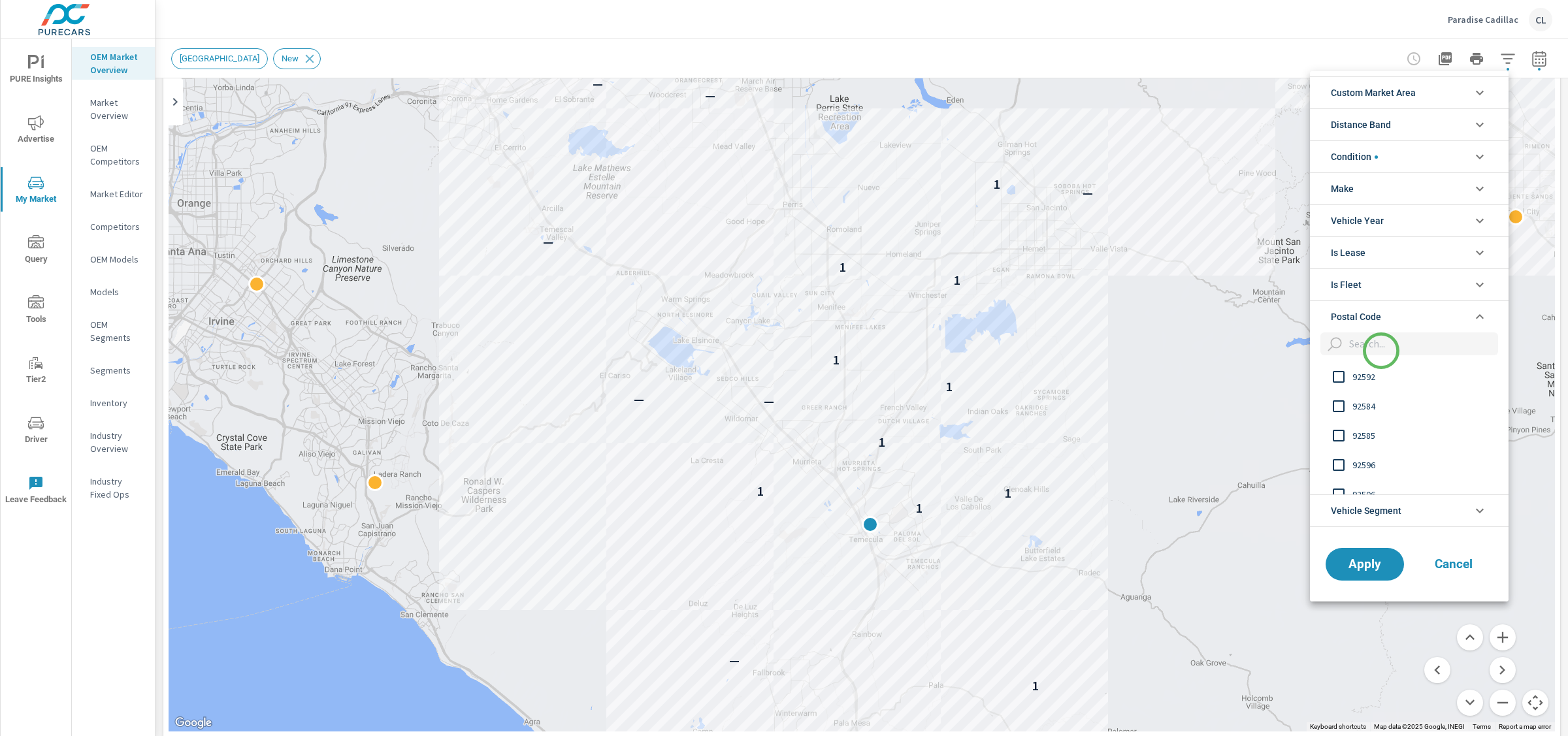
click at [1381, 351] on input "filter options" at bounding box center [1421, 344] width 154 height 23
type input "92584"
click at [1369, 380] on span "92584" at bounding box center [1423, 376] width 143 height 16
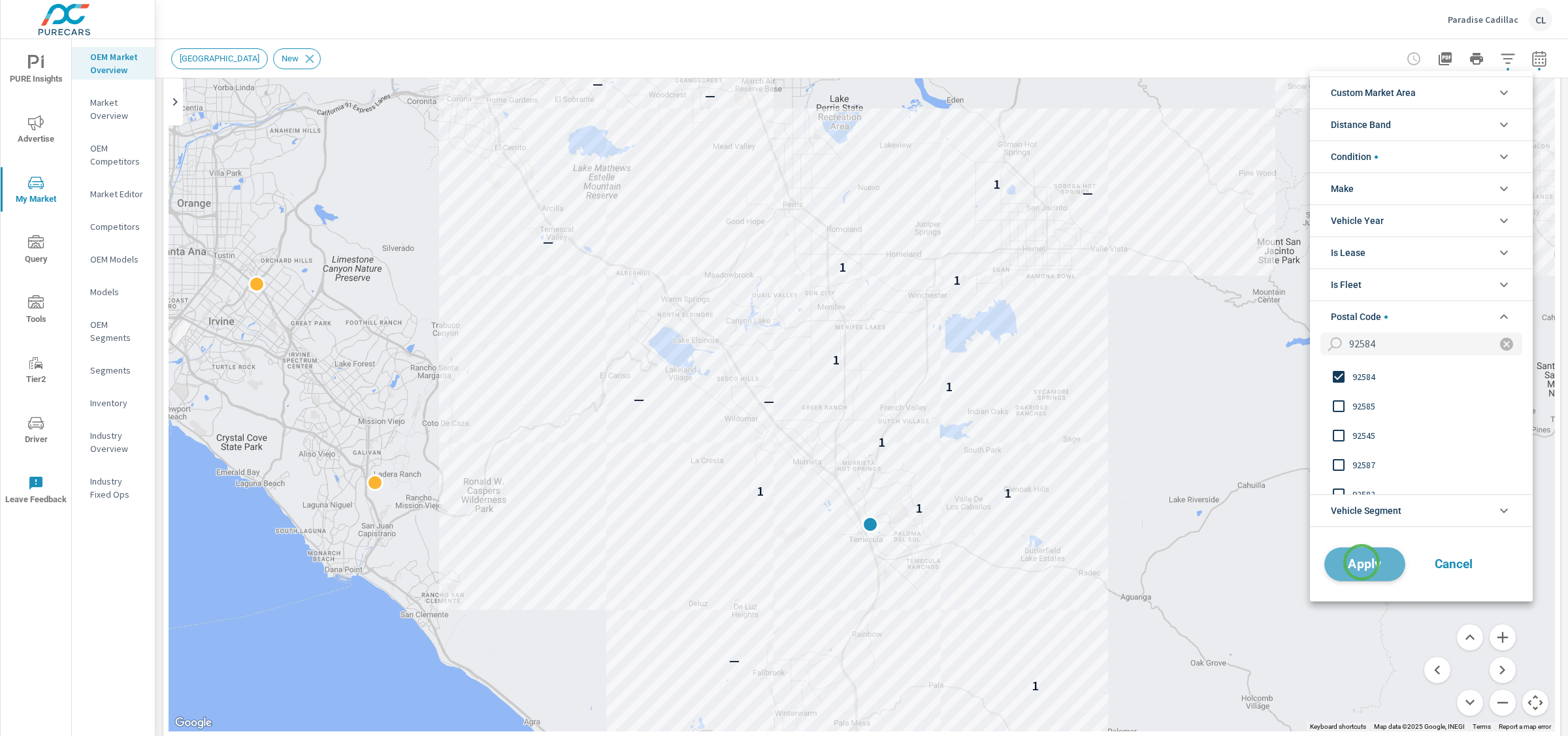
click at [1361, 562] on span "Apply" at bounding box center [1364, 563] width 54 height 12
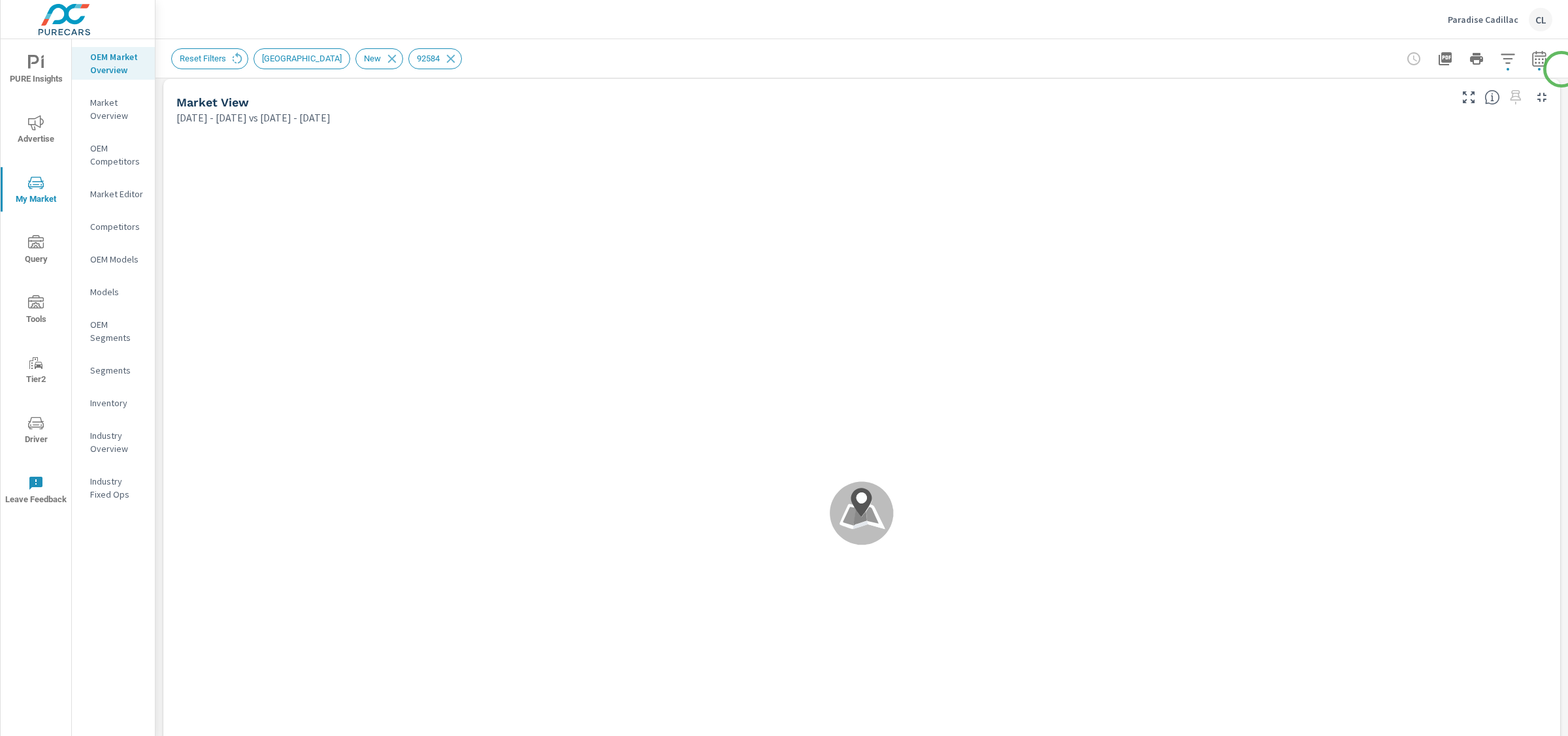
scroll to position [1, 0]
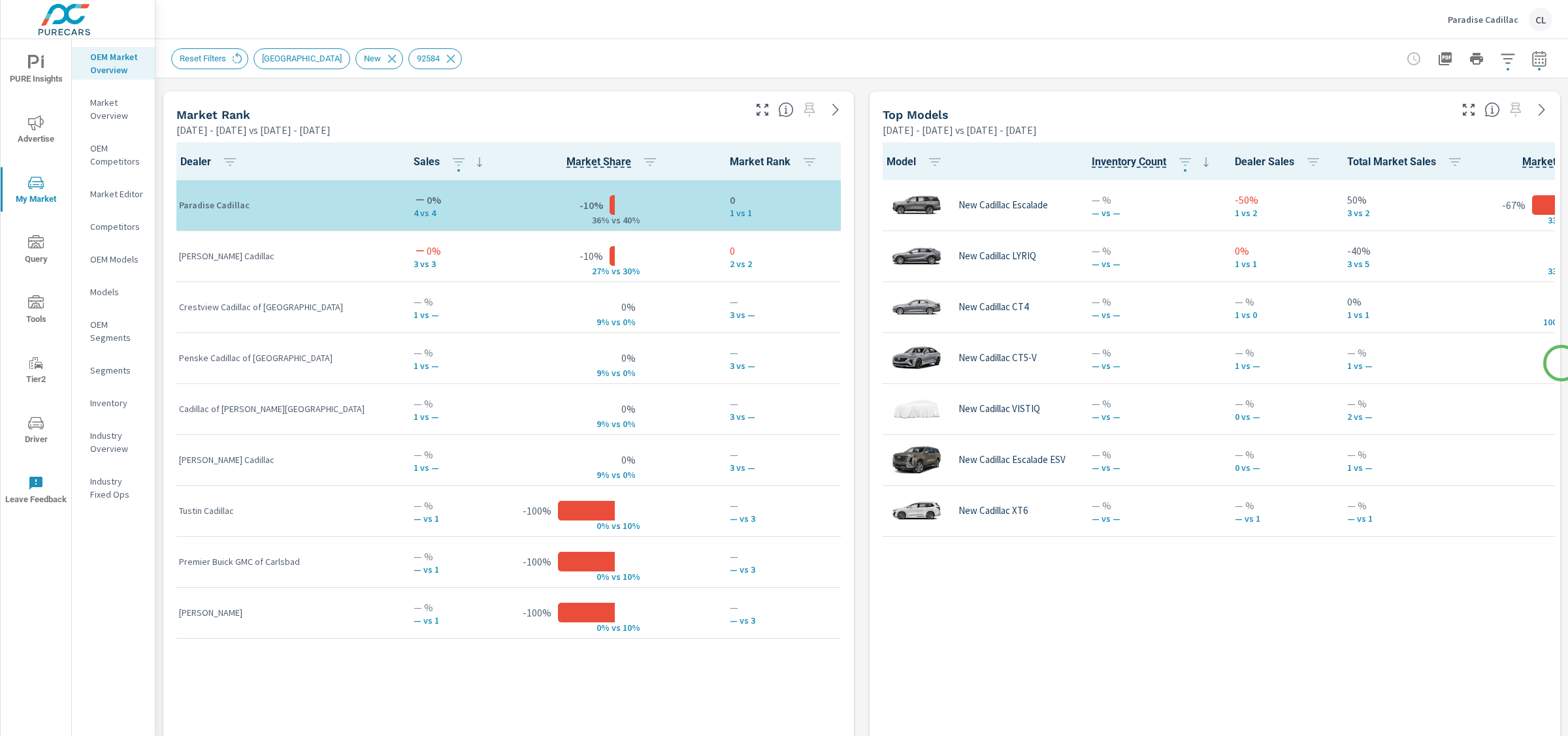
scroll to position [836, 0]
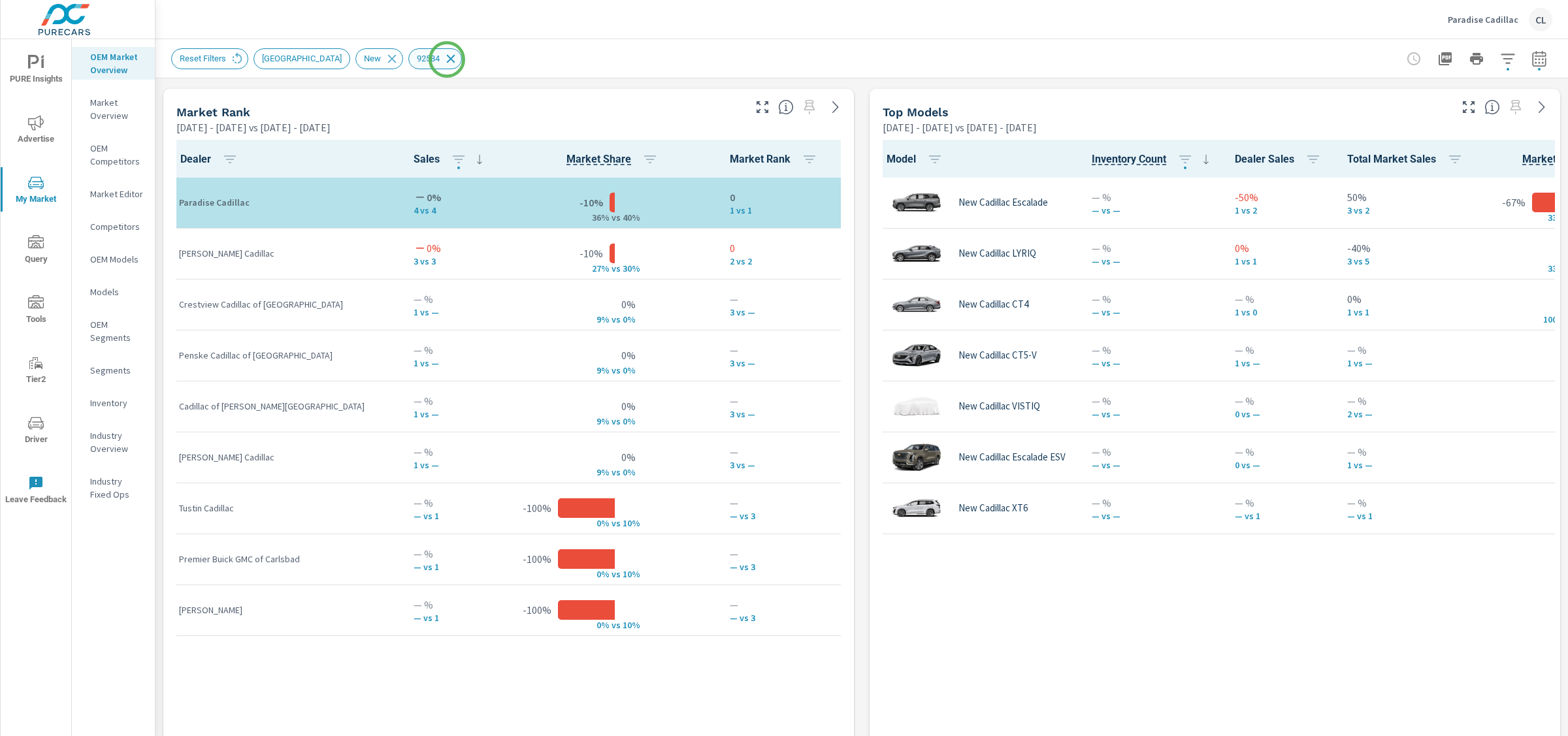
click at [447, 59] on icon at bounding box center [451, 58] width 8 height 8
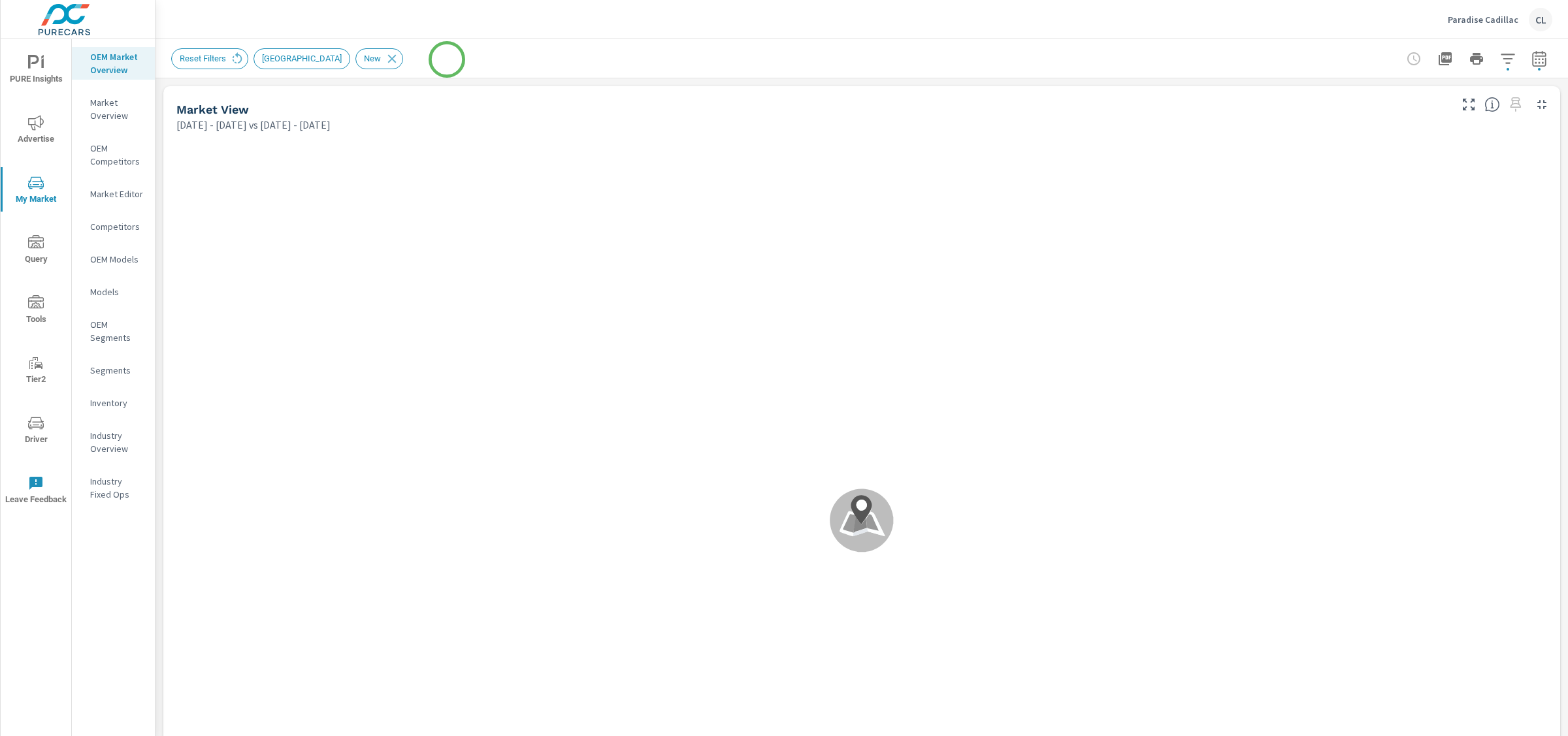
scroll to position [1, 0]
